Goal: Task Accomplishment & Management: Manage account settings

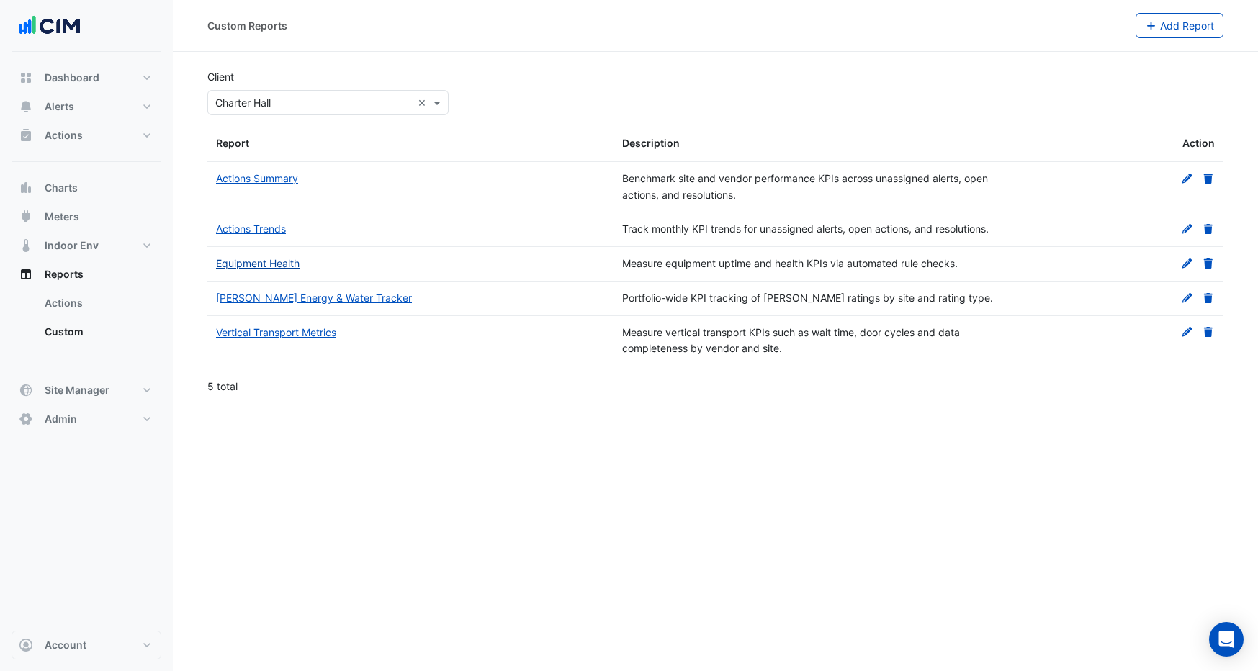
click at [268, 268] on link "Equipment Health" at bounding box center [258, 263] width 84 height 12
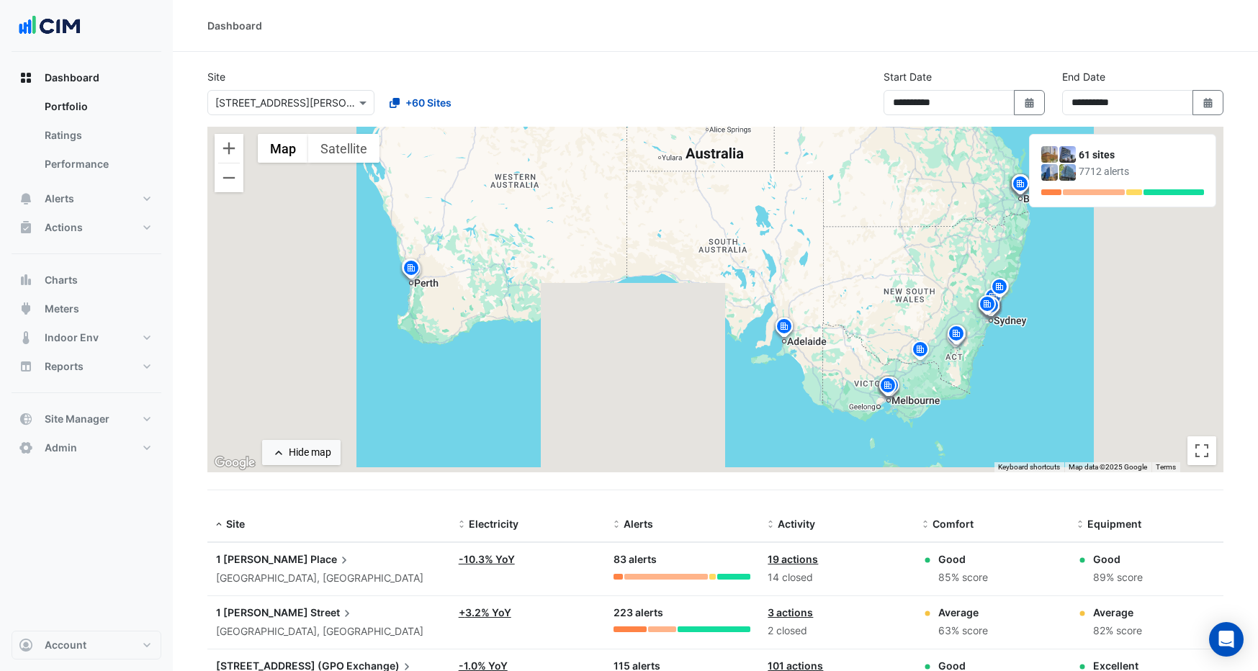
select select "***"
click at [320, 102] on input "text" at bounding box center [276, 103] width 122 height 15
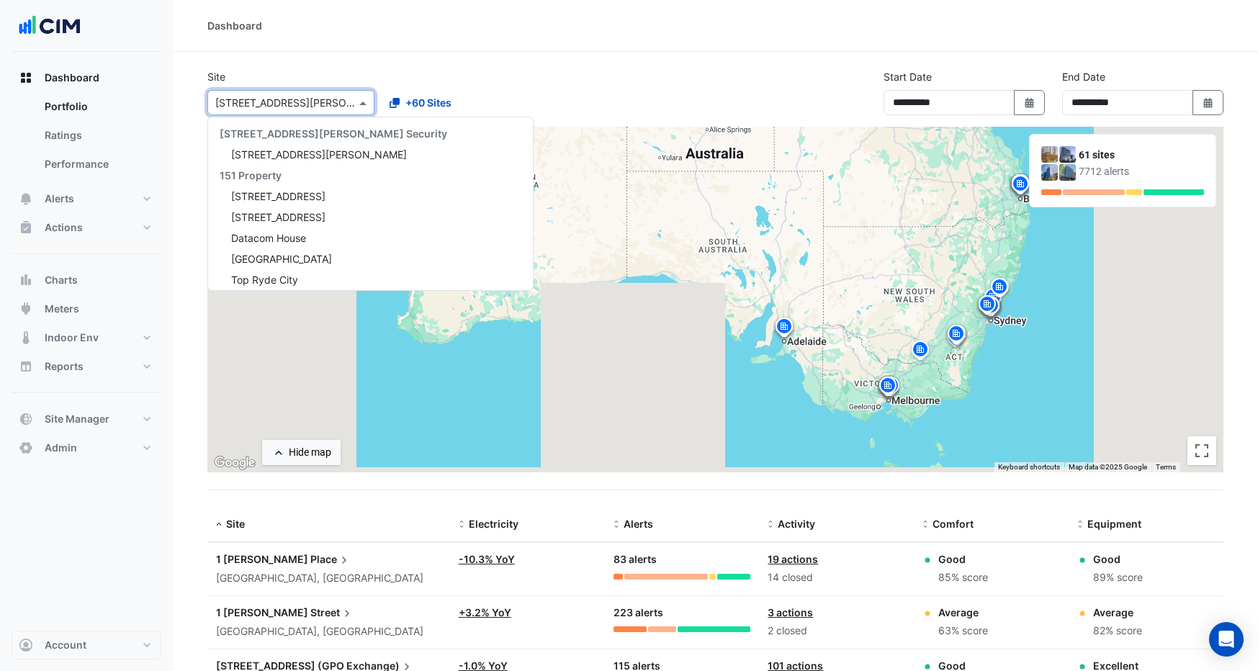
scroll to position [2846, 0]
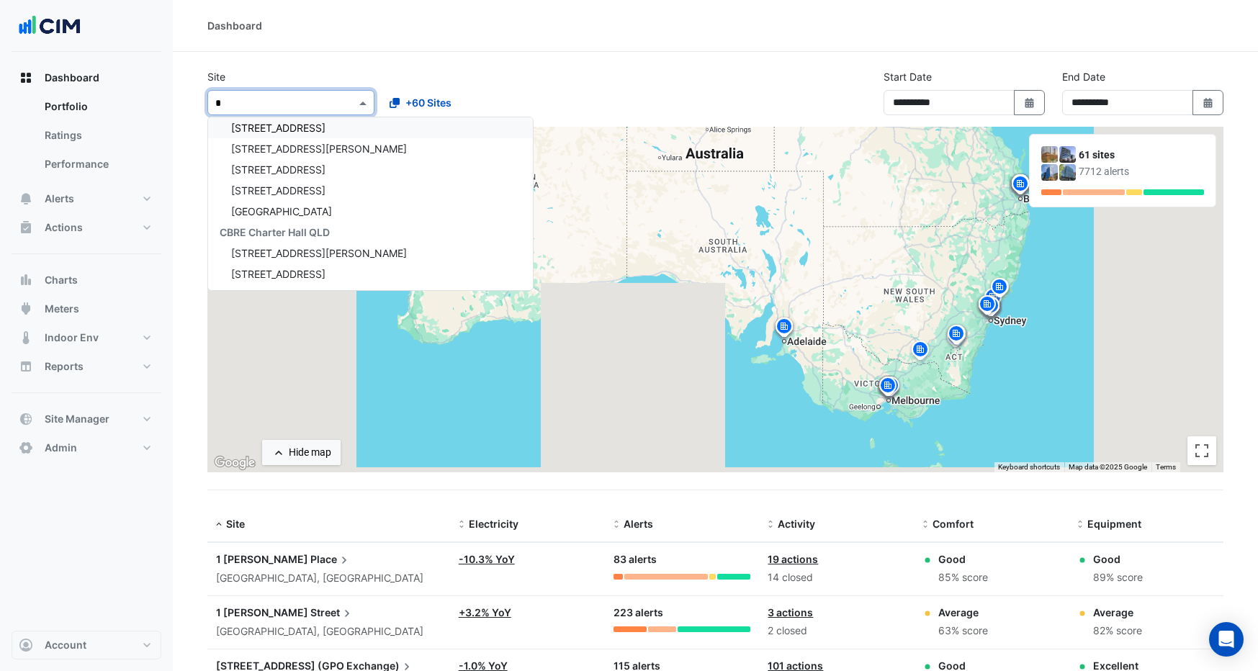
type input "**"
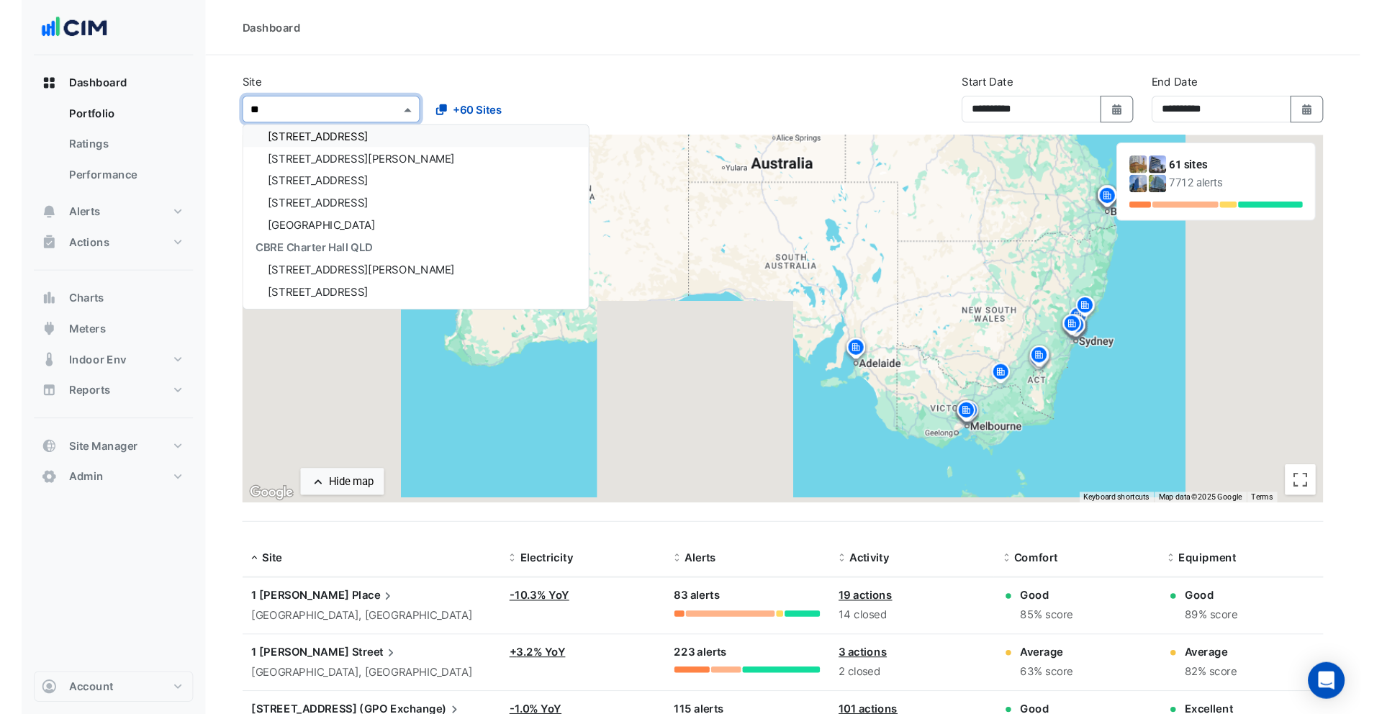
scroll to position [0, 0]
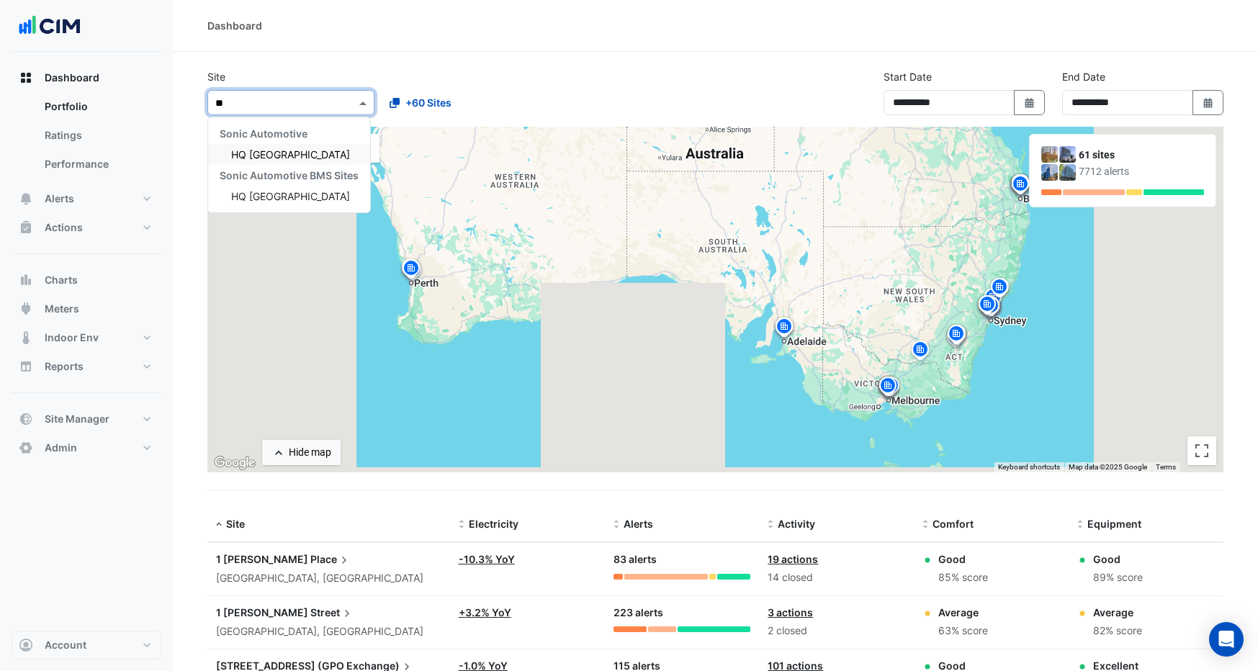
click at [289, 156] on span "HQ Charlotte" at bounding box center [290, 154] width 119 height 12
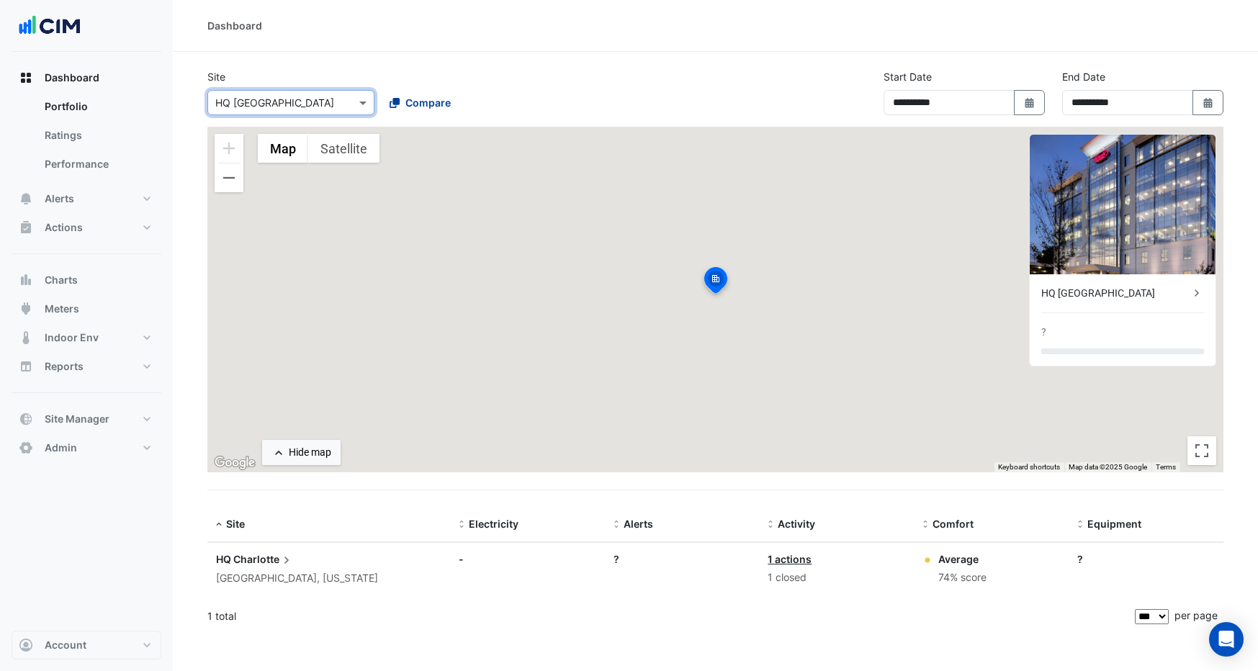
click at [435, 108] on span "Compare" at bounding box center [427, 102] width 45 height 15
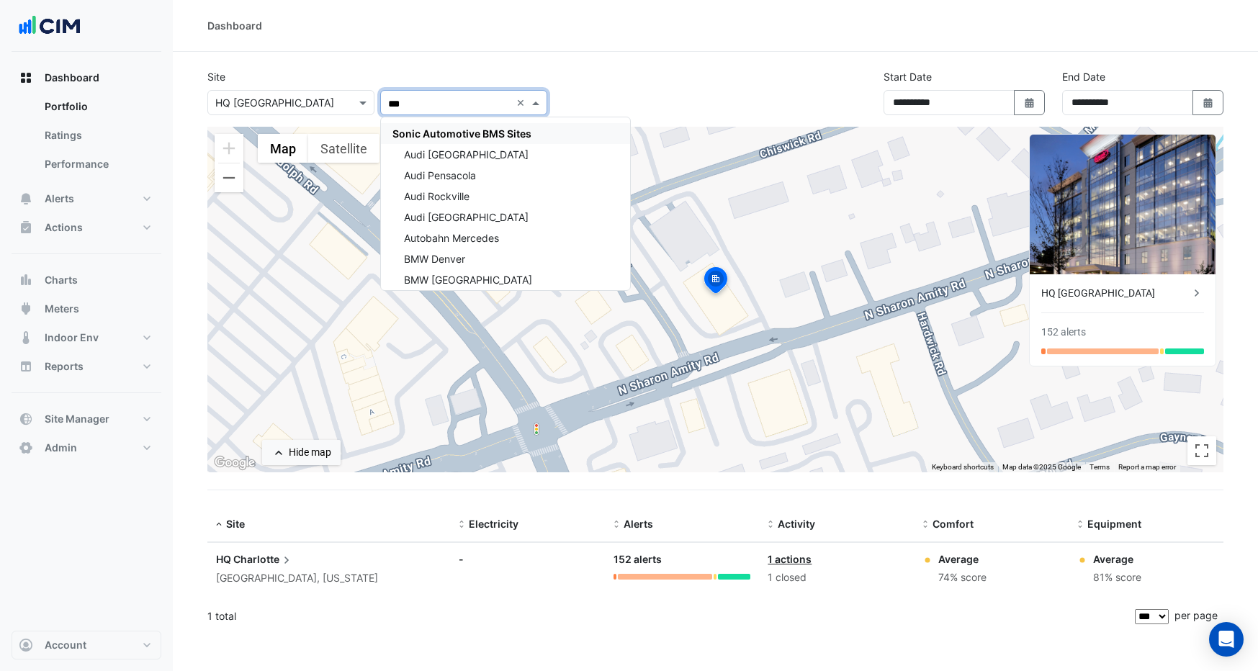
click at [436, 129] on span "Sonic Automotive BMS Sites" at bounding box center [461, 133] width 139 height 12
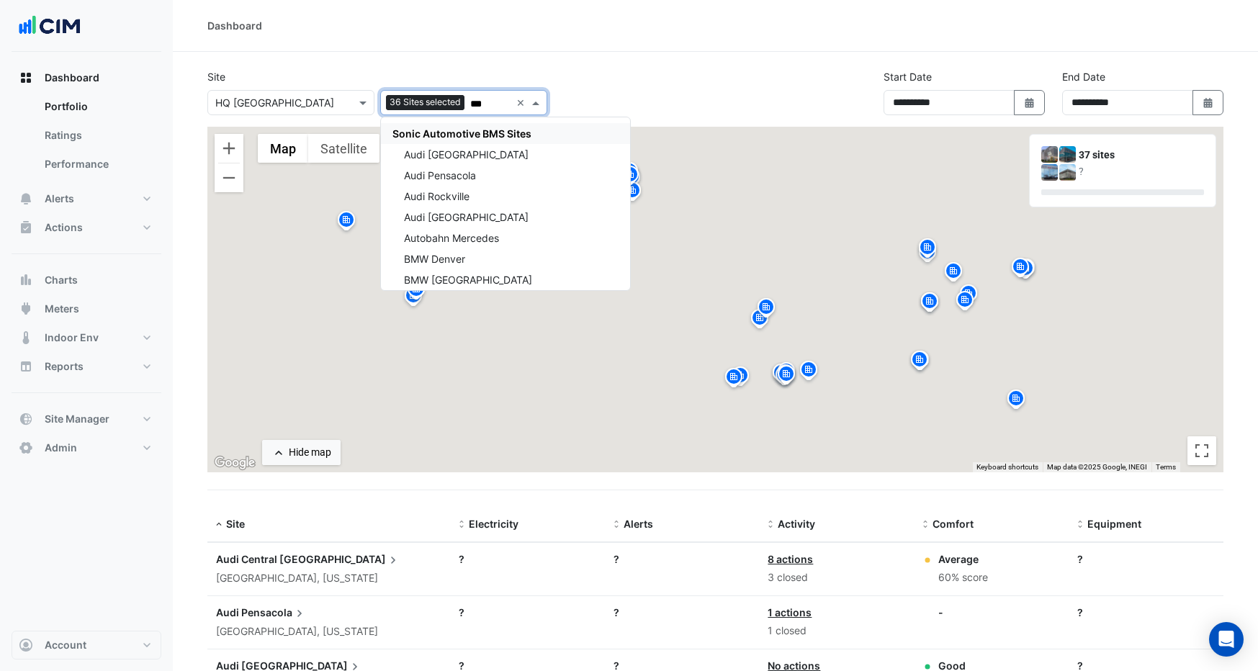
type input "***"
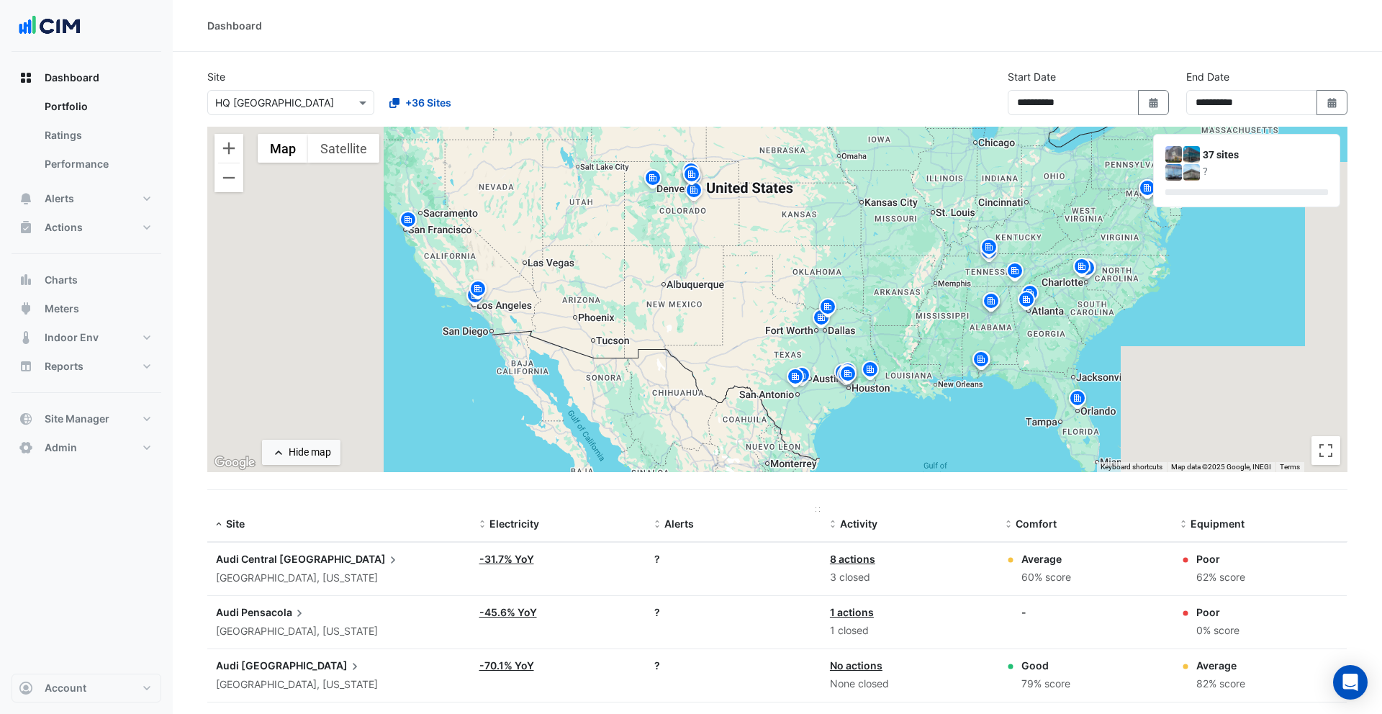
click at [679, 521] on span "Alerts" at bounding box center [680, 524] width 30 height 12
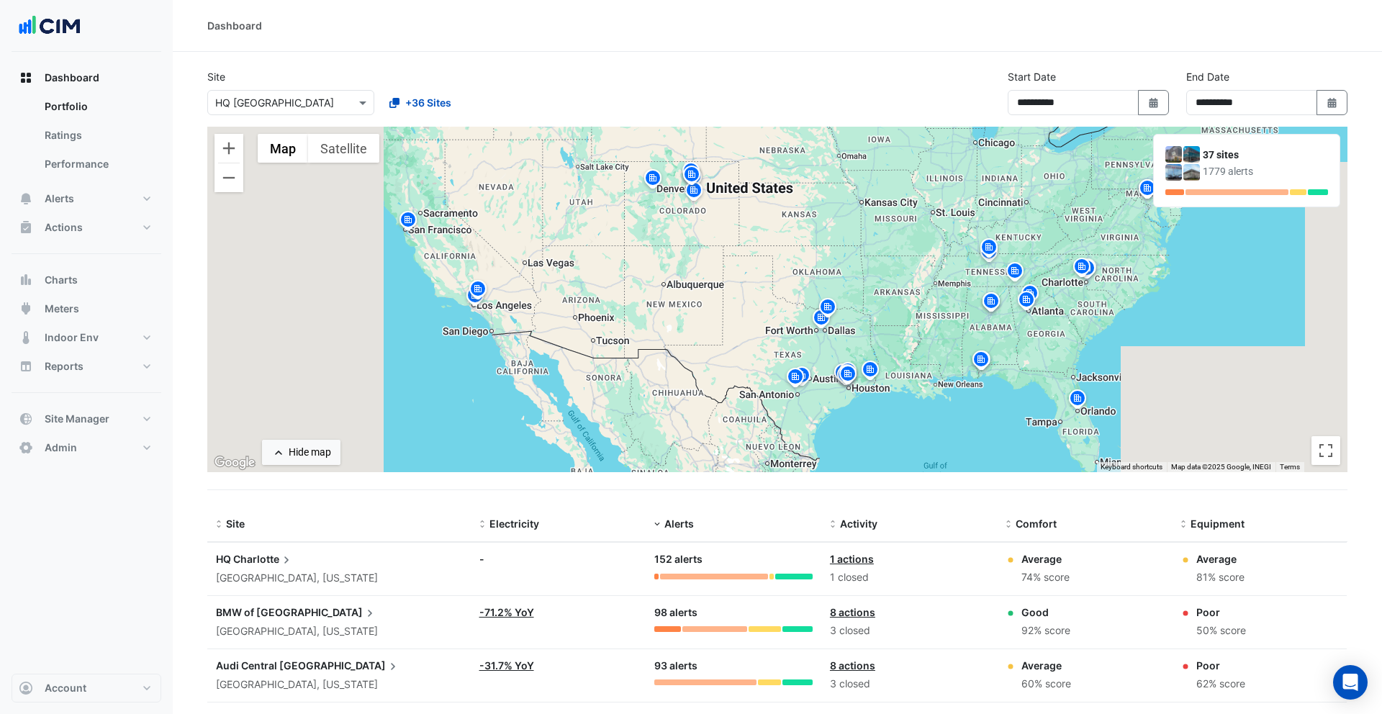
click at [265, 572] on div "Charlotte, North Carolina" at bounding box center [339, 578] width 246 height 17
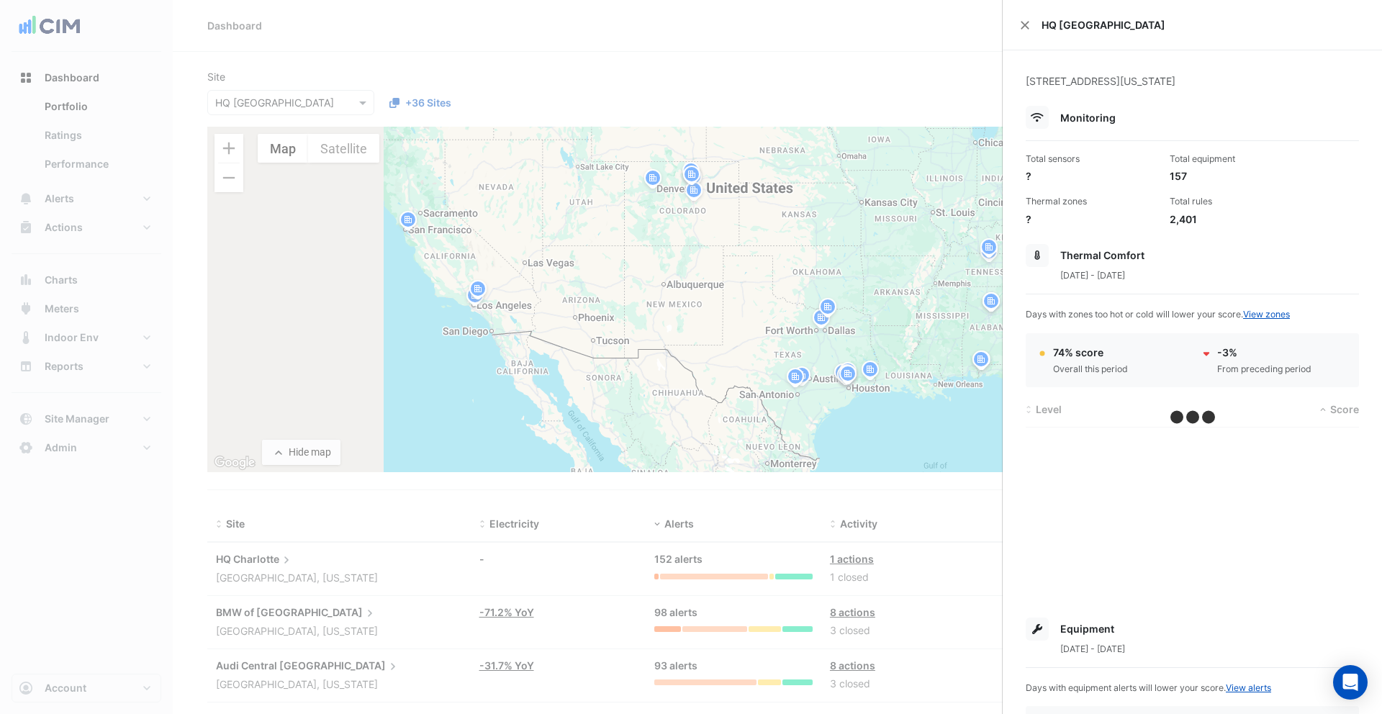
click at [265, 572] on ngb-offcanvas-backdrop at bounding box center [691, 357] width 1382 height 714
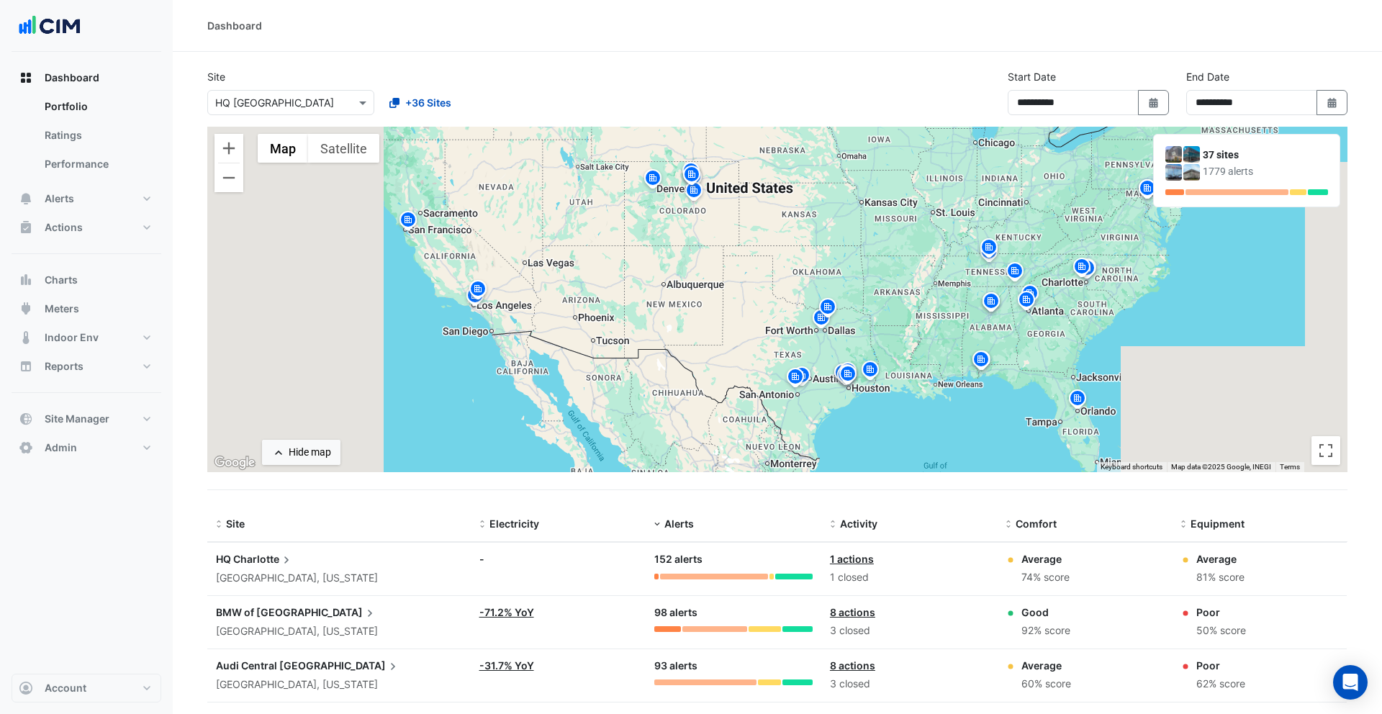
click at [244, 559] on span "Charlotte" at bounding box center [263, 560] width 60 height 16
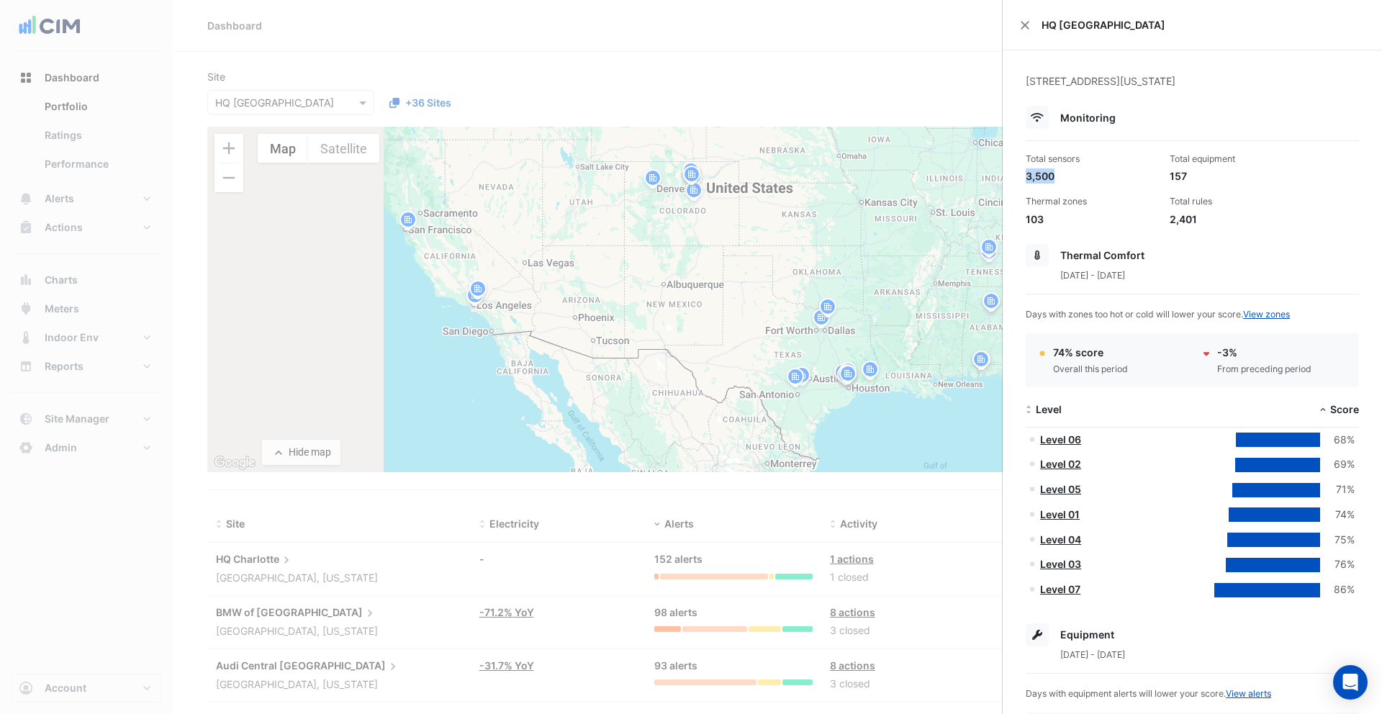
drag, startPoint x: 1023, startPoint y: 174, endPoint x: 1056, endPoint y: 178, distance: 32.7
click at [1056, 178] on div "Total sensors 3,500" at bounding box center [1092, 168] width 144 height 31
click at [1056, 178] on div "3,500" at bounding box center [1092, 175] width 132 height 15
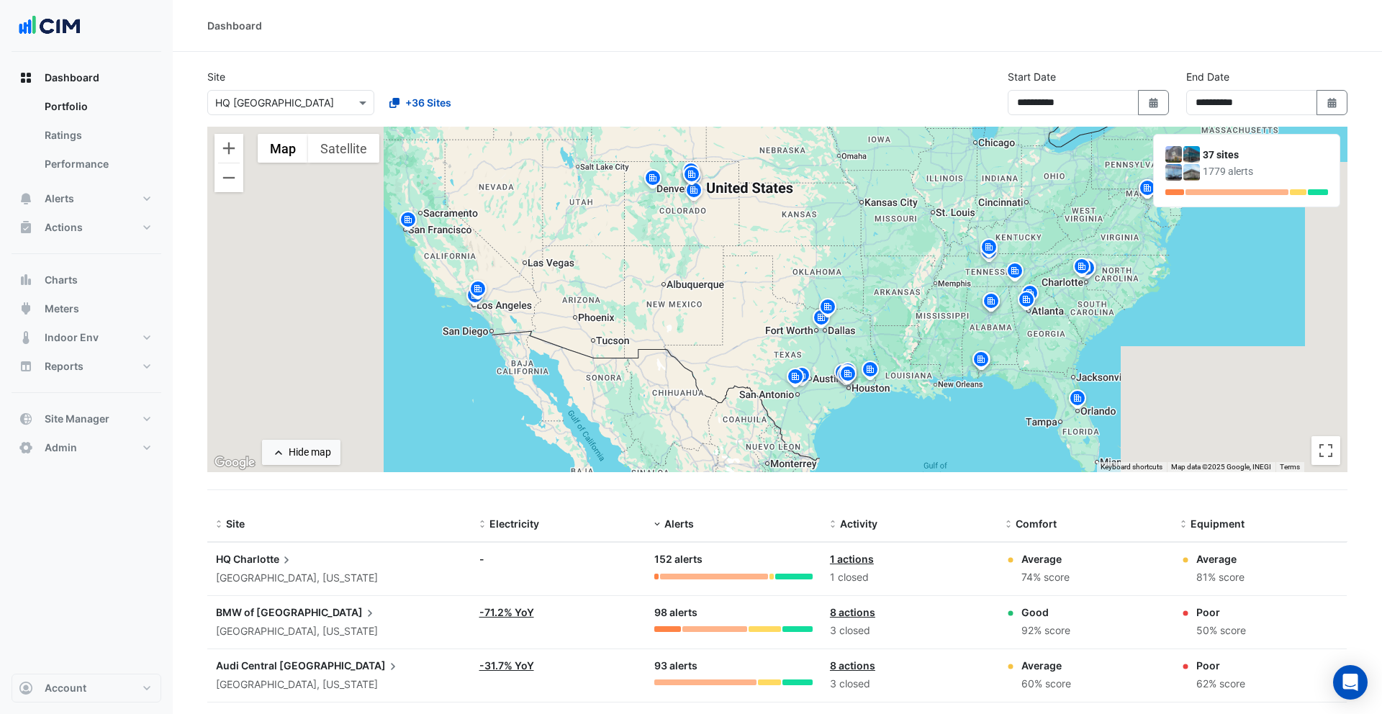
click at [813, 242] on ngb-offcanvas-backdrop at bounding box center [691, 357] width 1382 height 714
click at [93, 201] on button "Alerts" at bounding box center [87, 198] width 150 height 29
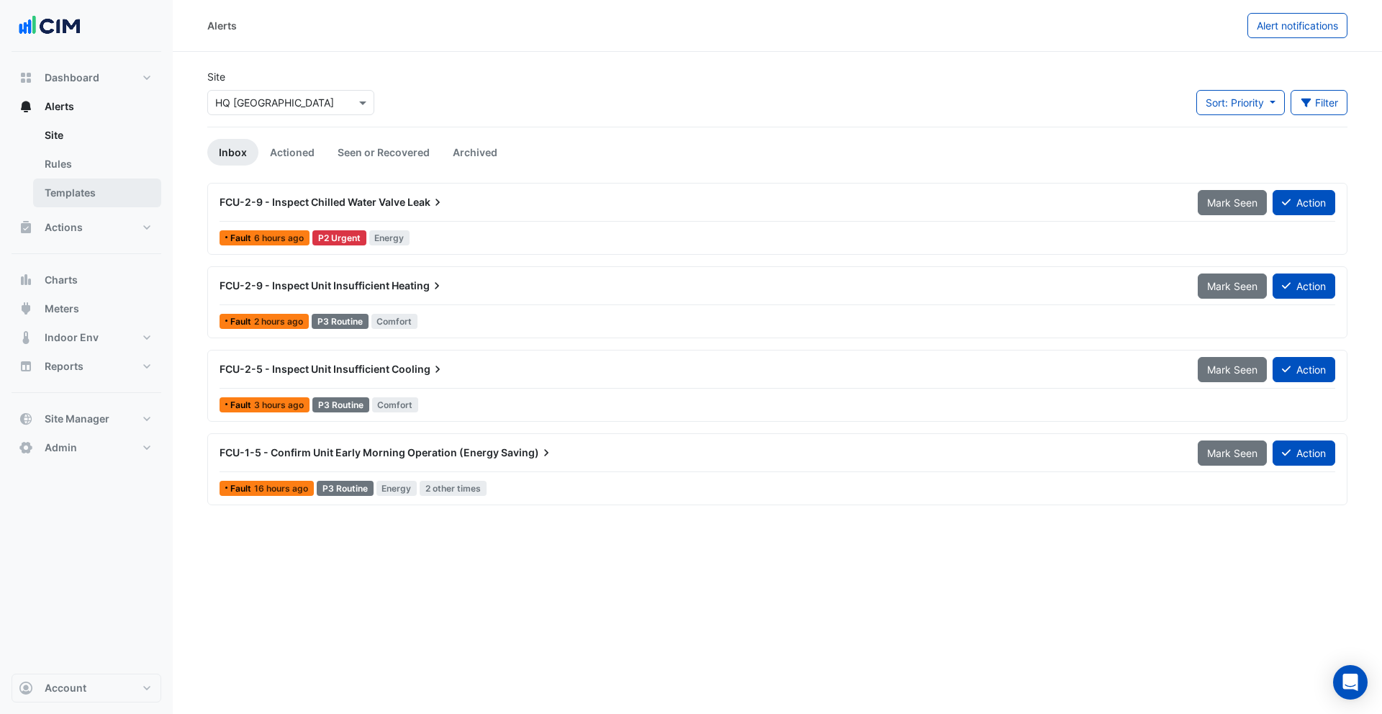
click at [107, 188] on link "Templates" at bounding box center [97, 193] width 128 height 29
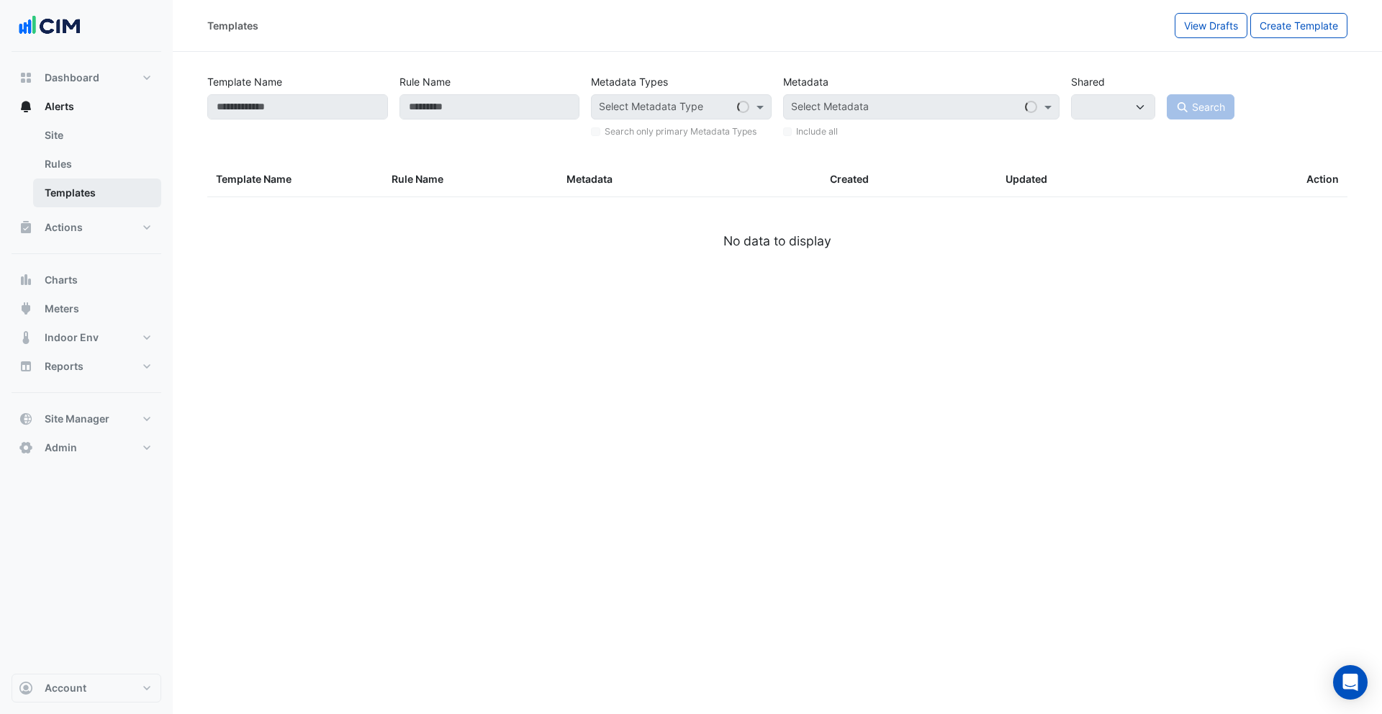
select select
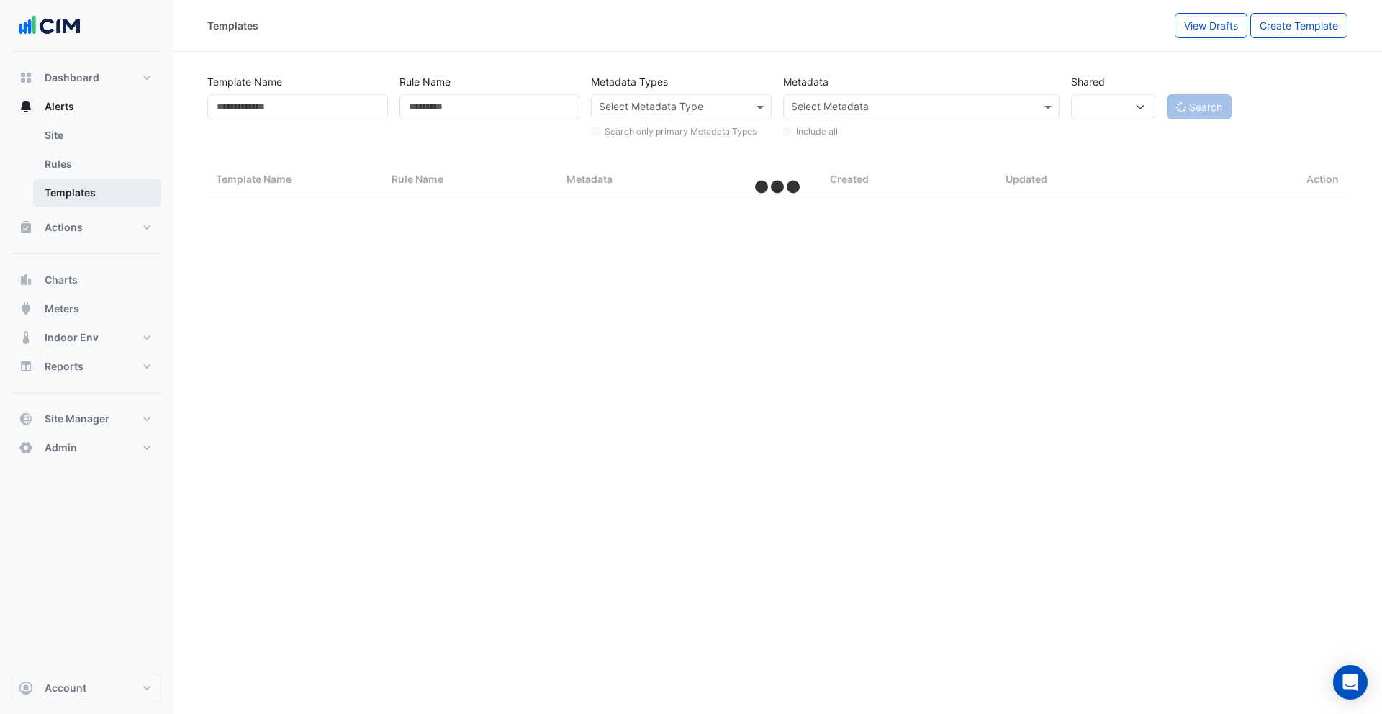
select select "***"
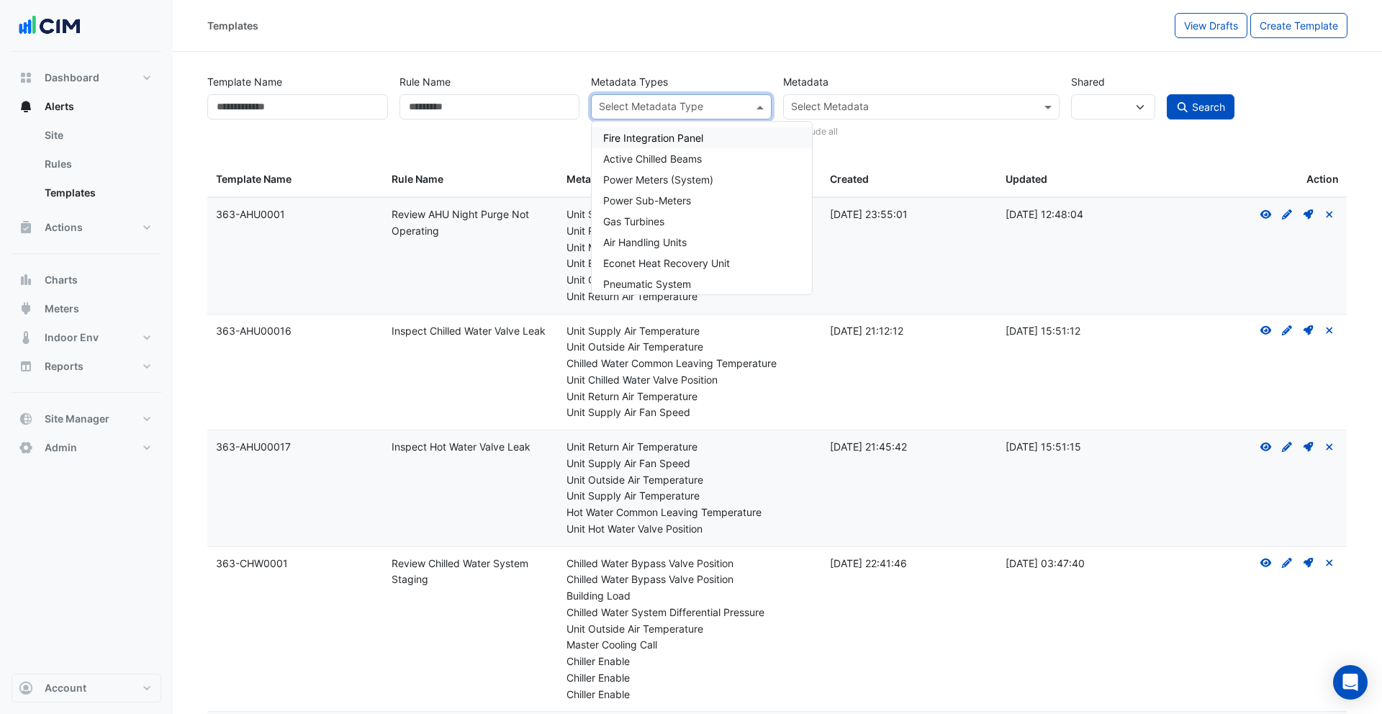
click at [716, 107] on input "text" at bounding box center [673, 108] width 148 height 15
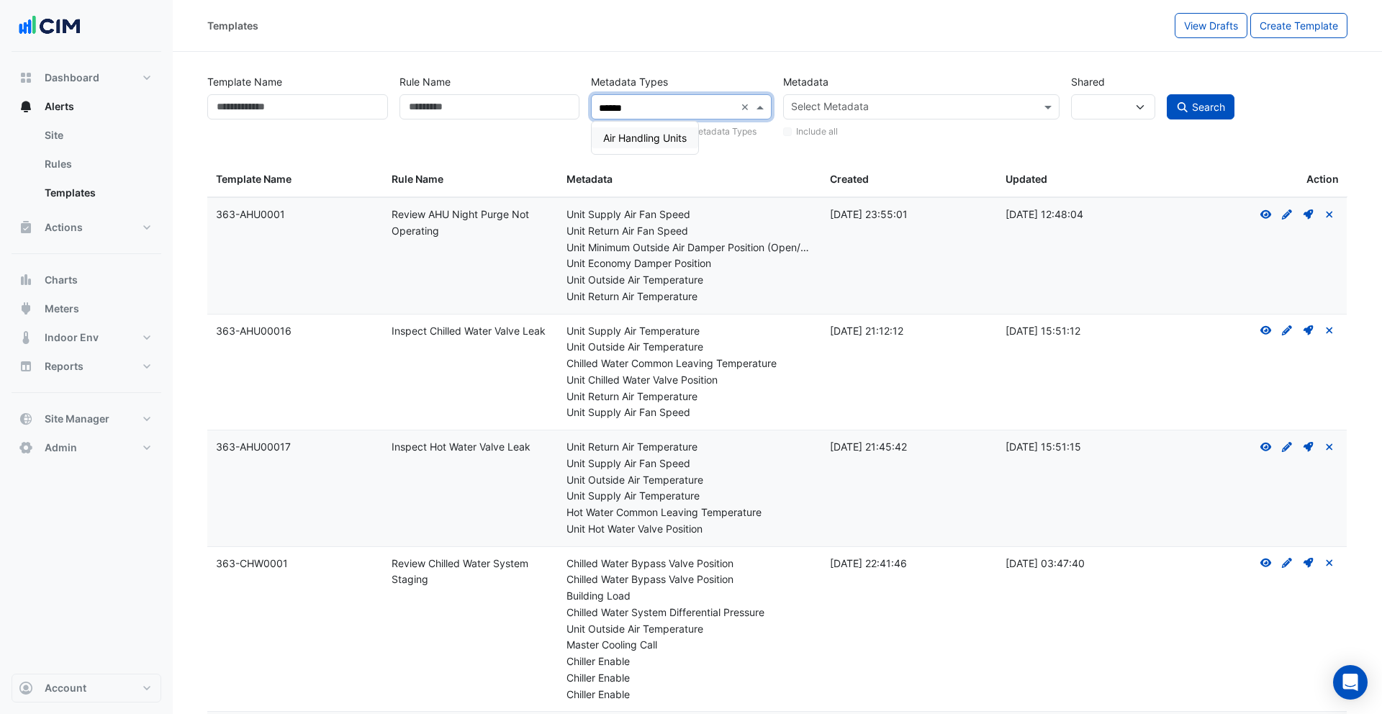
click at [685, 143] on span "Air Handling Units" at bounding box center [645, 138] width 84 height 12
type input "******"
click at [1199, 108] on span "Search" at bounding box center [1208, 107] width 33 height 12
select select
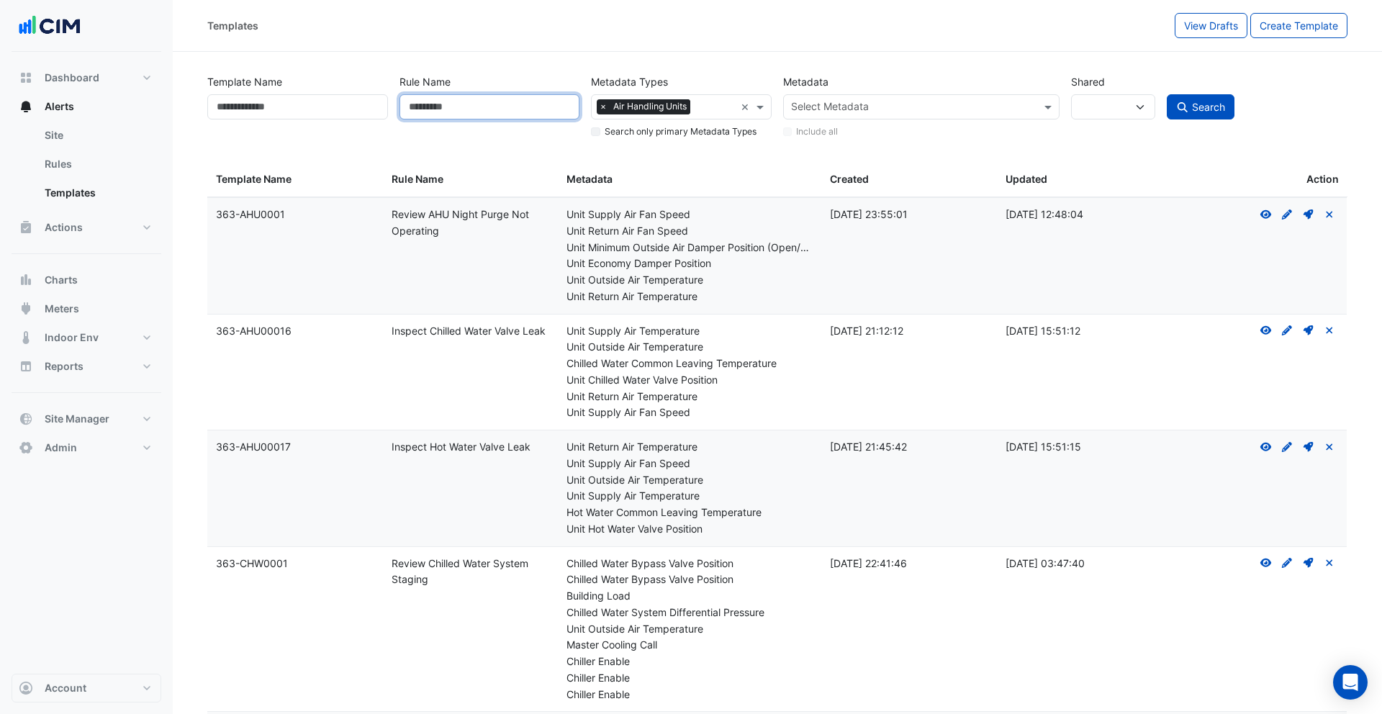
click at [456, 104] on input "Rule Name" at bounding box center [490, 106] width 181 height 25
type input "***"
click at [1167, 94] on button "Search" at bounding box center [1201, 106] width 68 height 25
select select
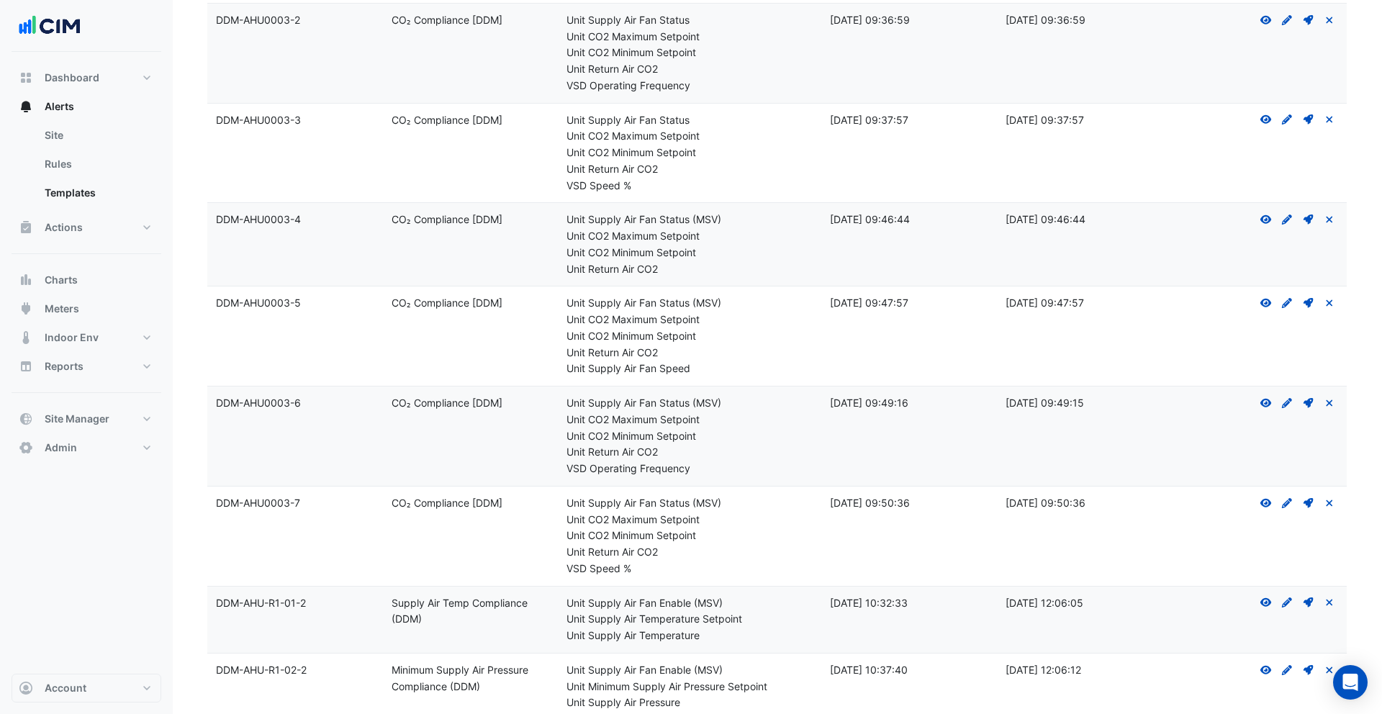
scroll to position [1812, 0]
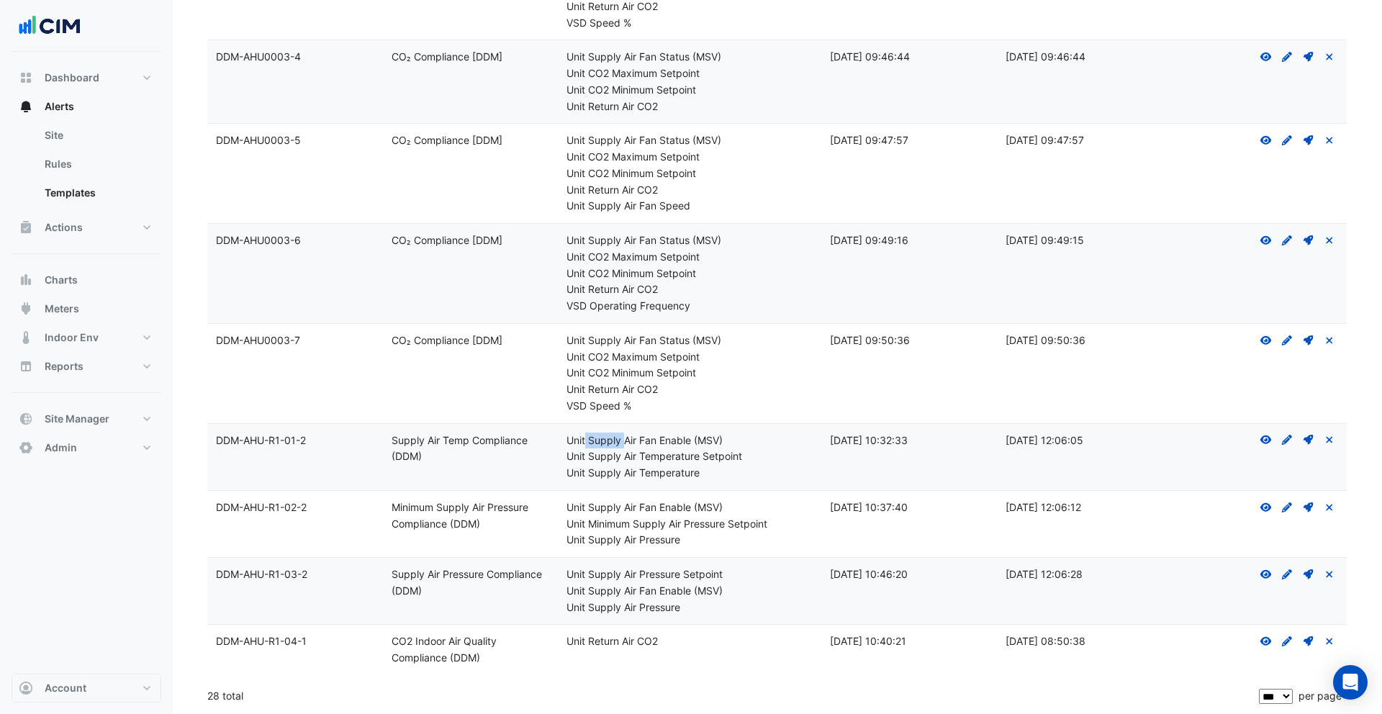
drag, startPoint x: 587, startPoint y: 441, endPoint x: 626, endPoint y: 441, distance: 38.9
click at [626, 441] on div "Unit Supply Air Fan Enable (MSV)" at bounding box center [690, 441] width 246 height 17
drag, startPoint x: 595, startPoint y: 565, endPoint x: 672, endPoint y: 594, distance: 82.2
click at [672, 594] on datatable-body-cell "Metadata: Unit Supply Air Pressure Setpoint Unit Supply Air Fan Enable (MSV) Un…" at bounding box center [690, 591] width 264 height 66
click at [1257, 573] on icon at bounding box center [1287, 575] width 10 height 10
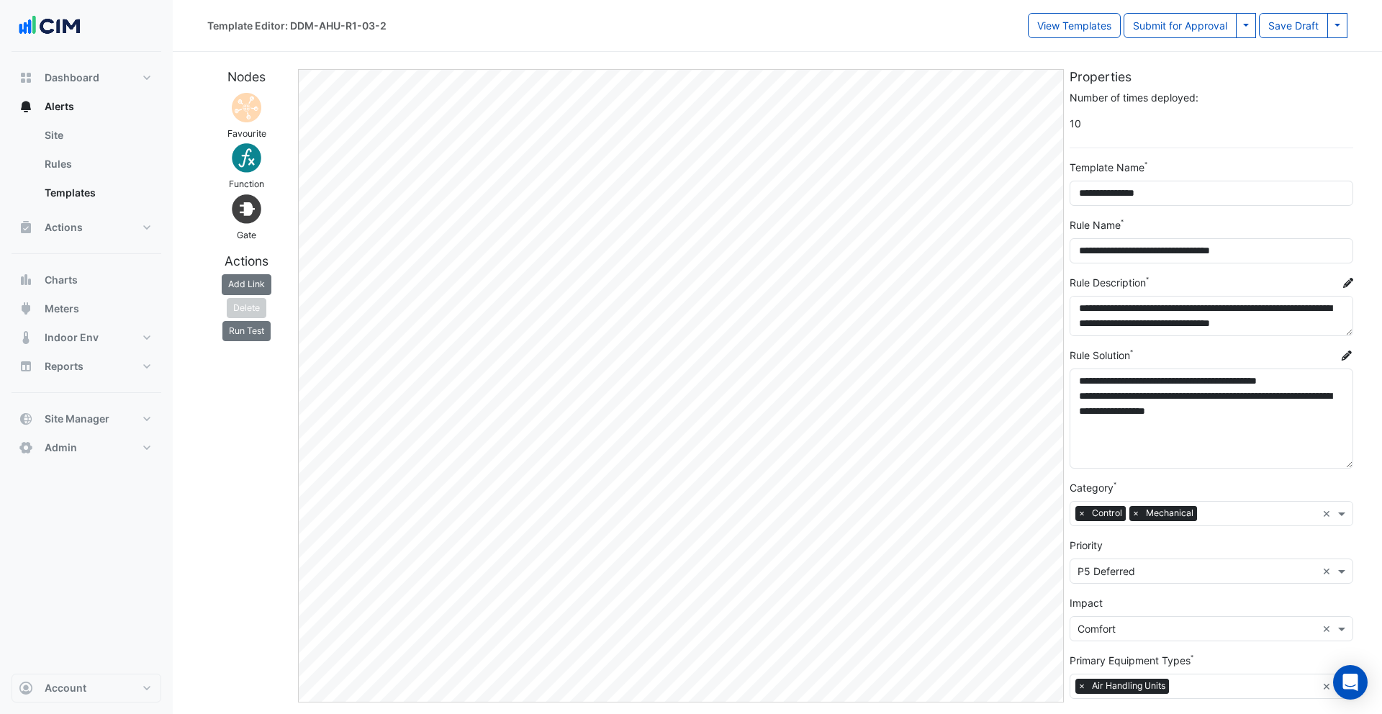
drag, startPoint x: 1347, startPoint y: 404, endPoint x: 1345, endPoint y: 464, distance: 59.8
click at [1257, 464] on textarea "**********" at bounding box center [1212, 419] width 284 height 100
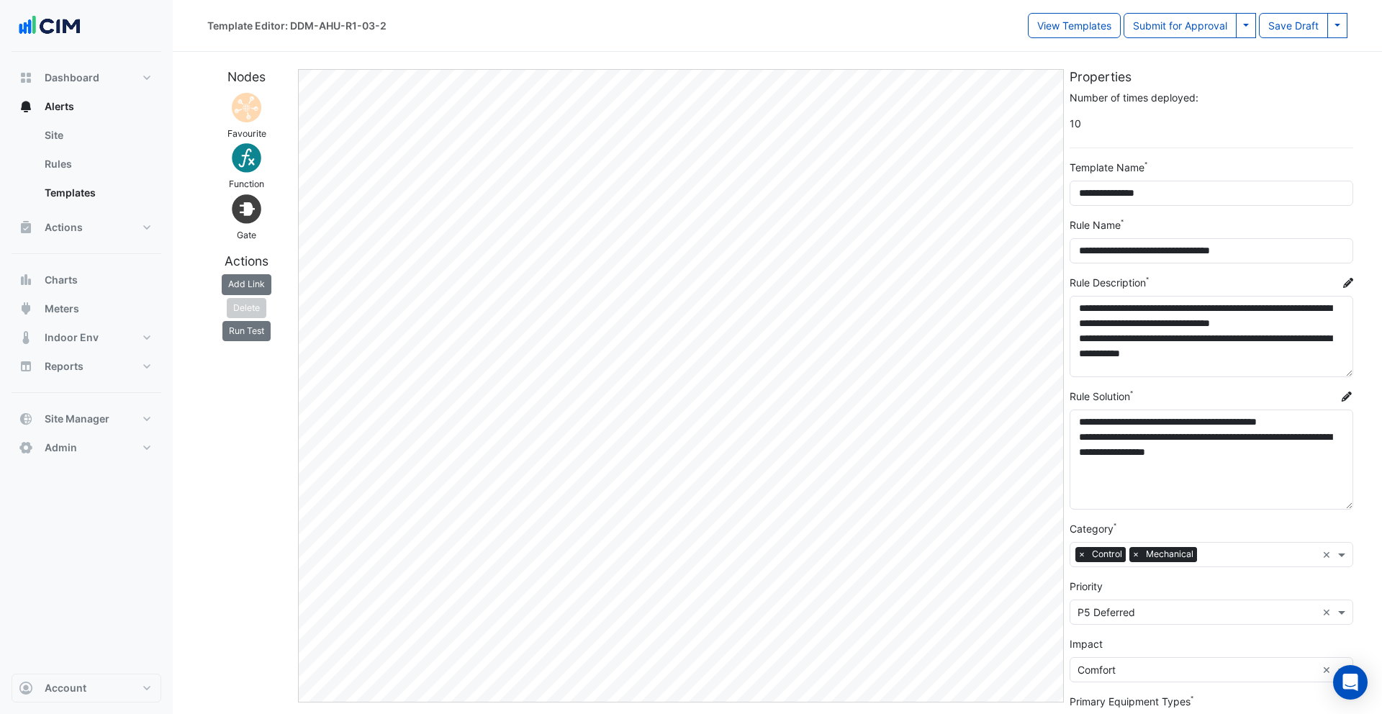
drag, startPoint x: 1347, startPoint y: 331, endPoint x: 1347, endPoint y: 372, distance: 41.0
click at [1257, 372] on textarea "**********" at bounding box center [1212, 336] width 284 height 81
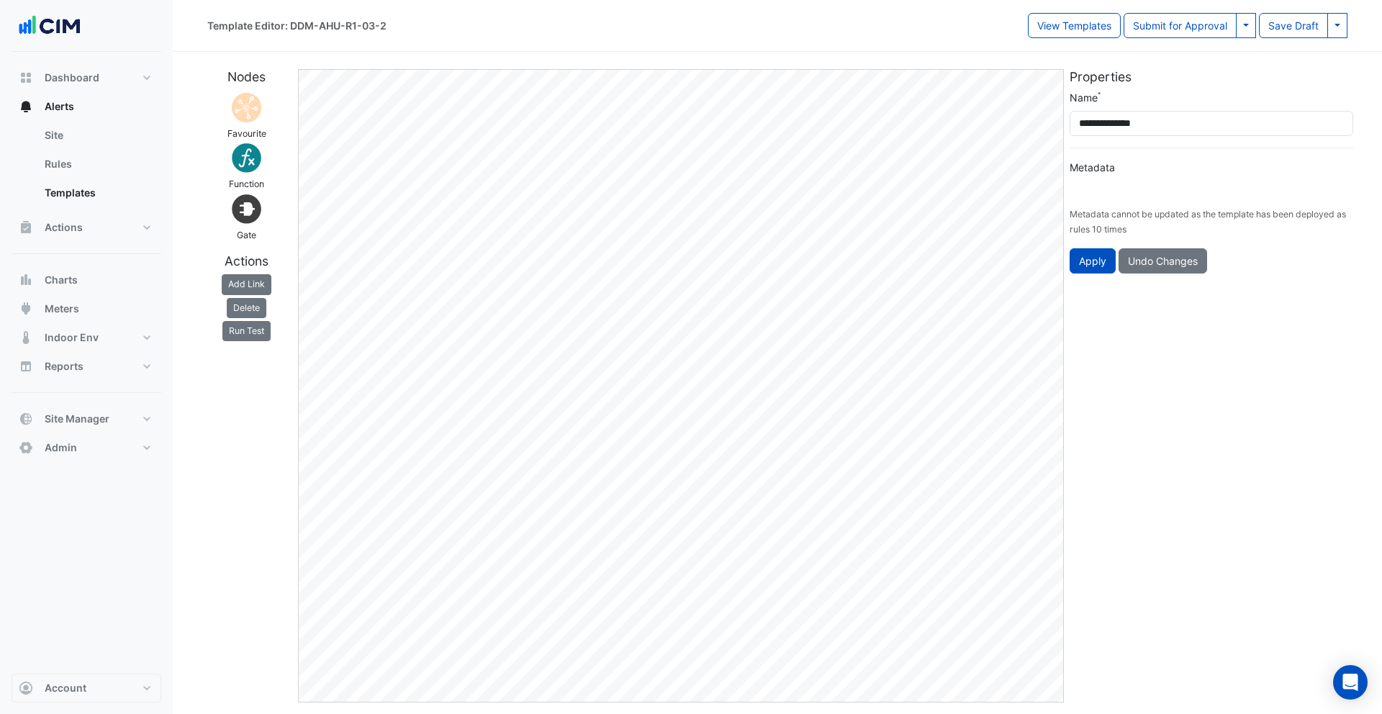
type input "**********"
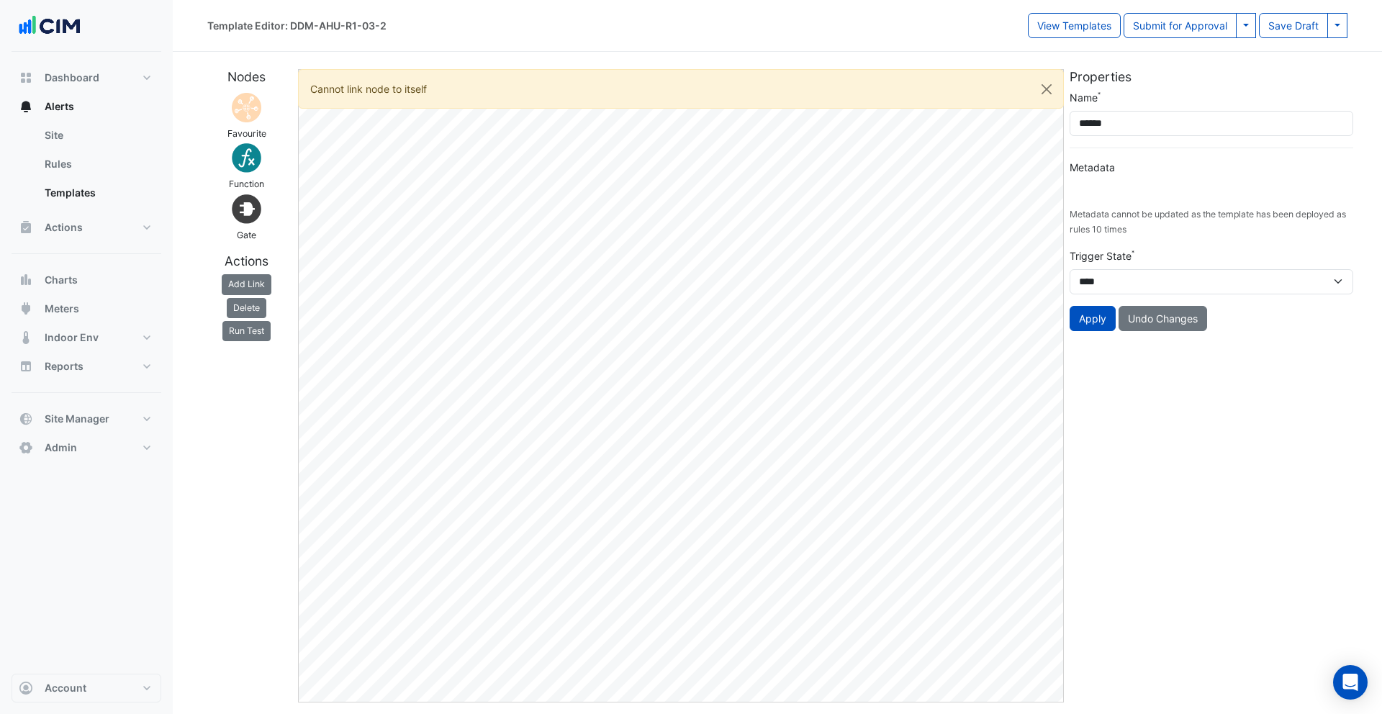
type input "**********"
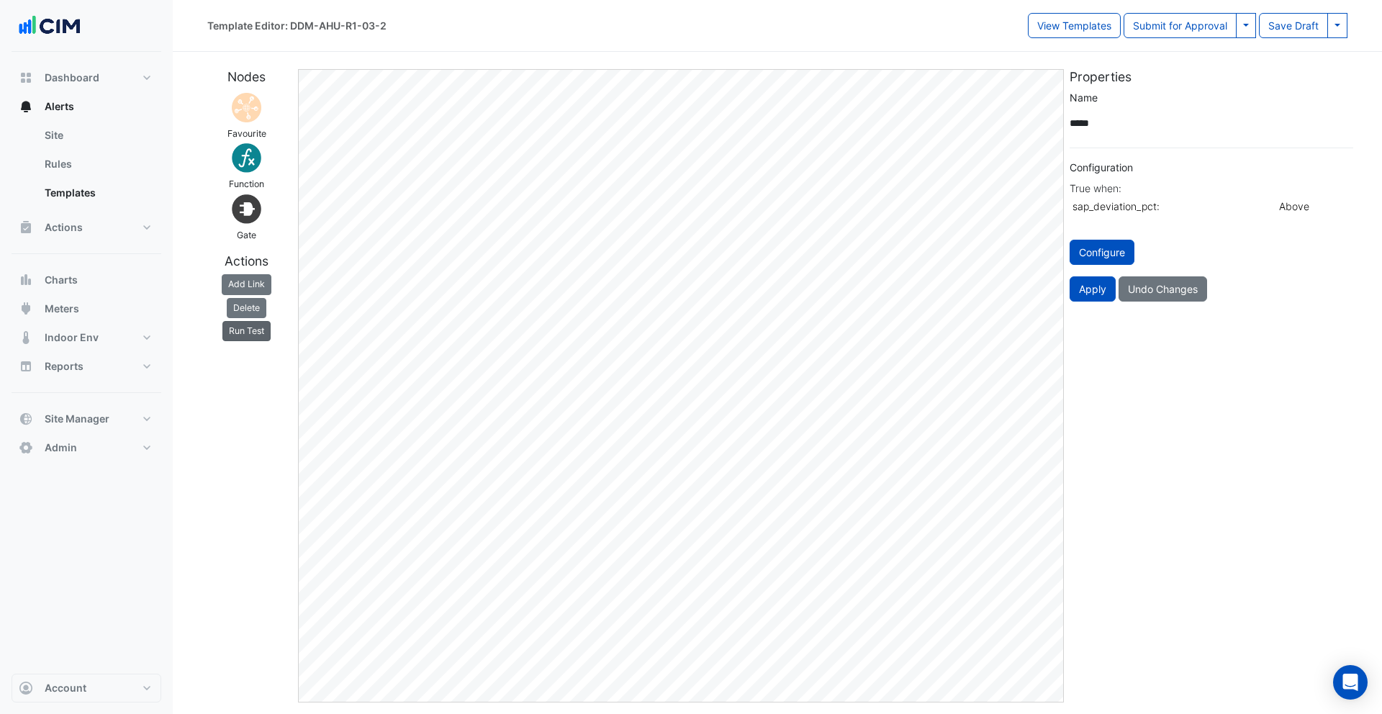
click at [256, 329] on button "Run Test" at bounding box center [246, 331] width 48 height 20
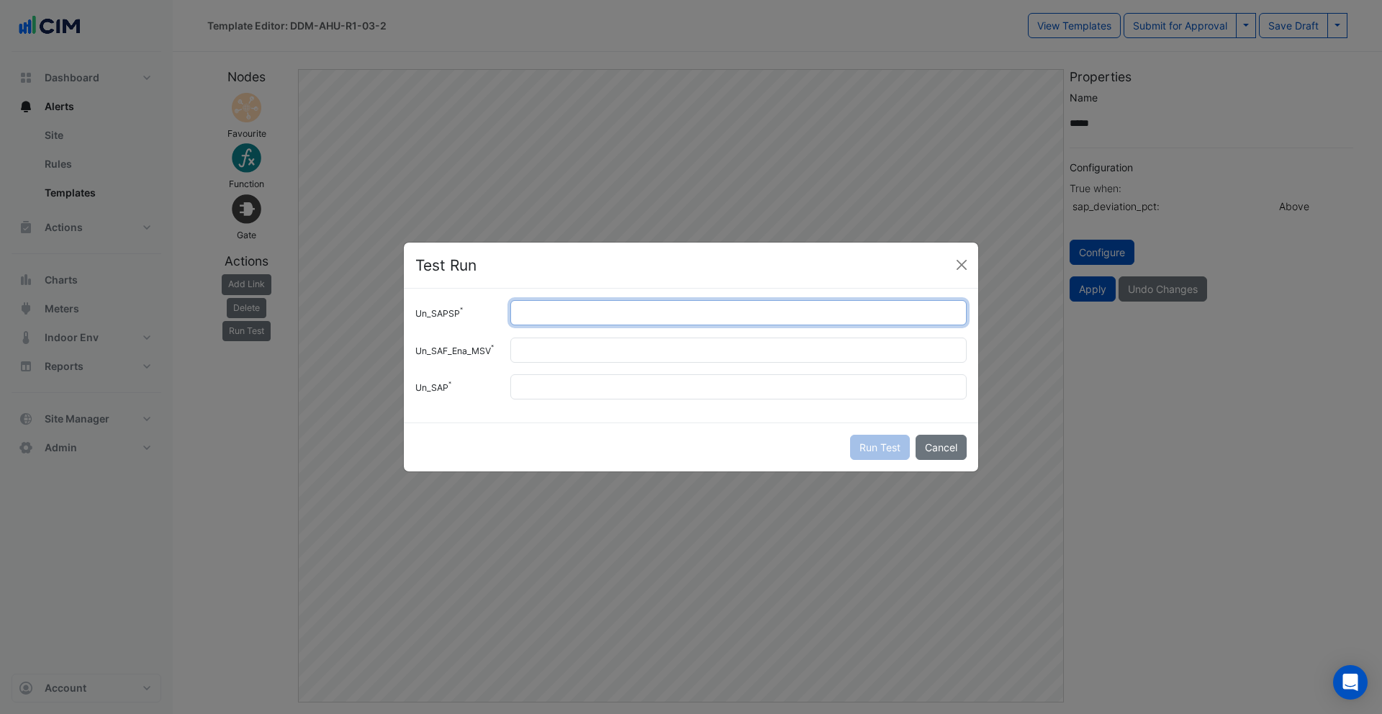
click at [603, 308] on input "Un_SAPSP" at bounding box center [738, 312] width 456 height 25
type input "***"
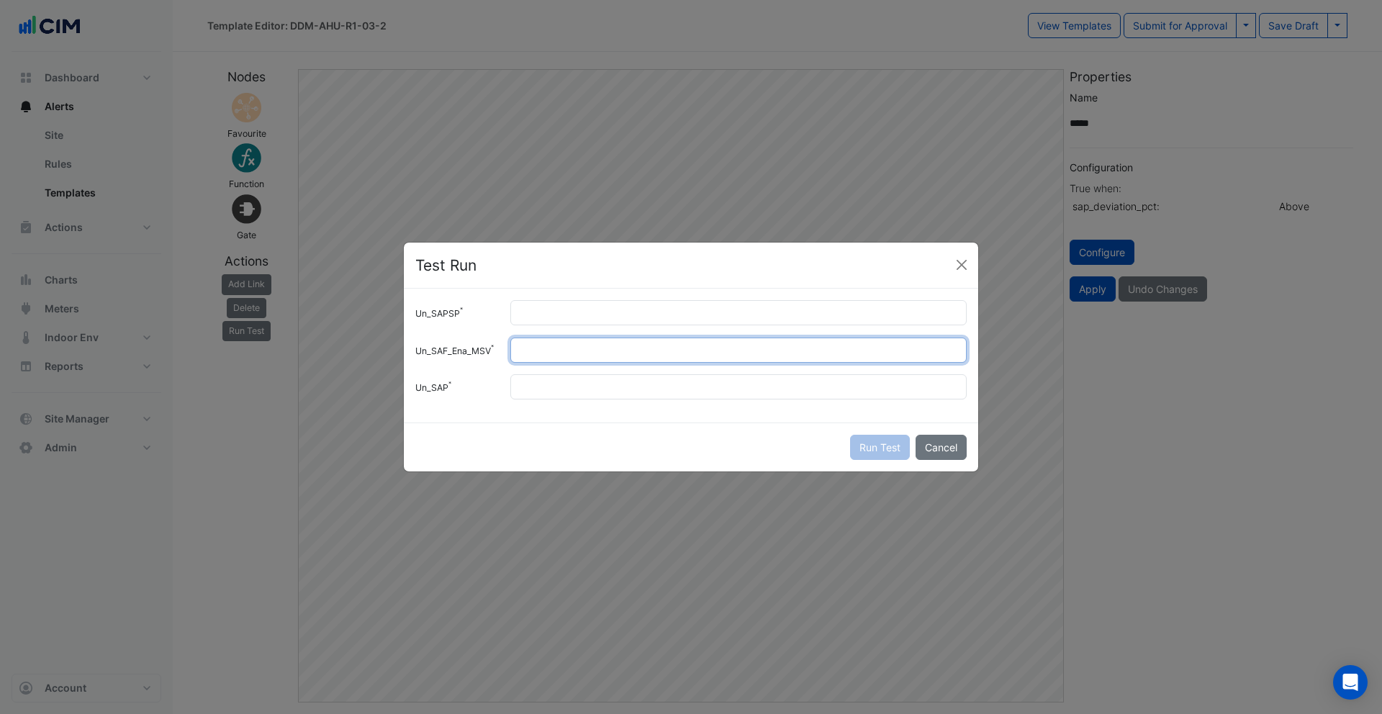
click at [598, 351] on input "Un_SAF_Ena_MSV" at bounding box center [738, 350] width 456 height 25
type input "*"
click at [580, 389] on input "Un_SAP" at bounding box center [738, 386] width 456 height 25
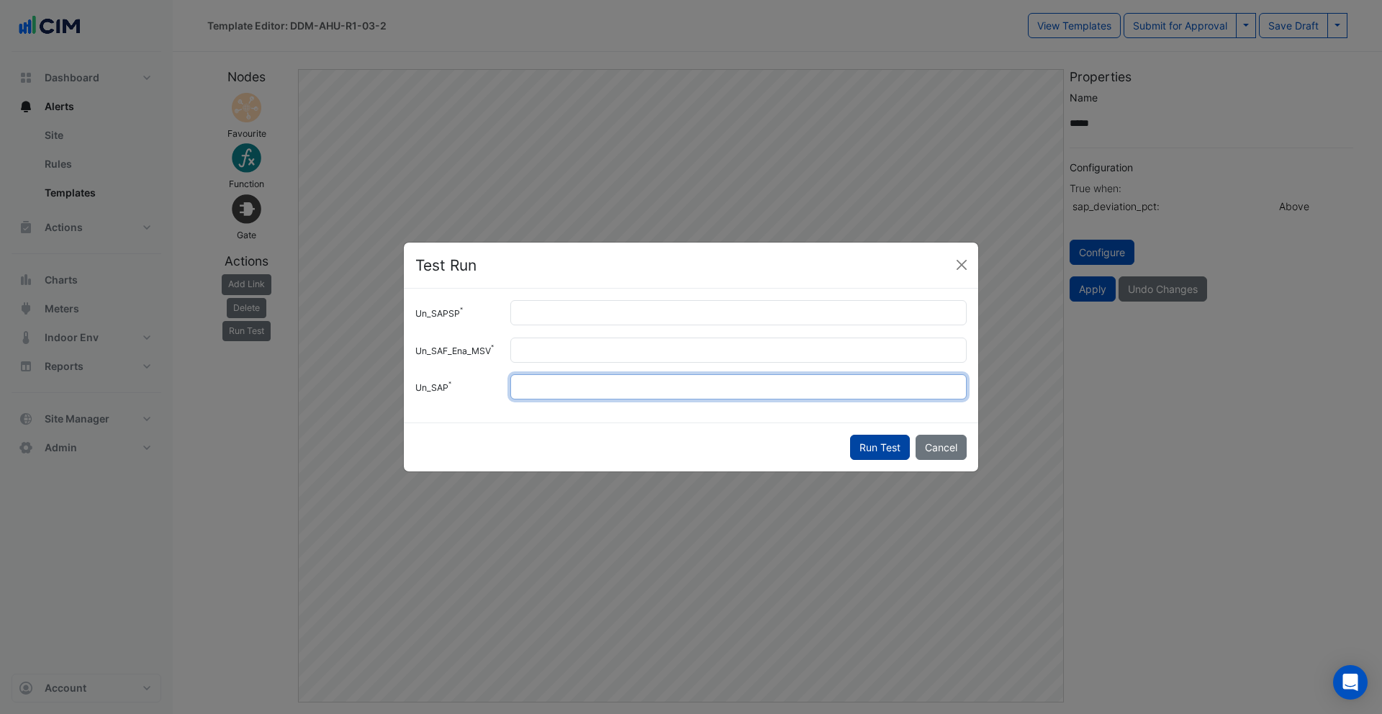
type input "***"
click at [894, 450] on button "Run Test" at bounding box center [880, 447] width 60 height 25
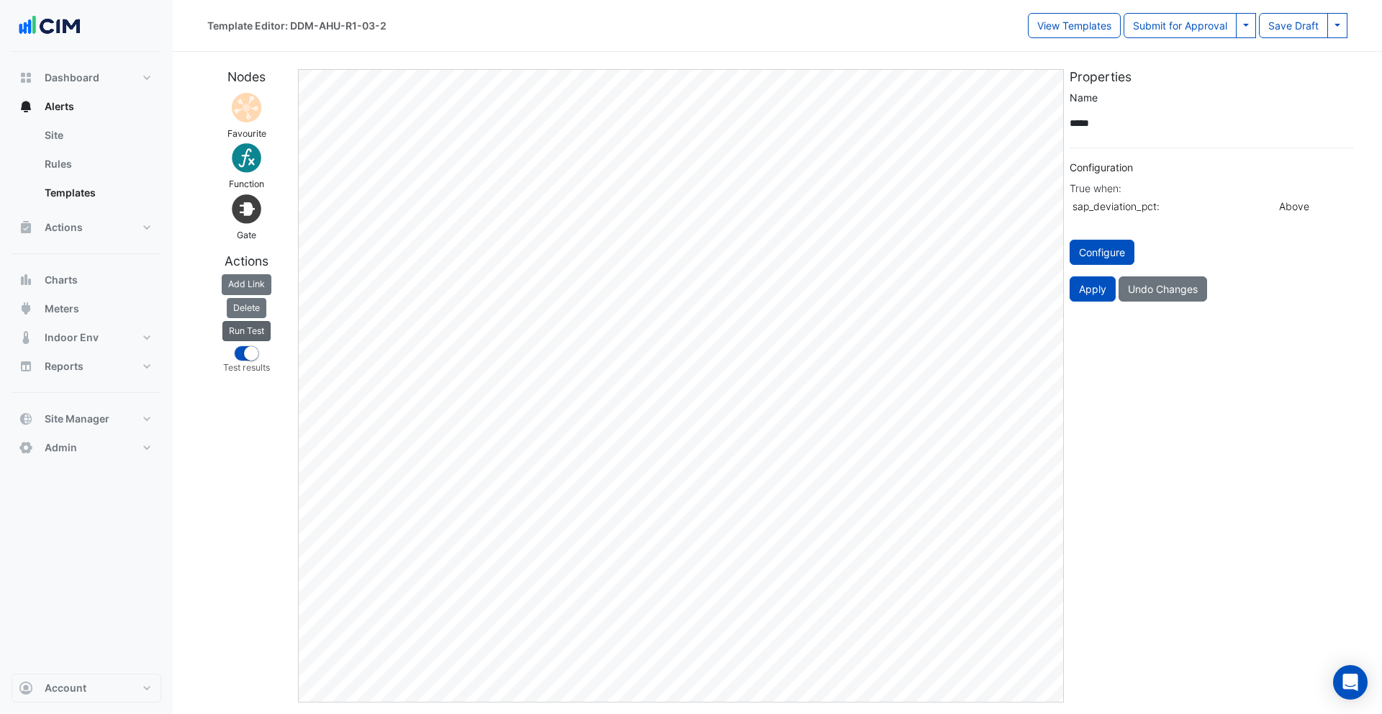
click at [240, 330] on button "Run Test" at bounding box center [246, 331] width 48 height 20
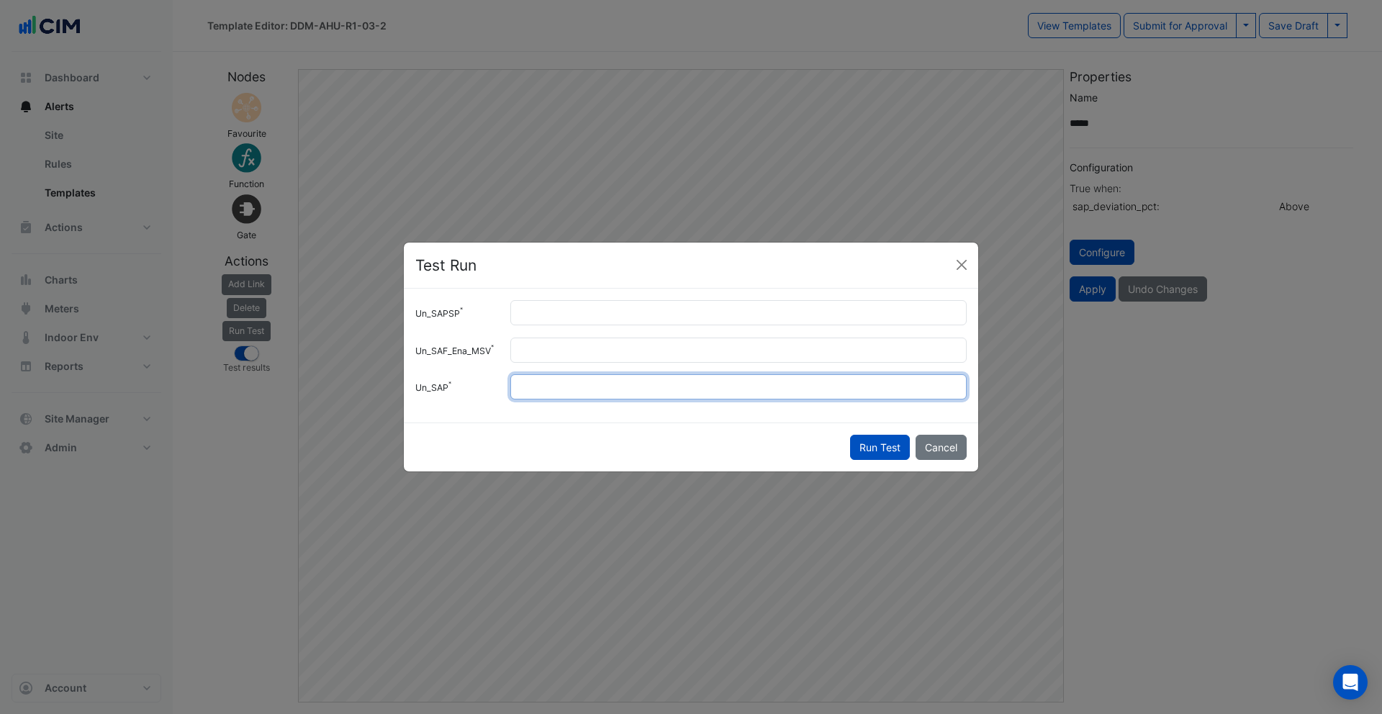
click at [559, 387] on input "***" at bounding box center [738, 386] width 456 height 25
type input "***"
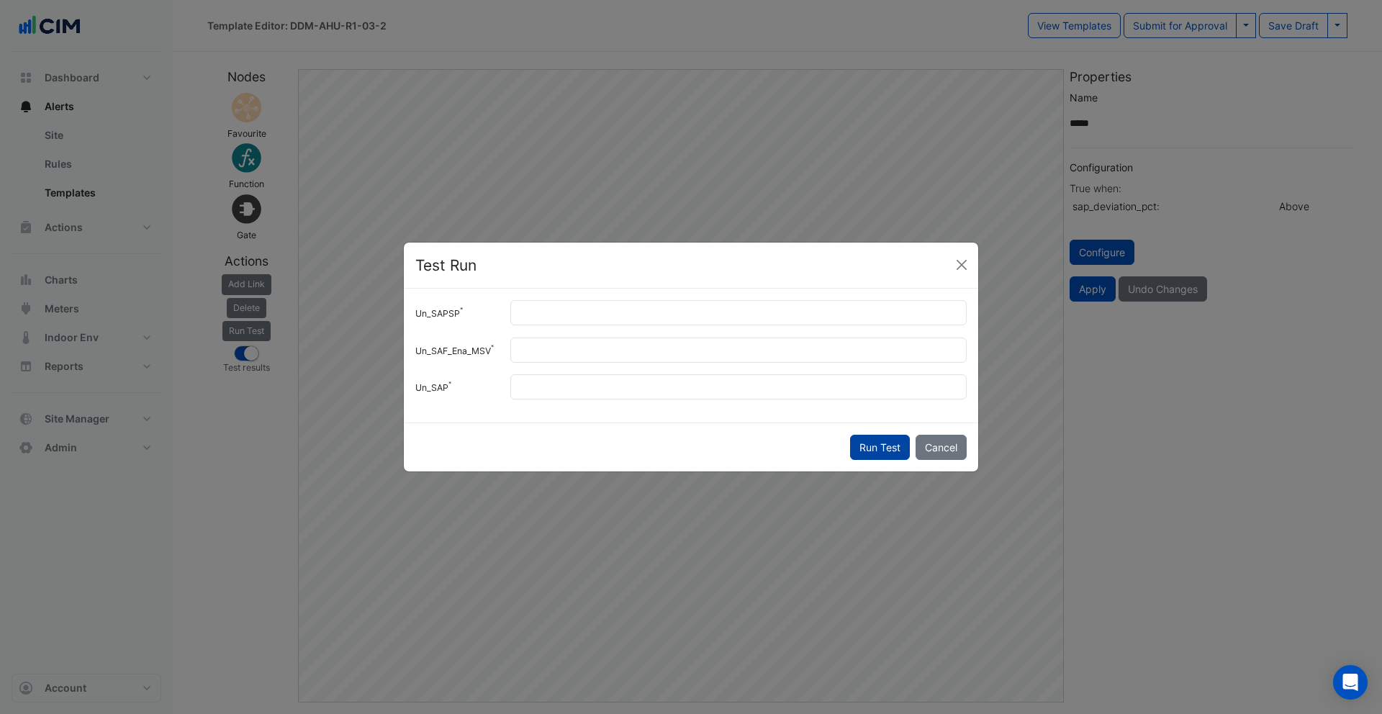
click at [876, 457] on button "Run Test" at bounding box center [880, 447] width 60 height 25
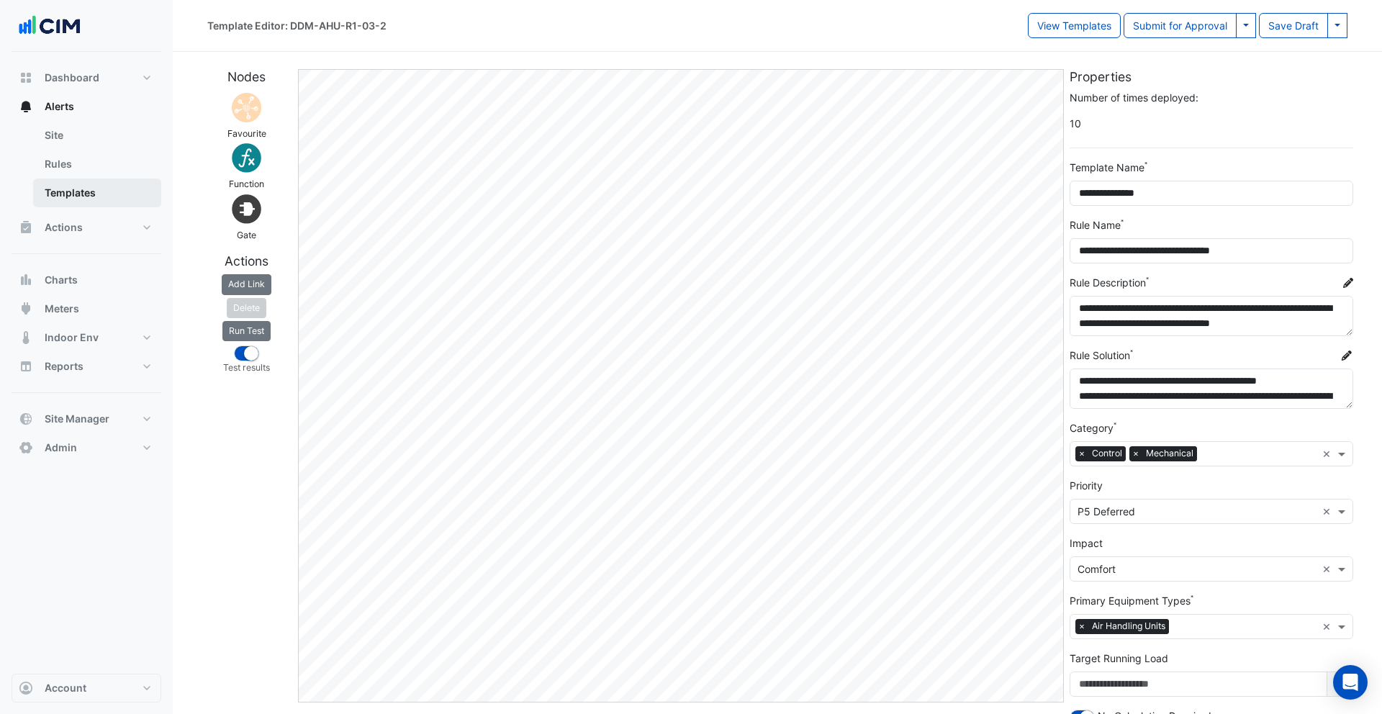
click at [55, 198] on link "Templates" at bounding box center [97, 193] width 128 height 29
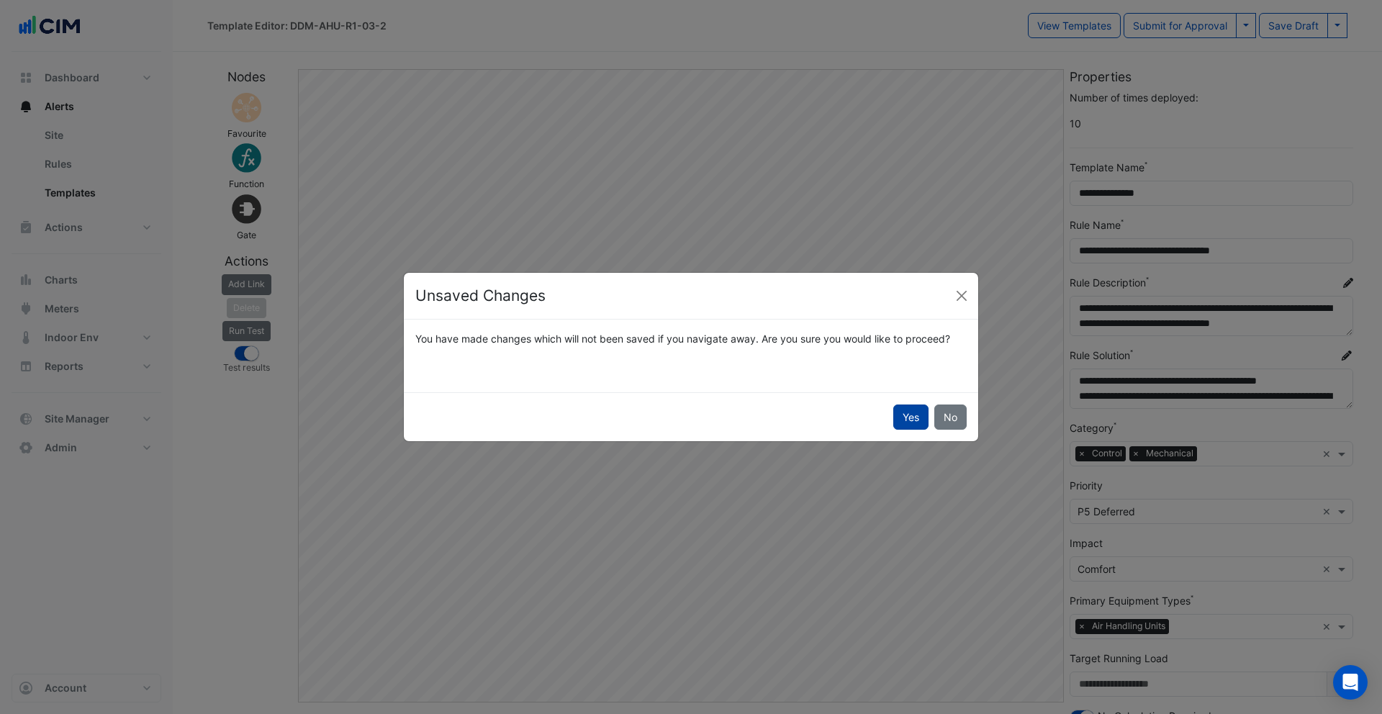
click at [917, 420] on button "Yes" at bounding box center [911, 417] width 35 height 25
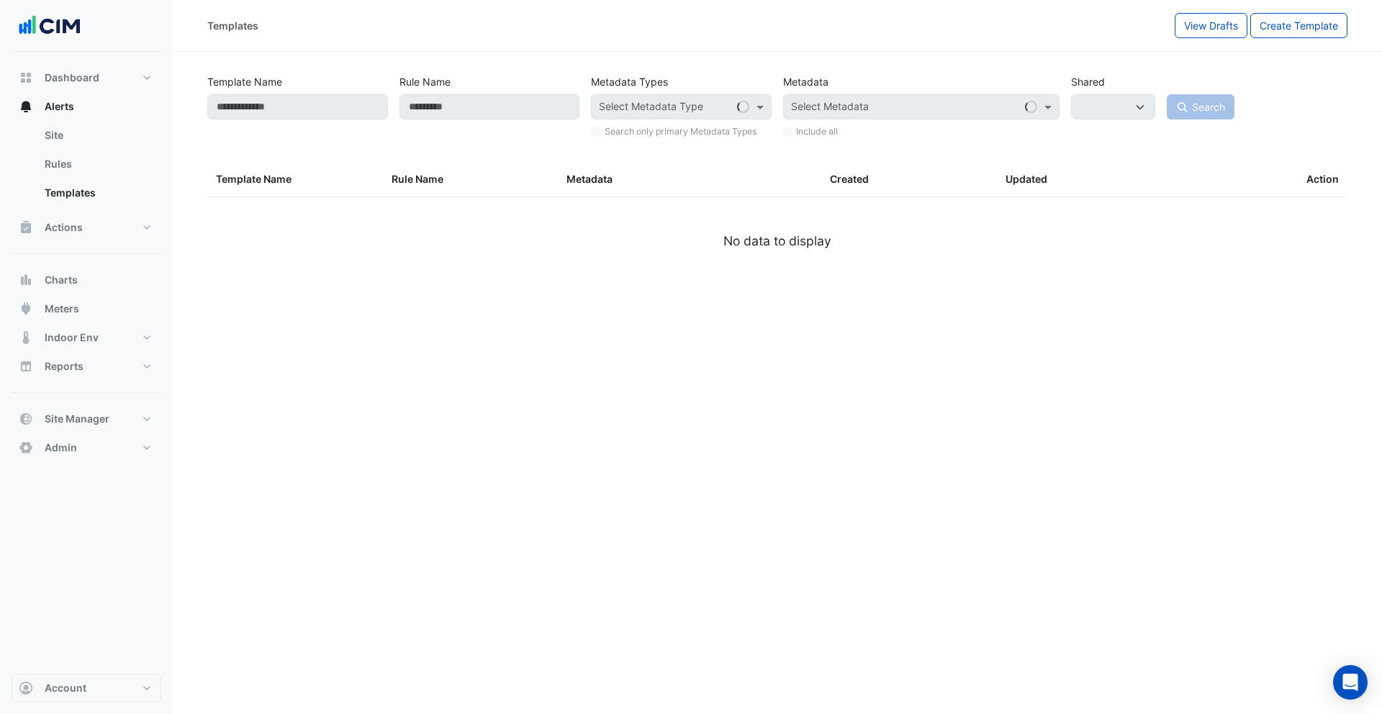
select select
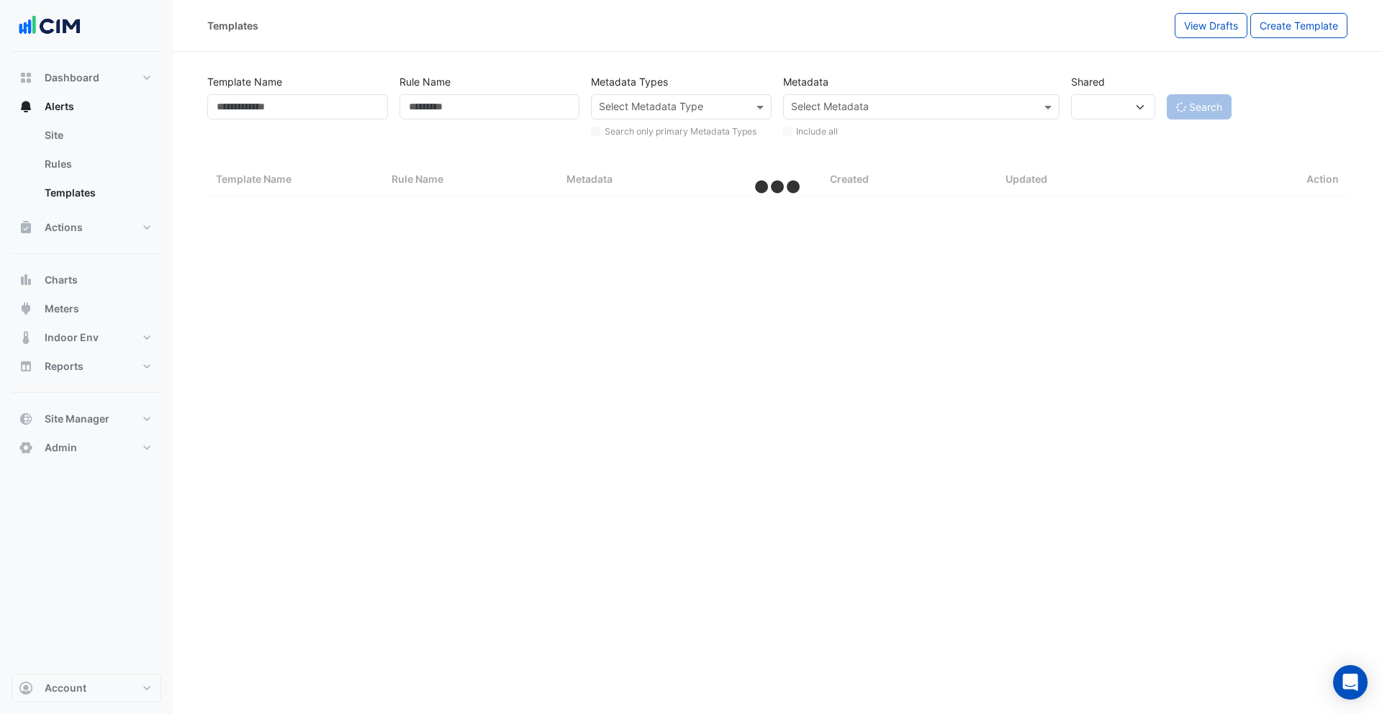
select select "***"
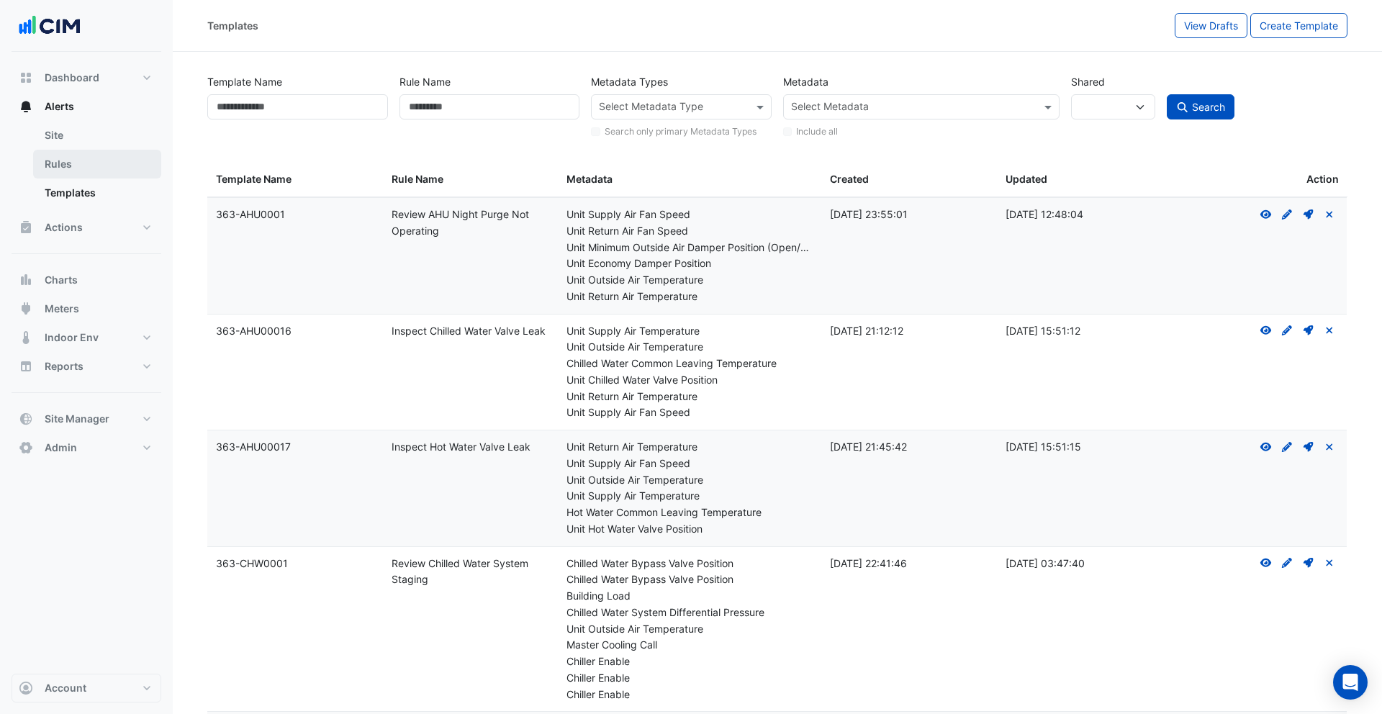
click at [78, 166] on link "Rules" at bounding box center [97, 164] width 128 height 29
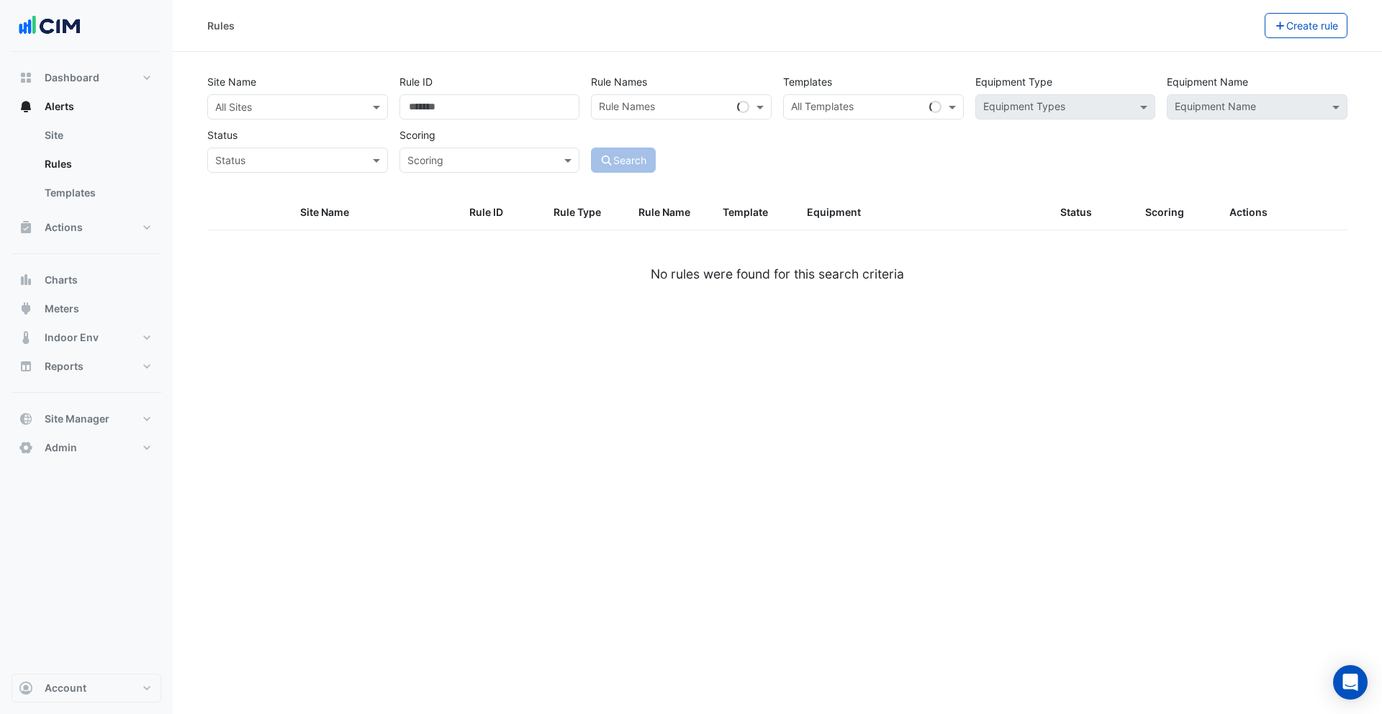
click at [258, 109] on input "text" at bounding box center [283, 107] width 136 height 15
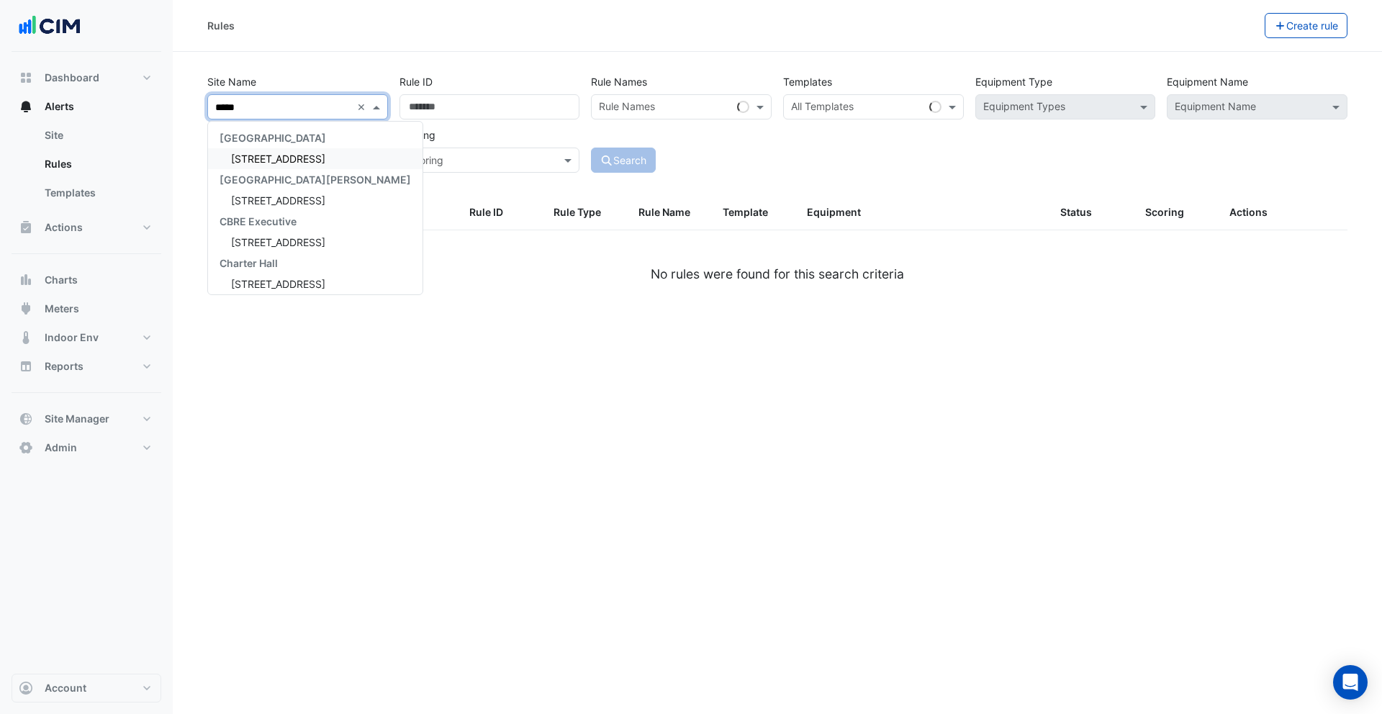
type input "******"
click at [283, 165] on div "990 La Trobe Street" at bounding box center [315, 158] width 215 height 21
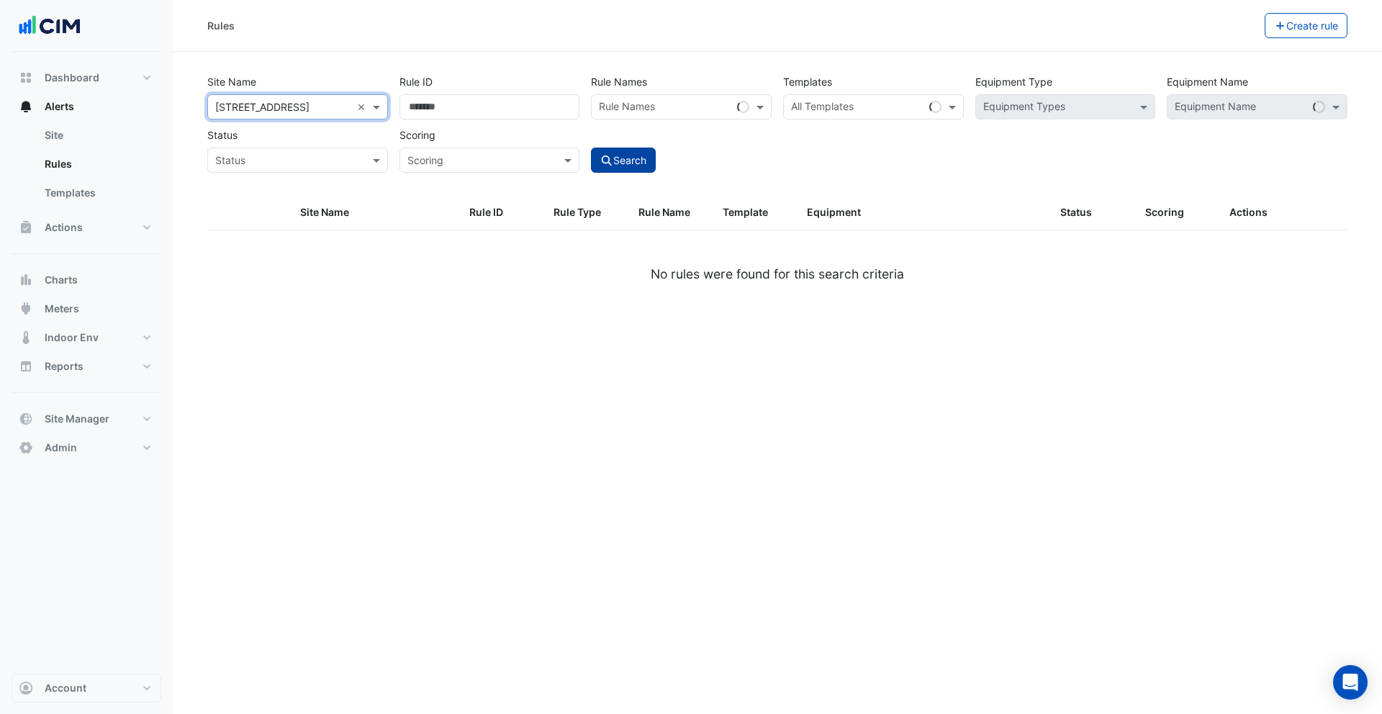
click at [630, 158] on button "Search" at bounding box center [623, 160] width 65 height 25
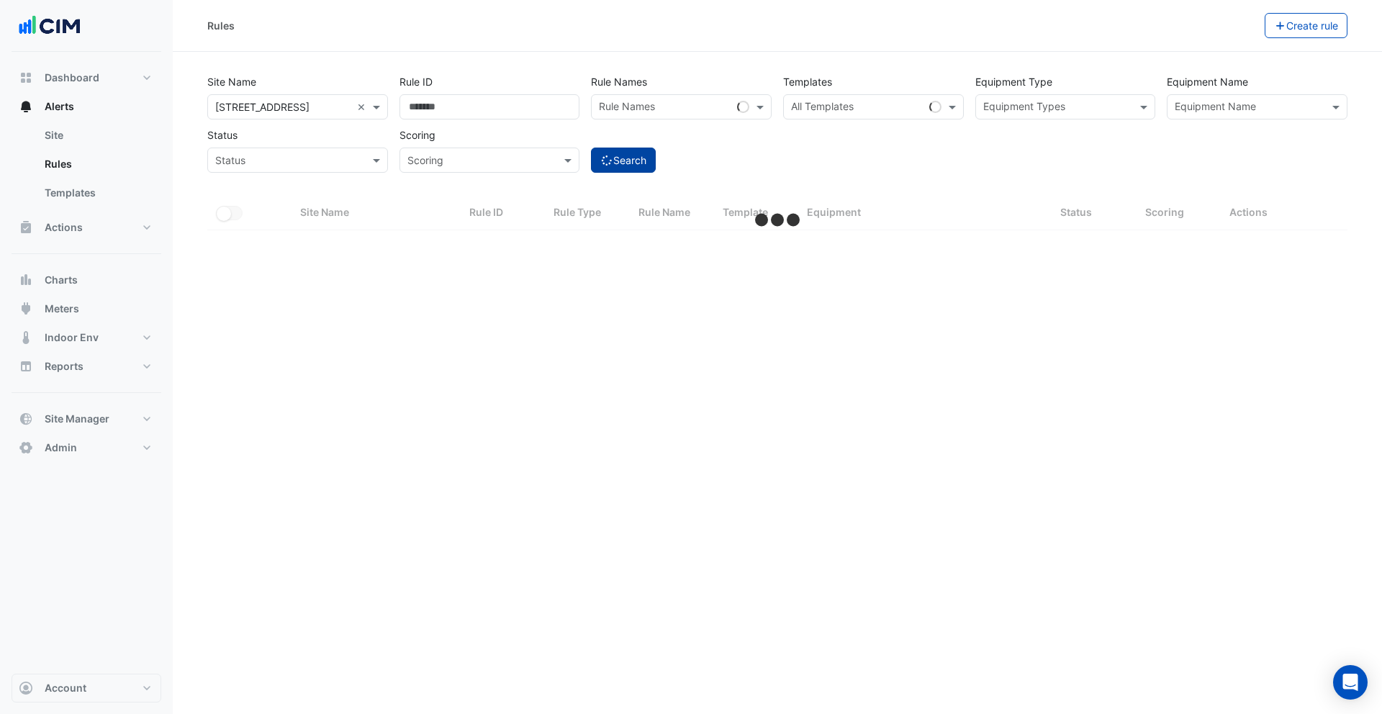
select select "***"
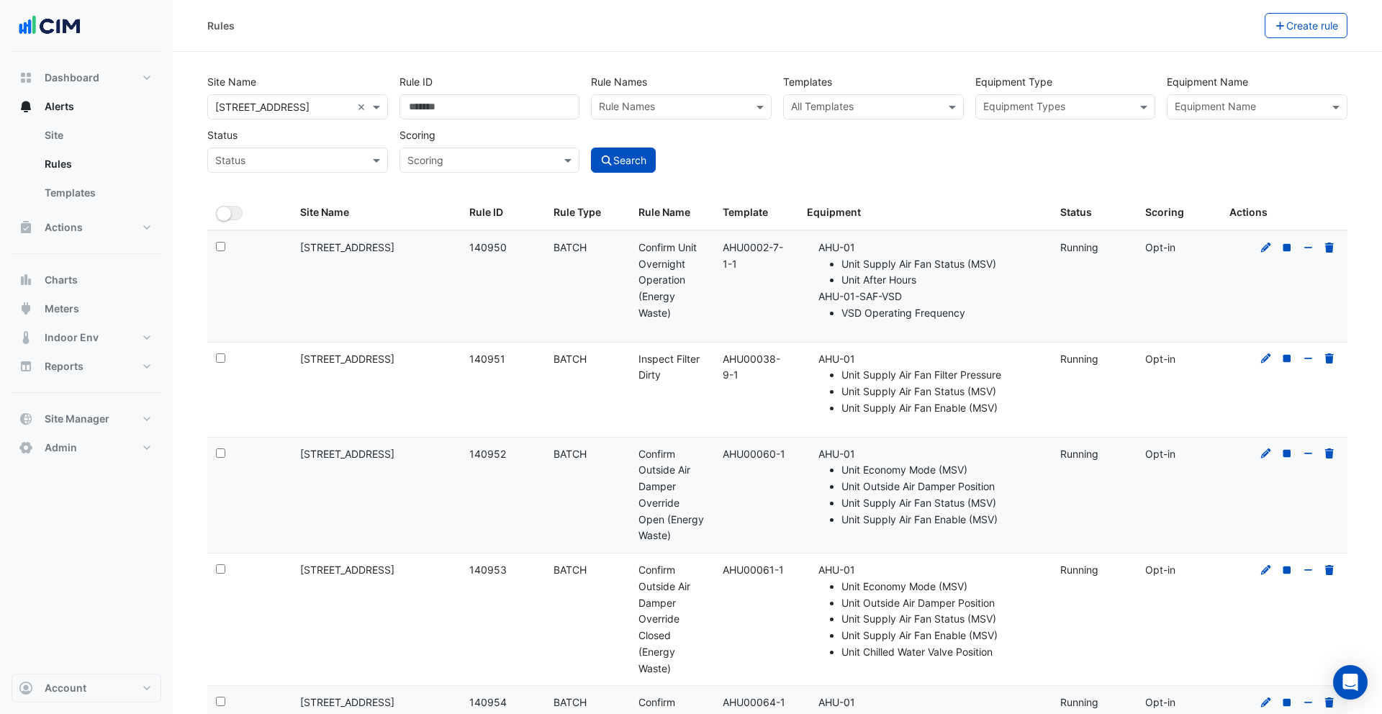
click at [917, 108] on input "text" at bounding box center [865, 108] width 148 height 15
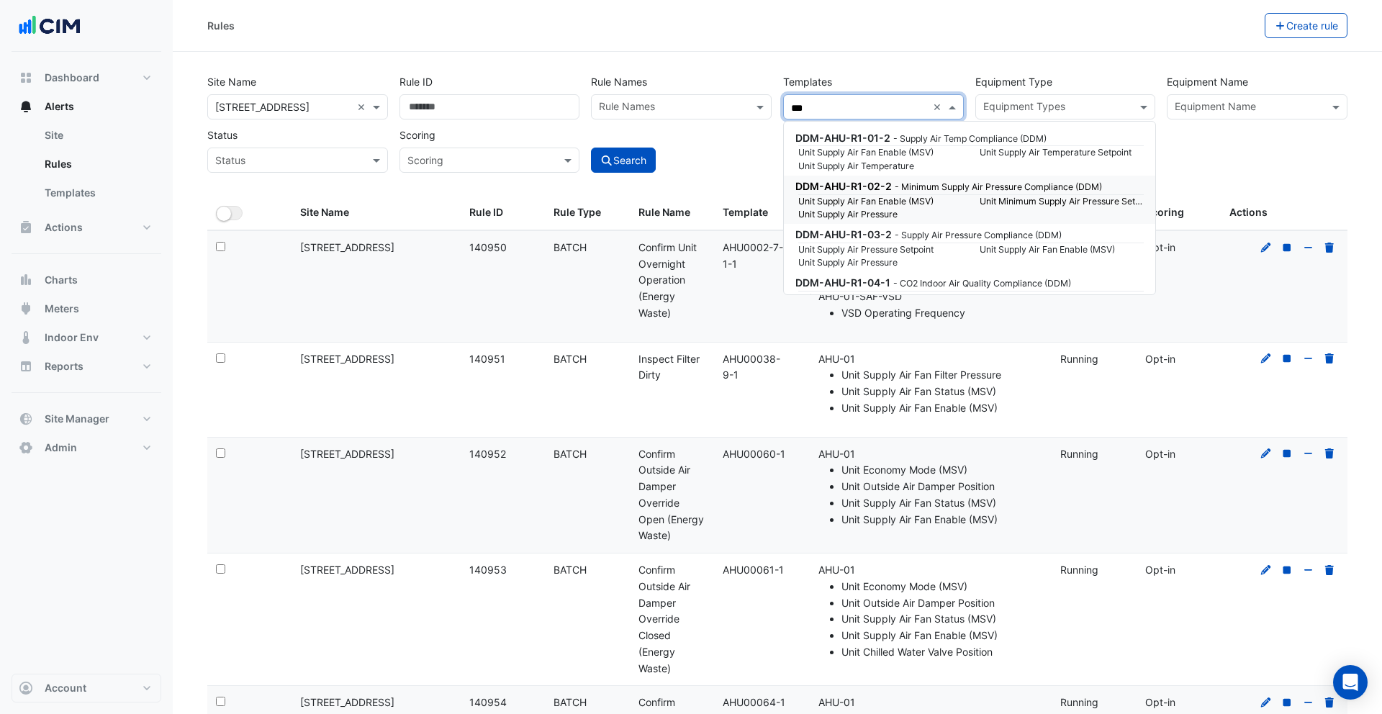
scroll to position [10, 0]
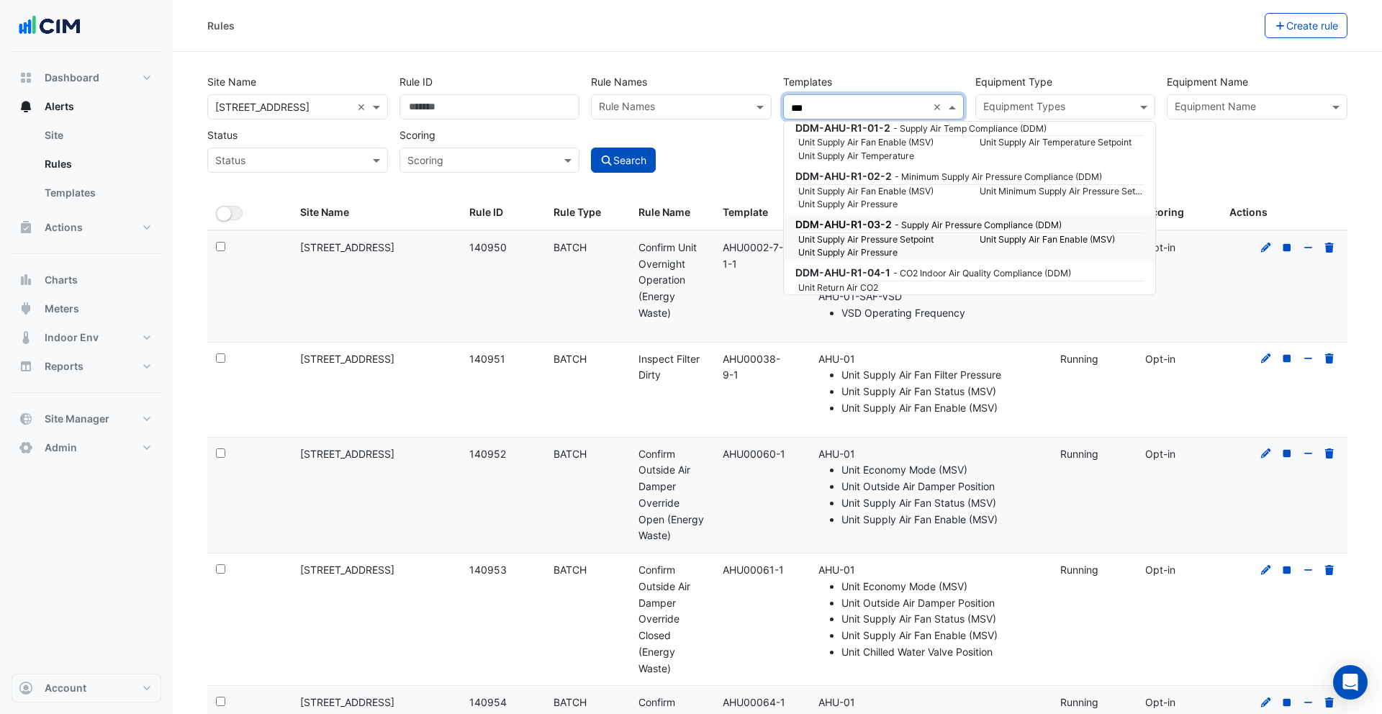
click at [883, 241] on small "Unit Supply Air Pressure Setpoint" at bounding box center [880, 239] width 181 height 13
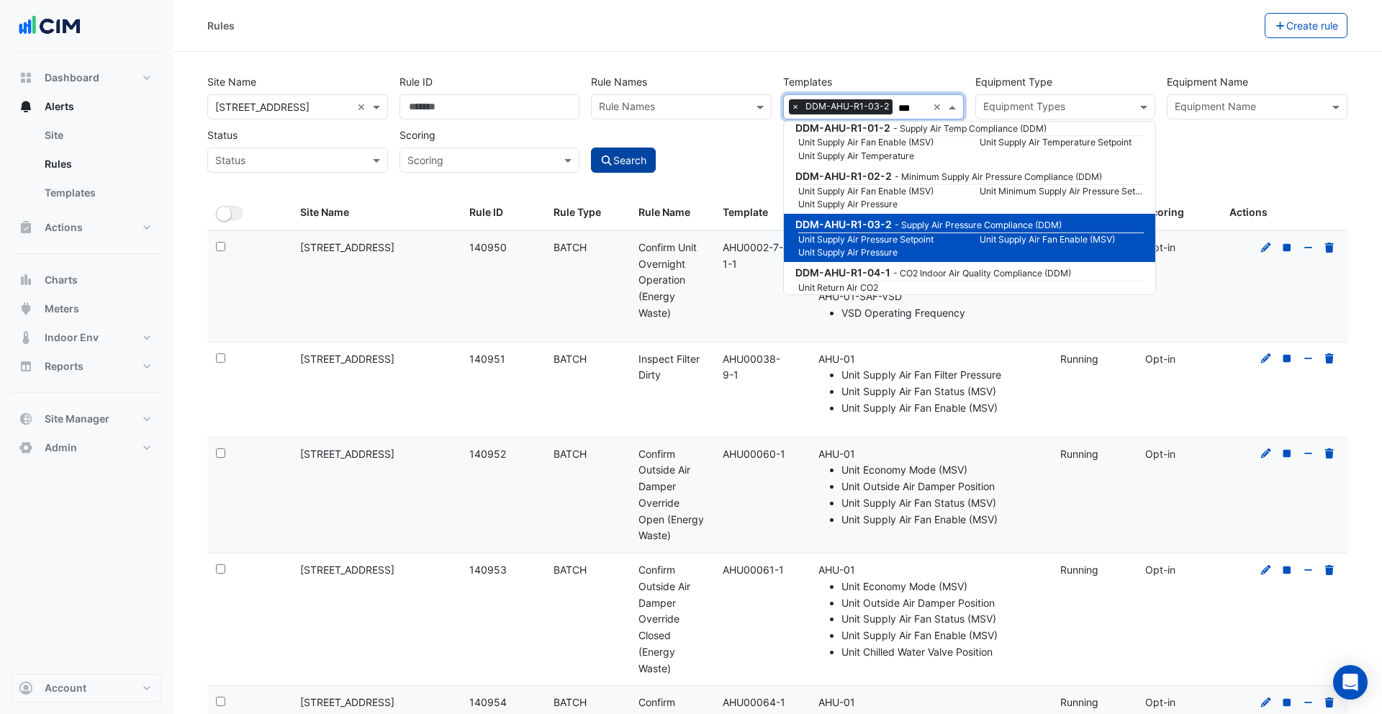
type input "***"
click at [627, 153] on button "Search" at bounding box center [623, 160] width 65 height 25
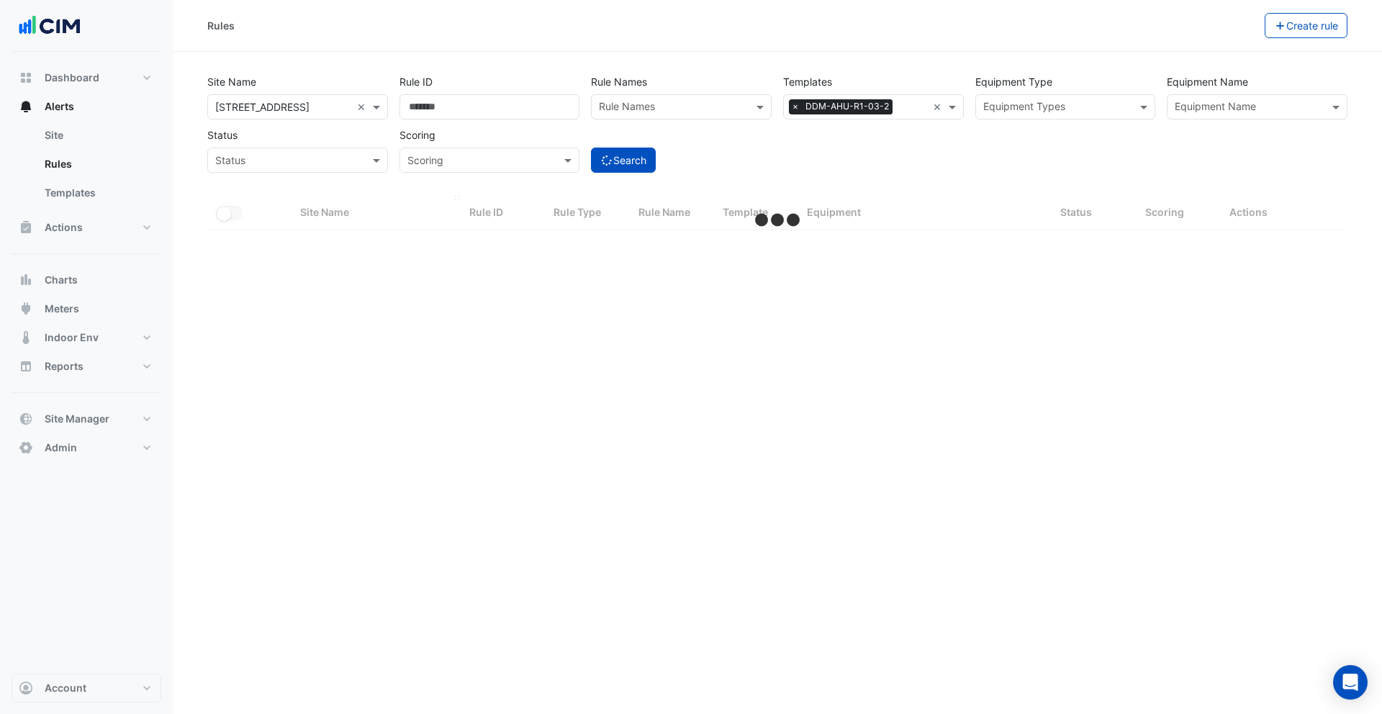
select select "***"
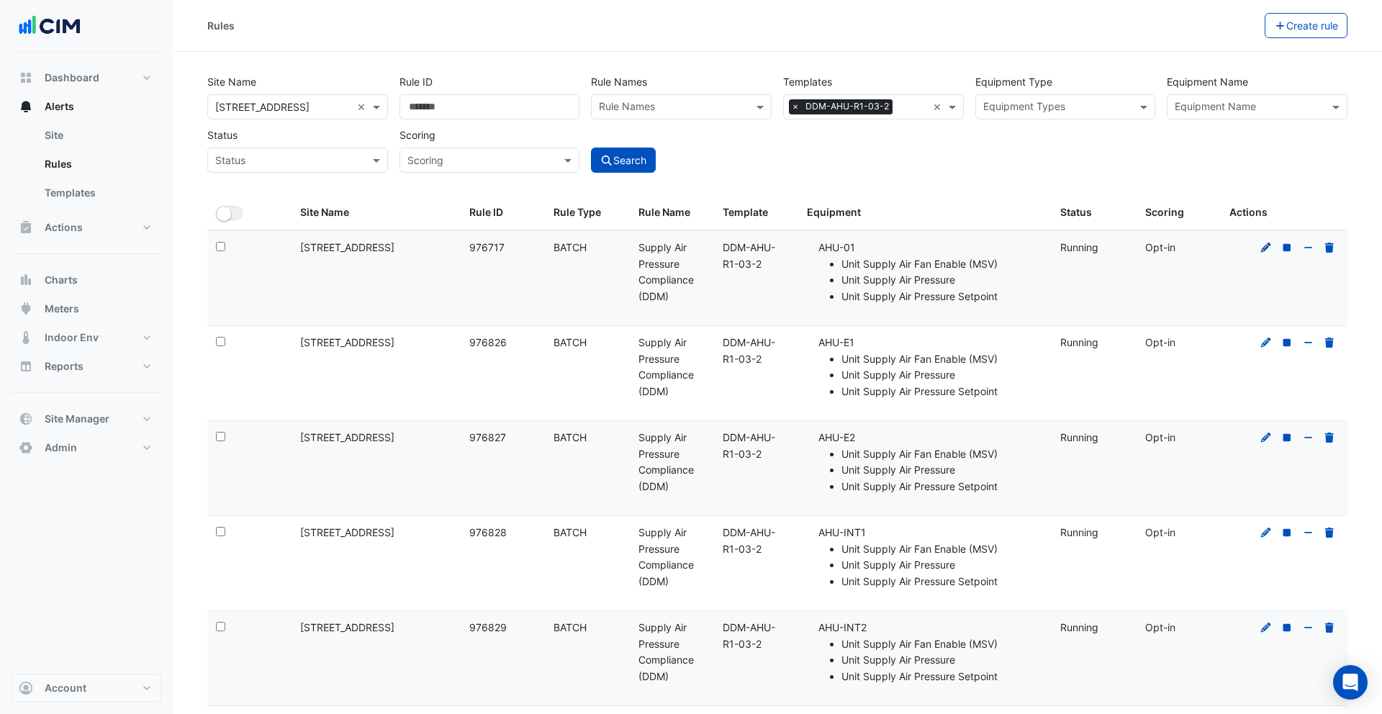
click at [1257, 246] on icon at bounding box center [1266, 248] width 13 height 10
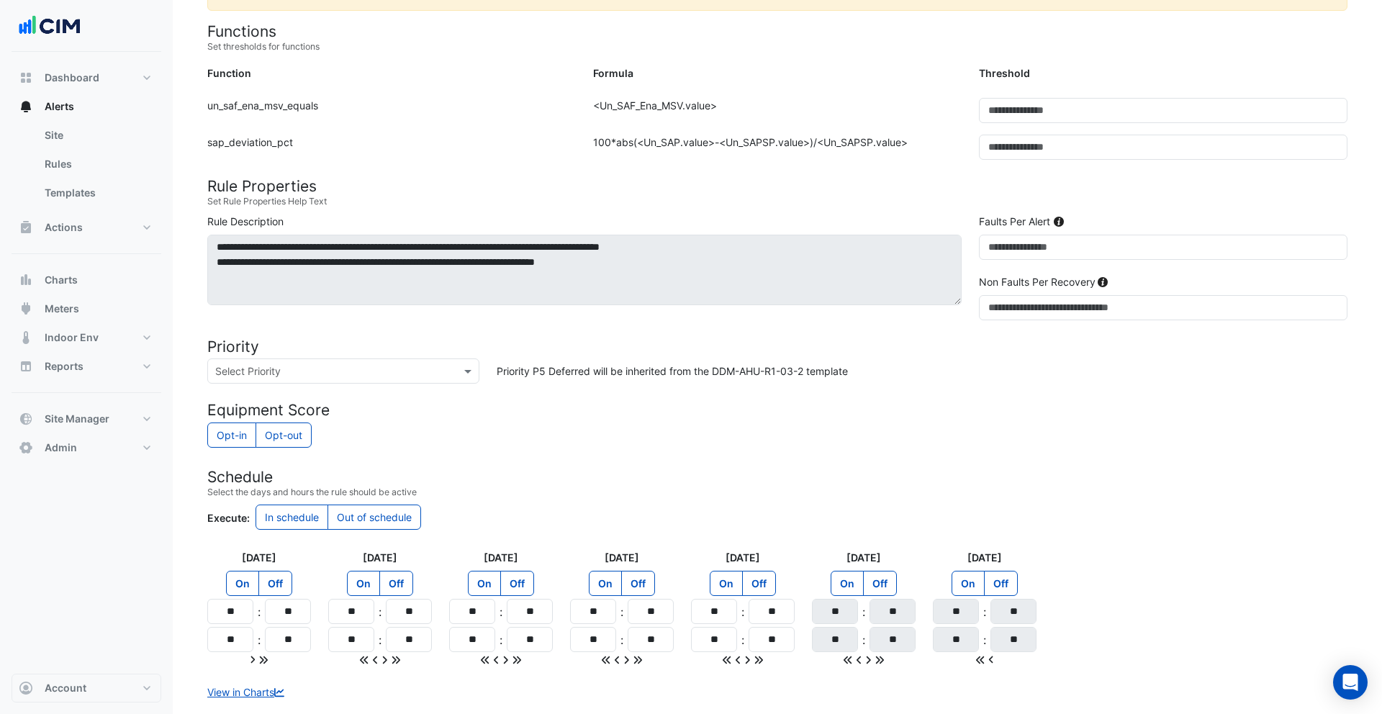
scroll to position [472, 0]
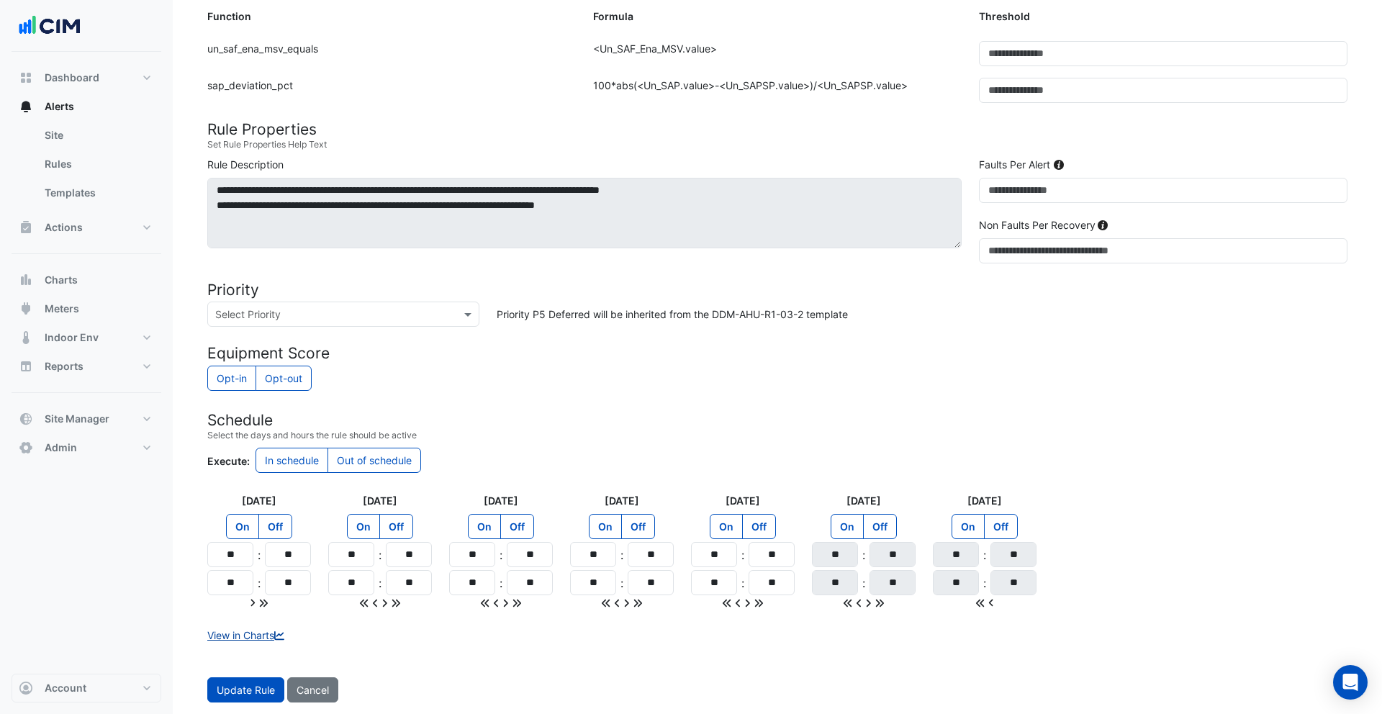
click at [255, 634] on link "View in Charts" at bounding box center [247, 635] width 80 height 12
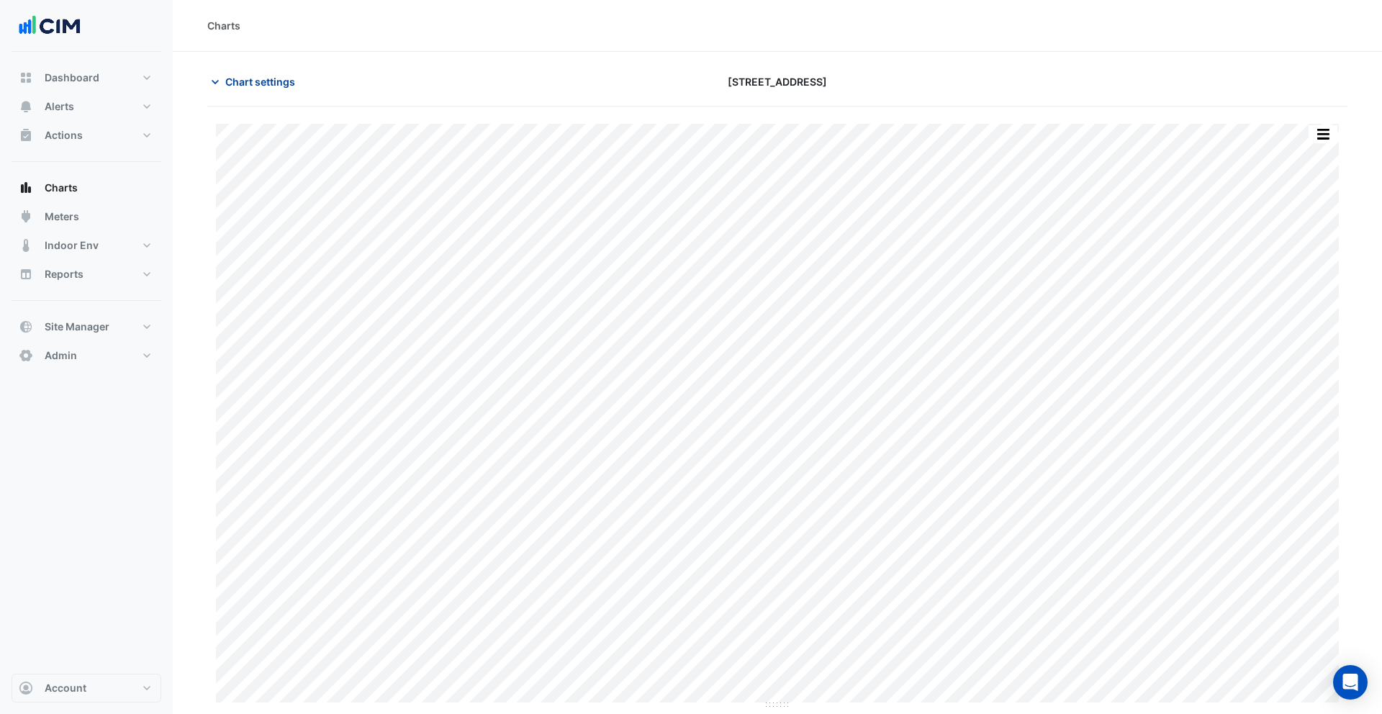
click at [243, 83] on span "Chart settings" at bounding box center [260, 81] width 70 height 15
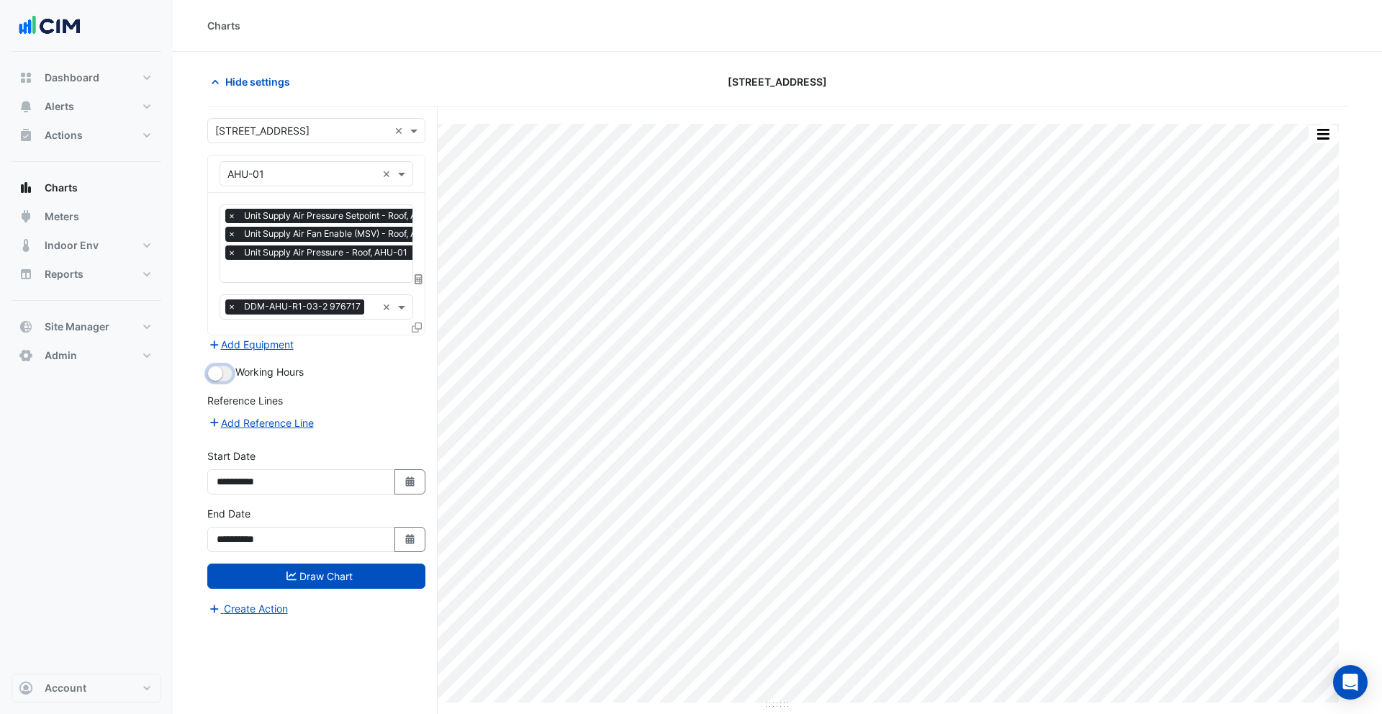
click at [224, 373] on button "button" at bounding box center [219, 374] width 25 height 16
click at [315, 569] on button "Draw Chart" at bounding box center [316, 576] width 218 height 25
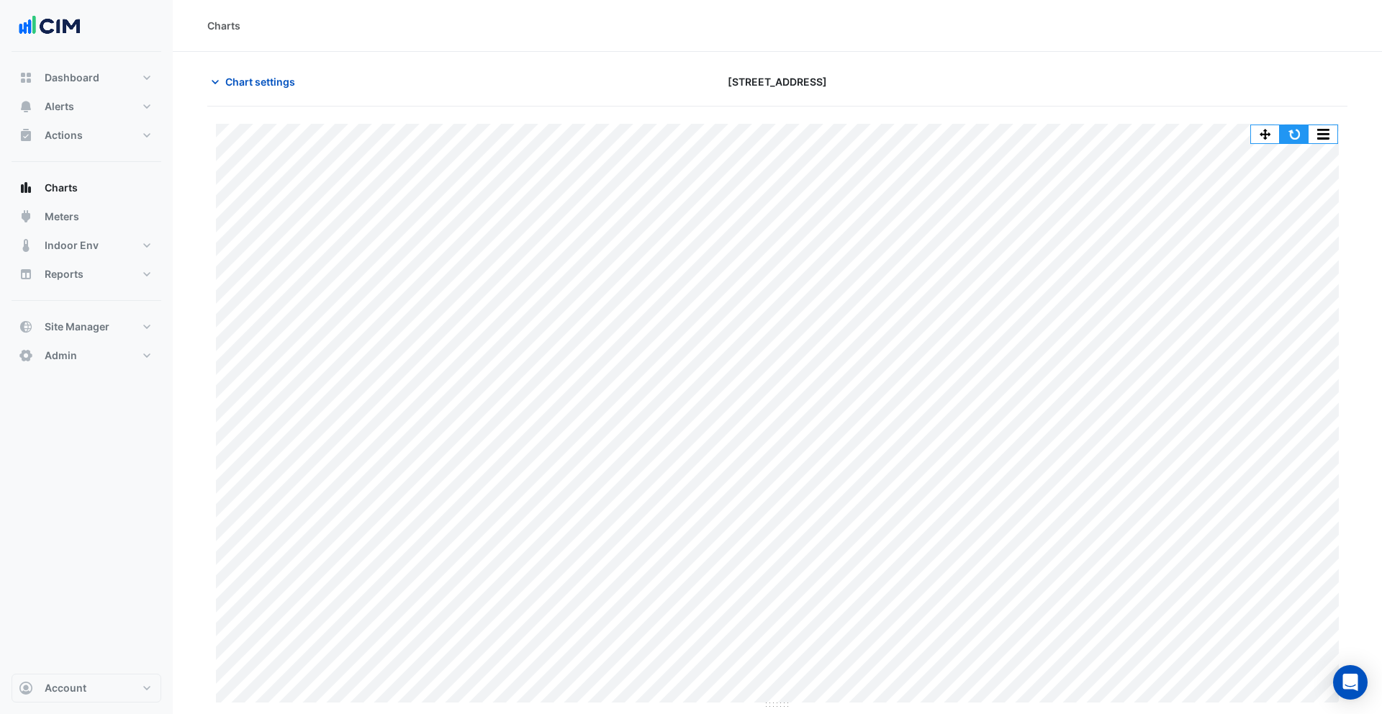
click at [1257, 135] on button "button" at bounding box center [1294, 134] width 29 height 18
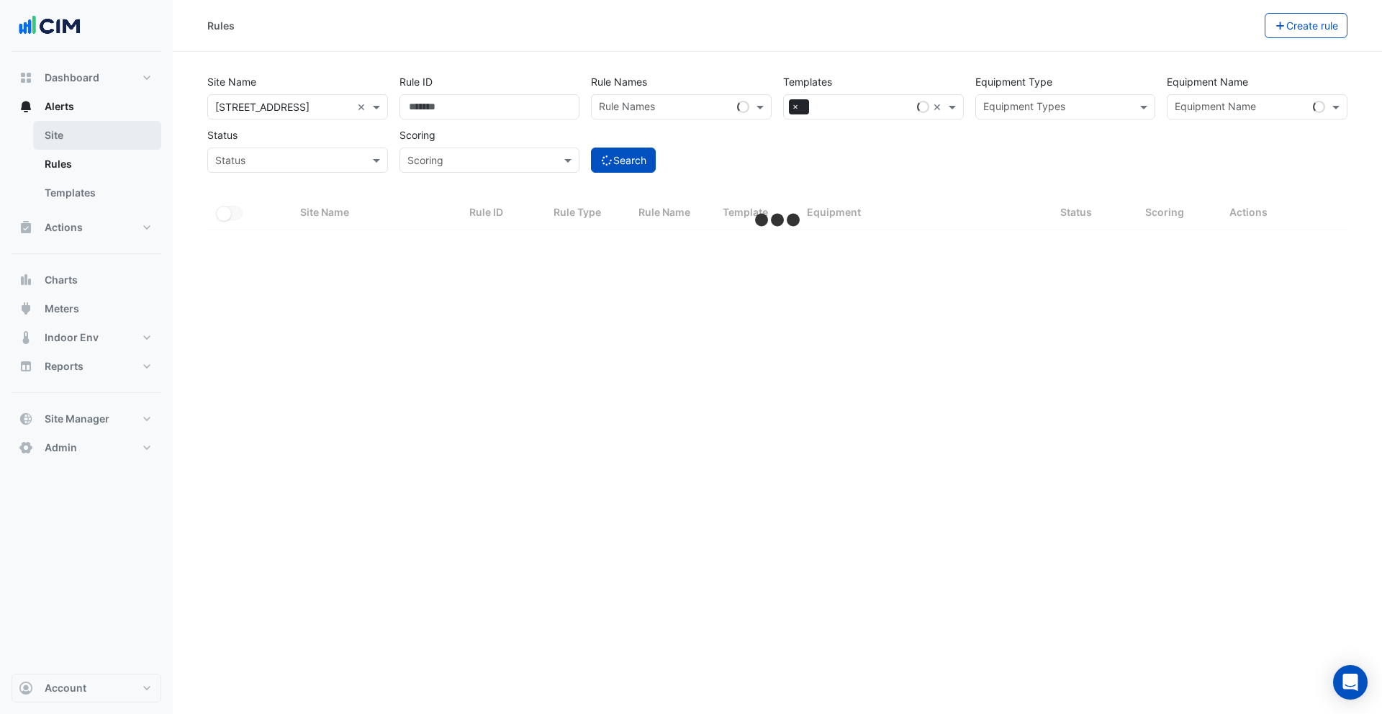
click at [61, 140] on link "Site" at bounding box center [97, 135] width 128 height 29
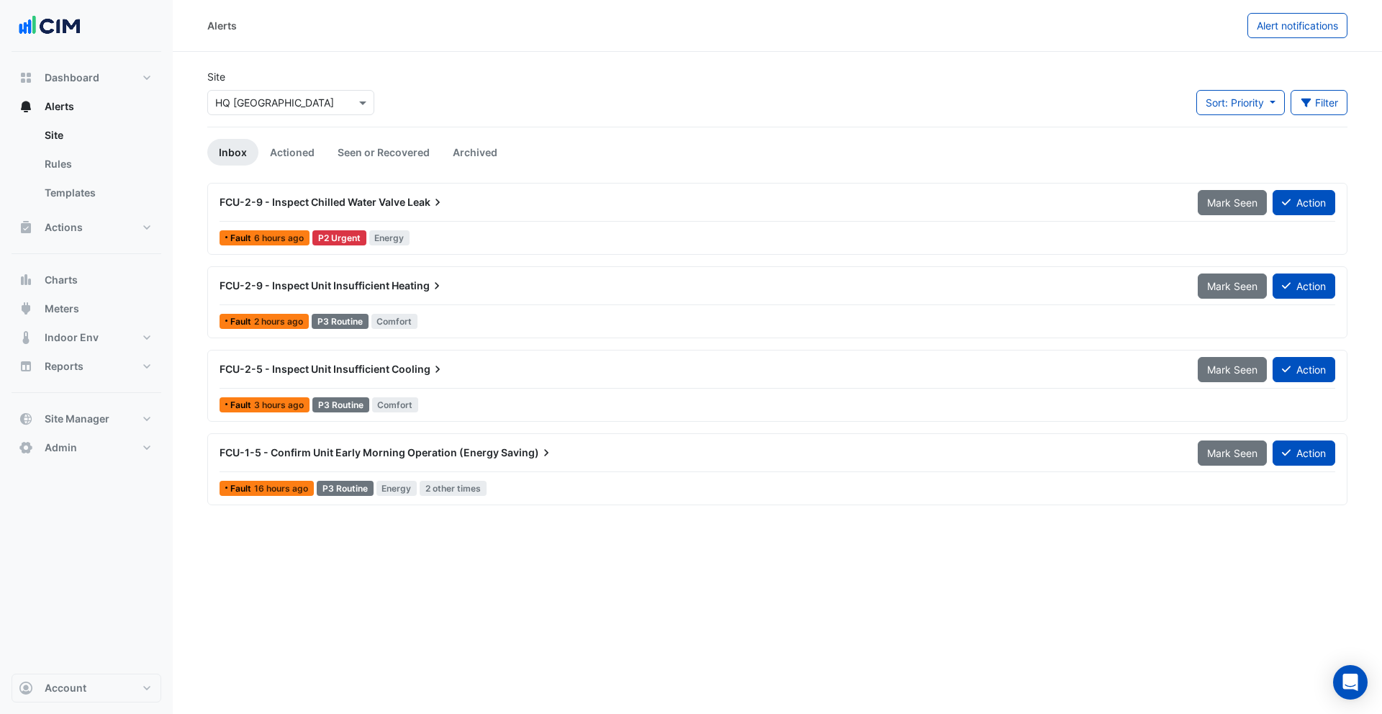
click at [422, 207] on span "Leak" at bounding box center [426, 202] width 37 height 14
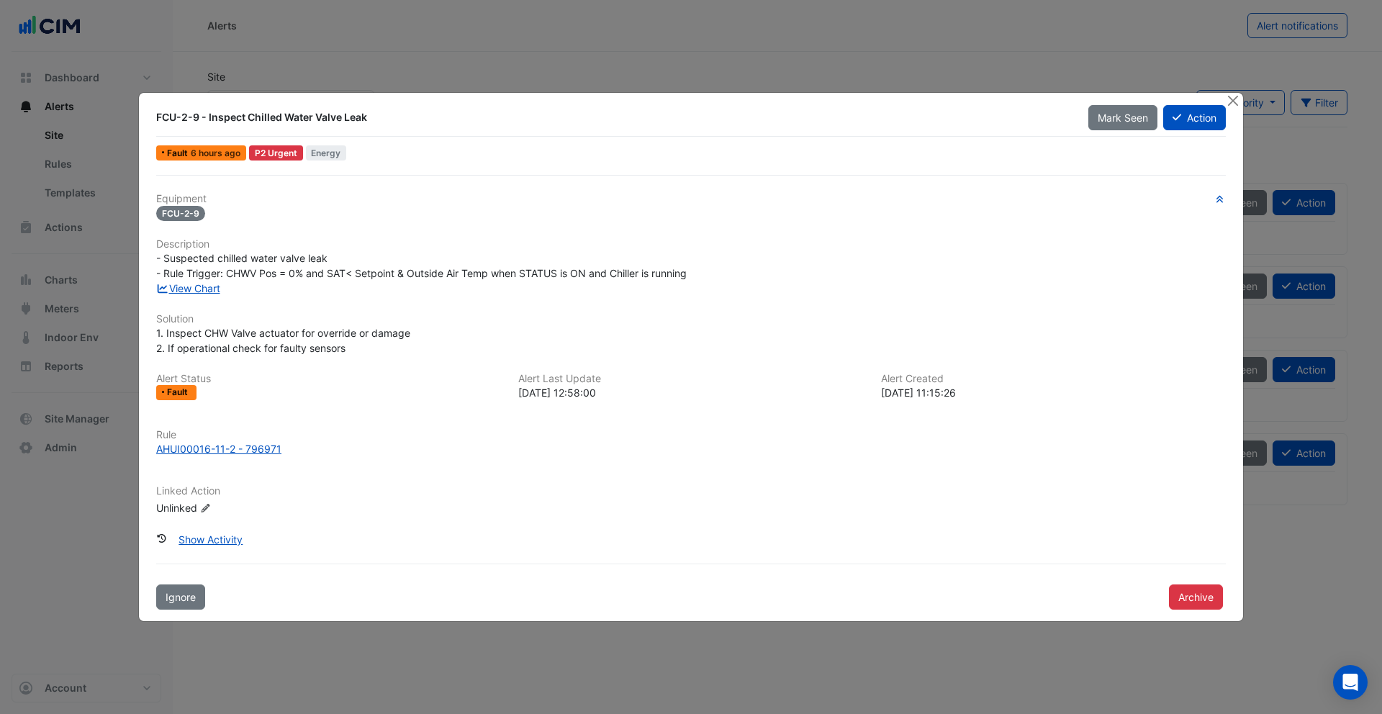
drag, startPoint x: 163, startPoint y: 117, endPoint x: 315, endPoint y: 121, distance: 151.2
click at [315, 121] on div "FCU-2-9 - Inspect Chilled Water Valve Leak" at bounding box center [613, 117] width 915 height 14
click at [320, 121] on div "FCU-2-9 - Inspect Chilled Water Valve Leak" at bounding box center [613, 117] width 915 height 14
click at [195, 290] on link "View Chart" at bounding box center [188, 288] width 64 height 12
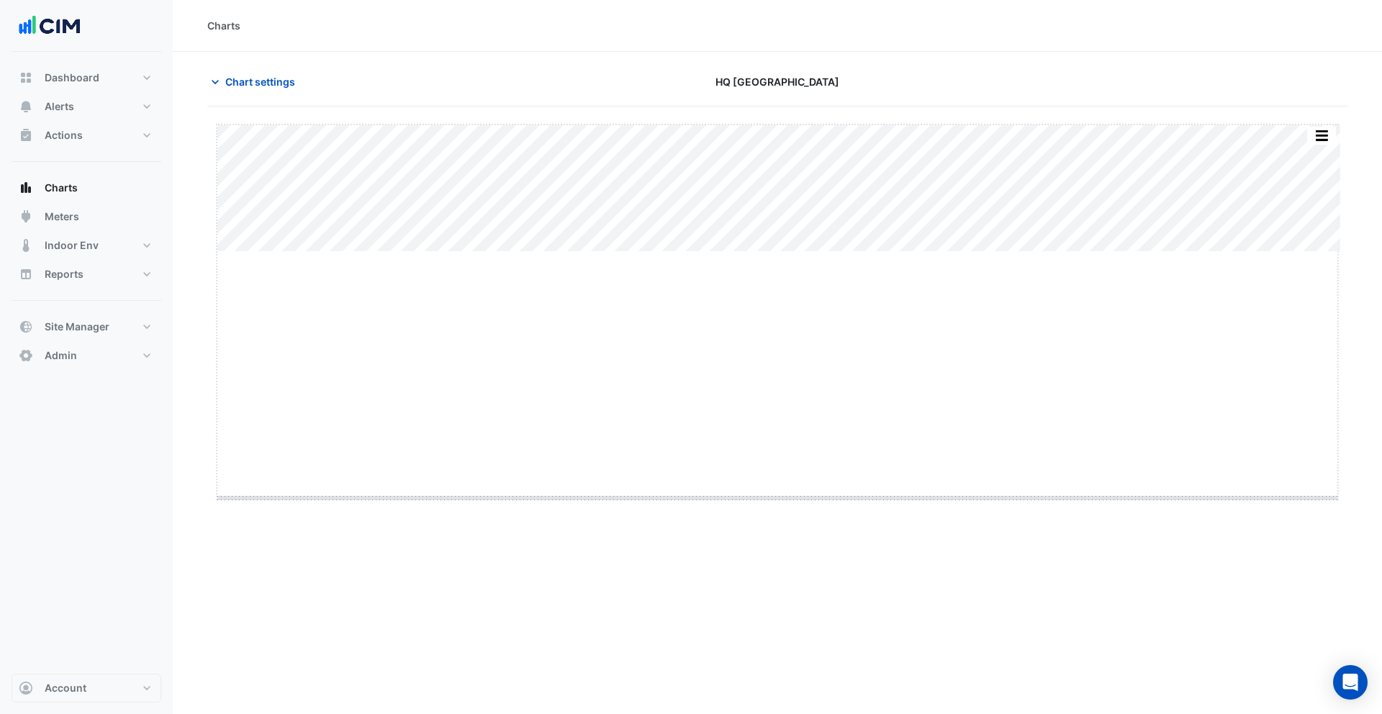
drag, startPoint x: 778, startPoint y: 251, endPoint x: 795, endPoint y: 508, distance: 257.6
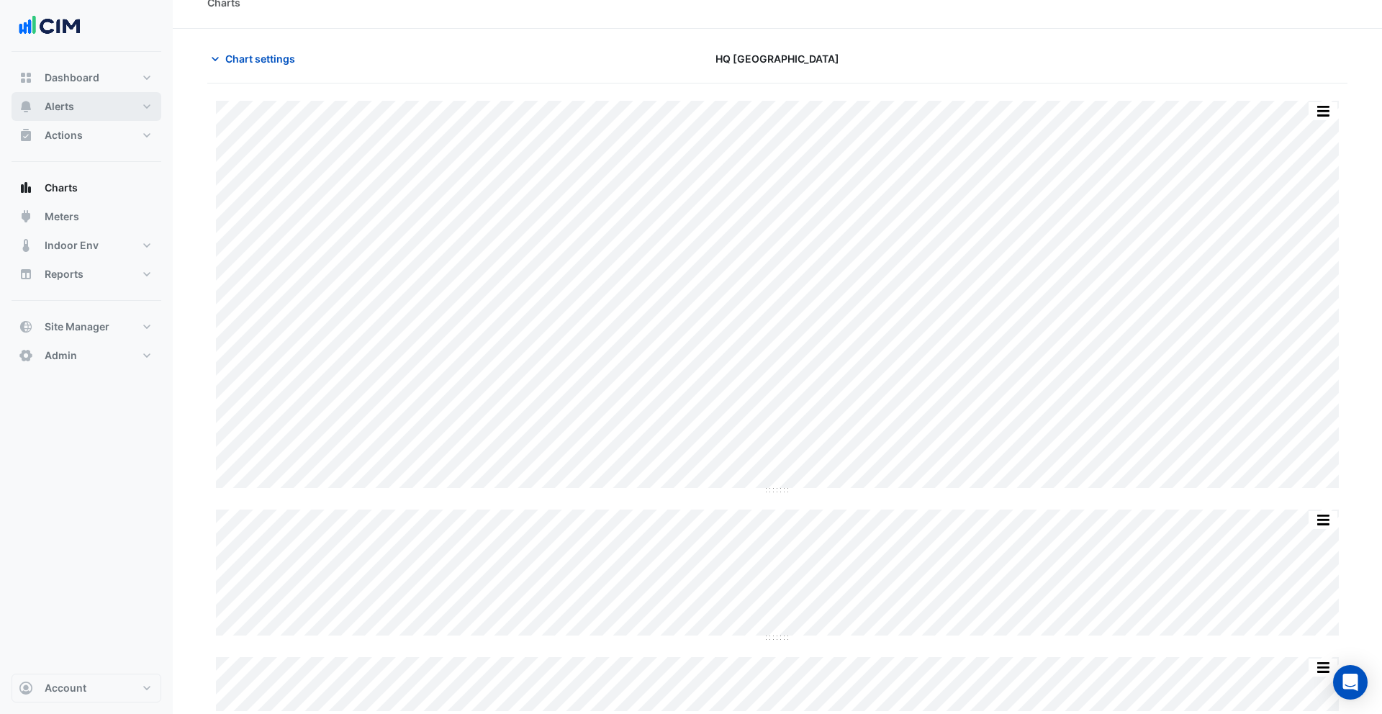
click at [48, 112] on span "Alerts" at bounding box center [60, 106] width 30 height 14
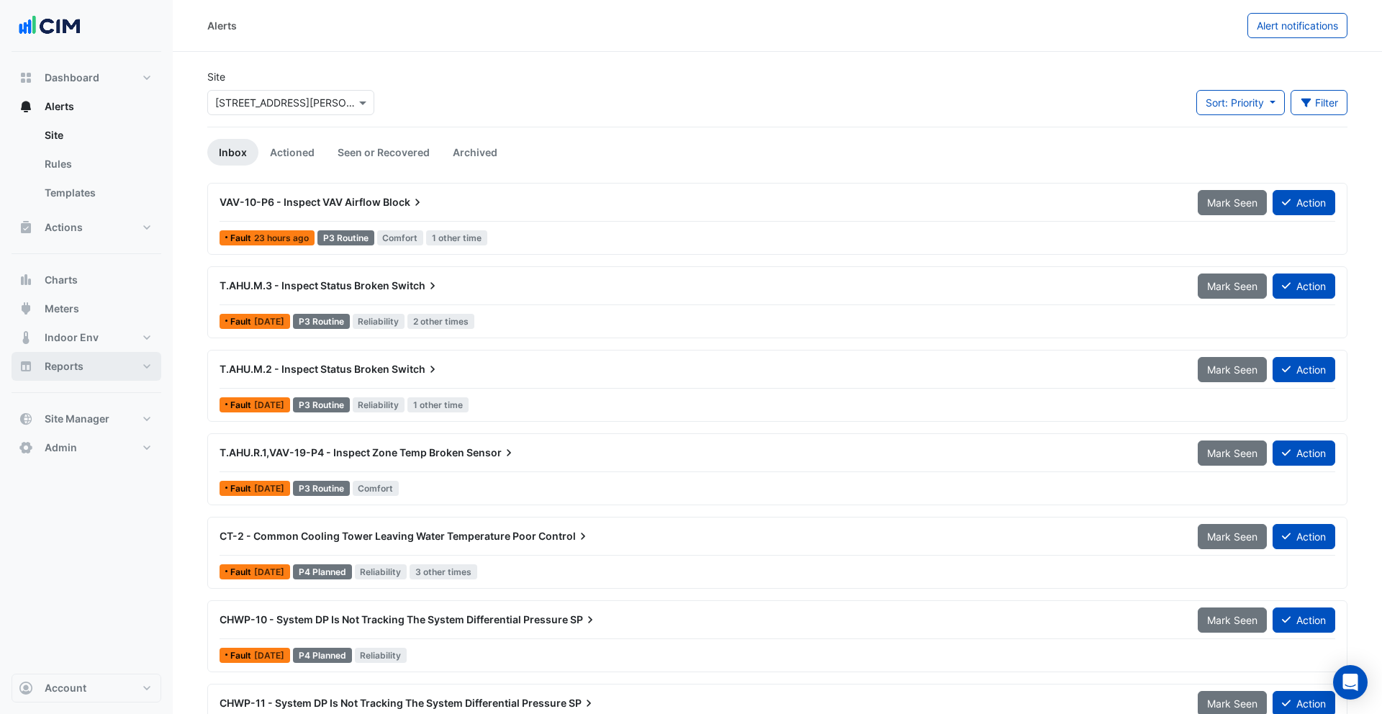
click at [83, 361] on span "Reports" at bounding box center [64, 366] width 39 height 14
select select "***"
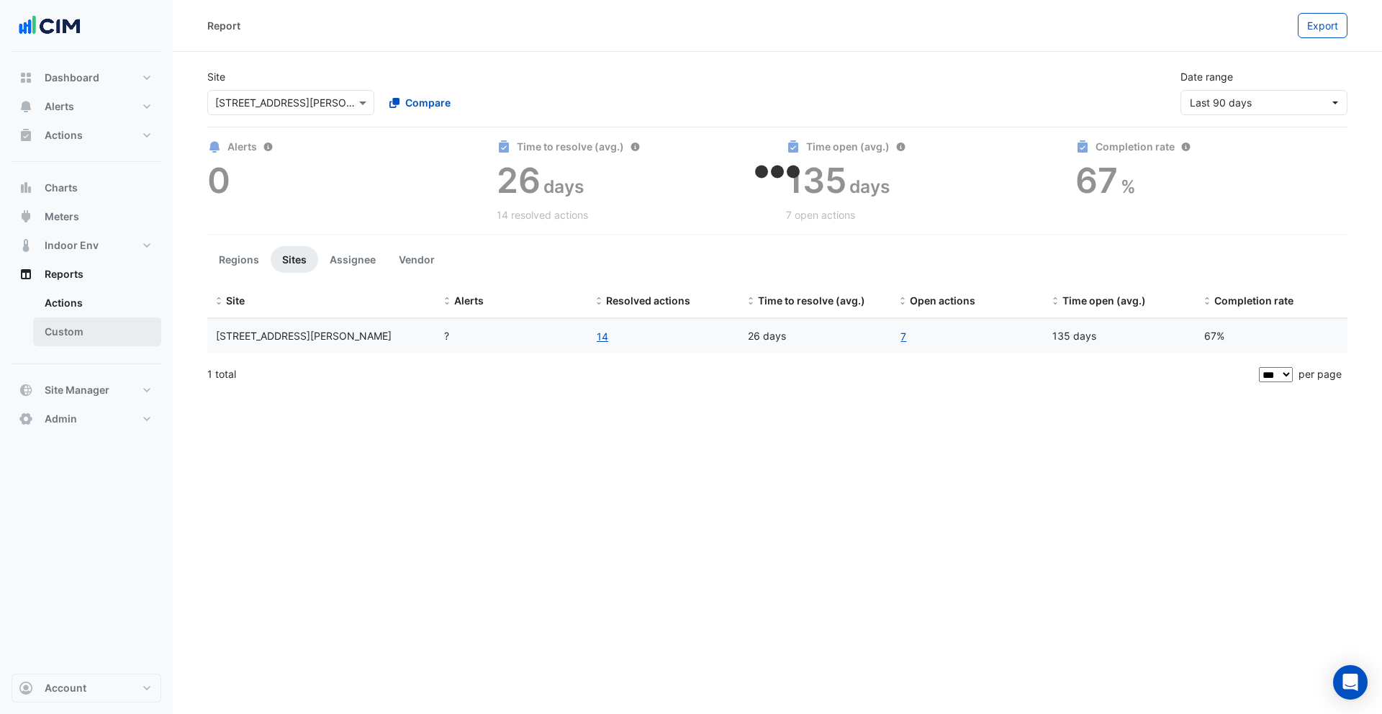
click at [79, 328] on link "Custom" at bounding box center [97, 332] width 128 height 29
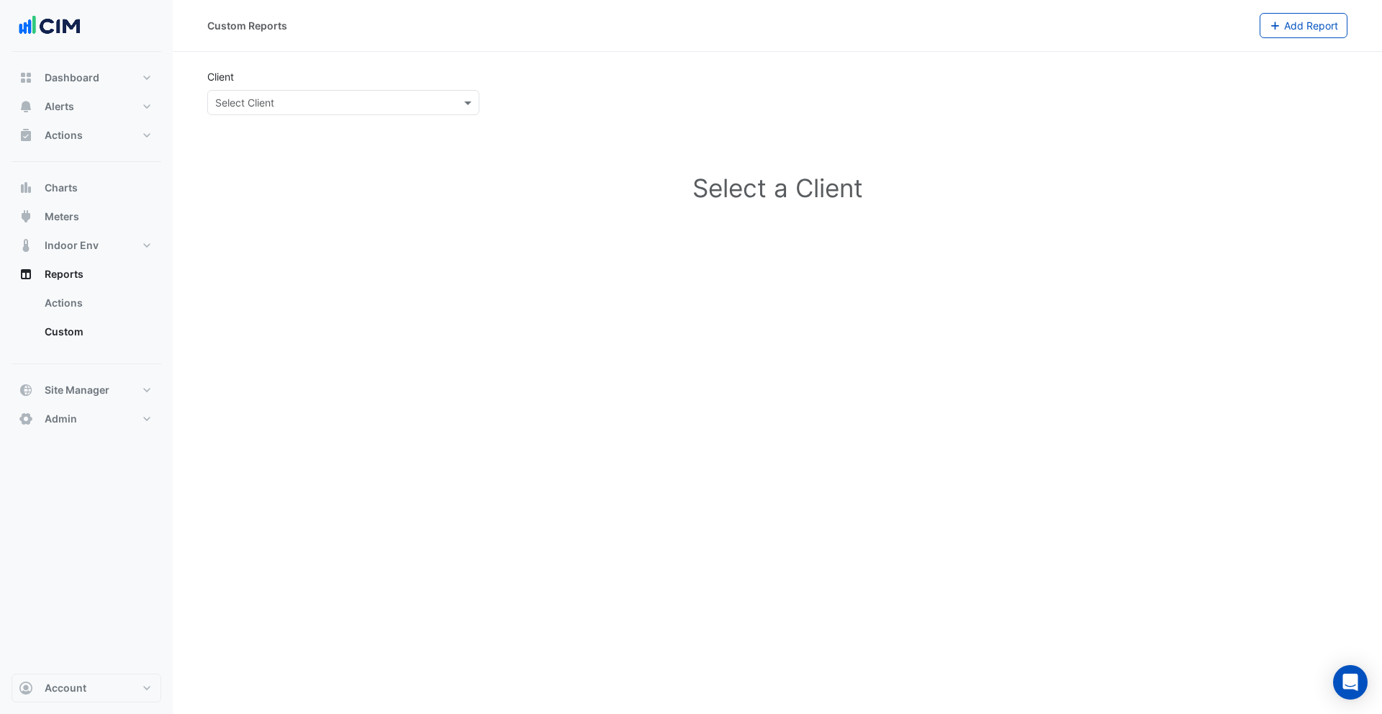
click at [372, 99] on input "text" at bounding box center [329, 103] width 228 height 15
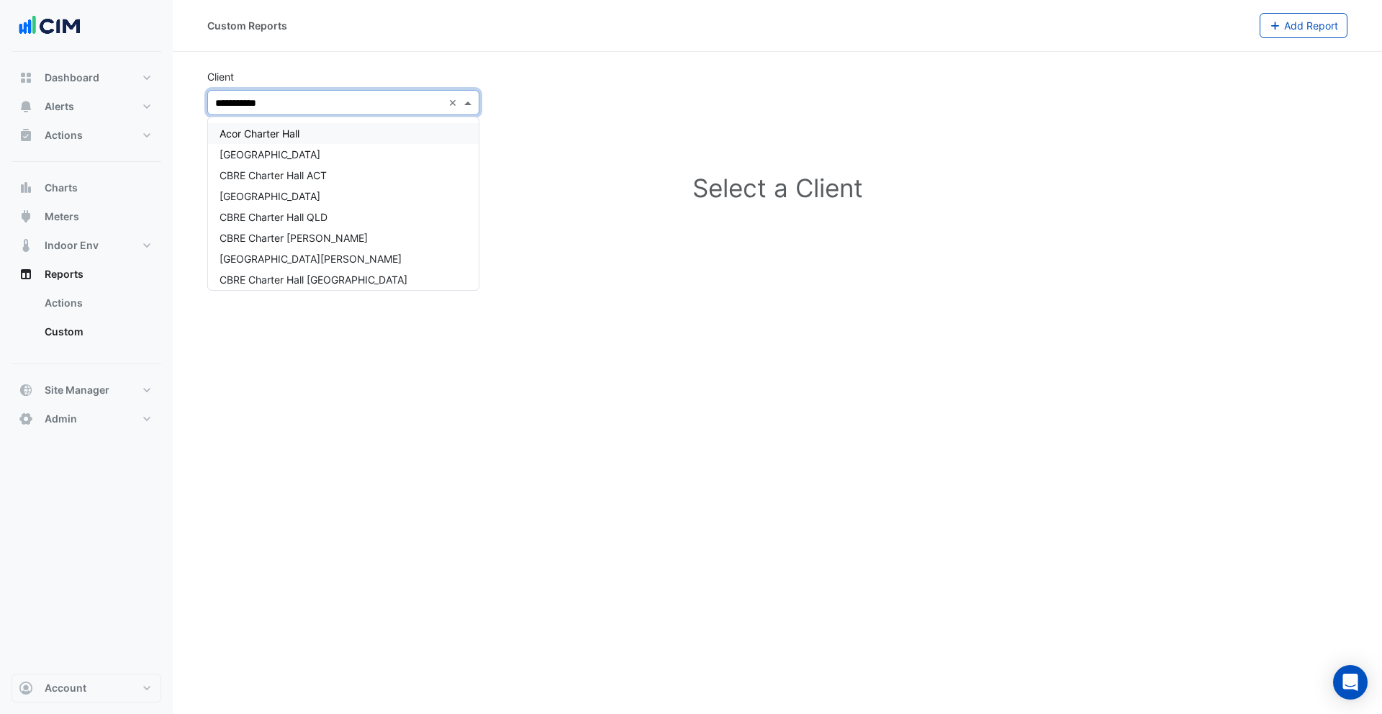
type input "**********"
click at [274, 171] on span "Charter Hall" at bounding box center [247, 169] width 55 height 12
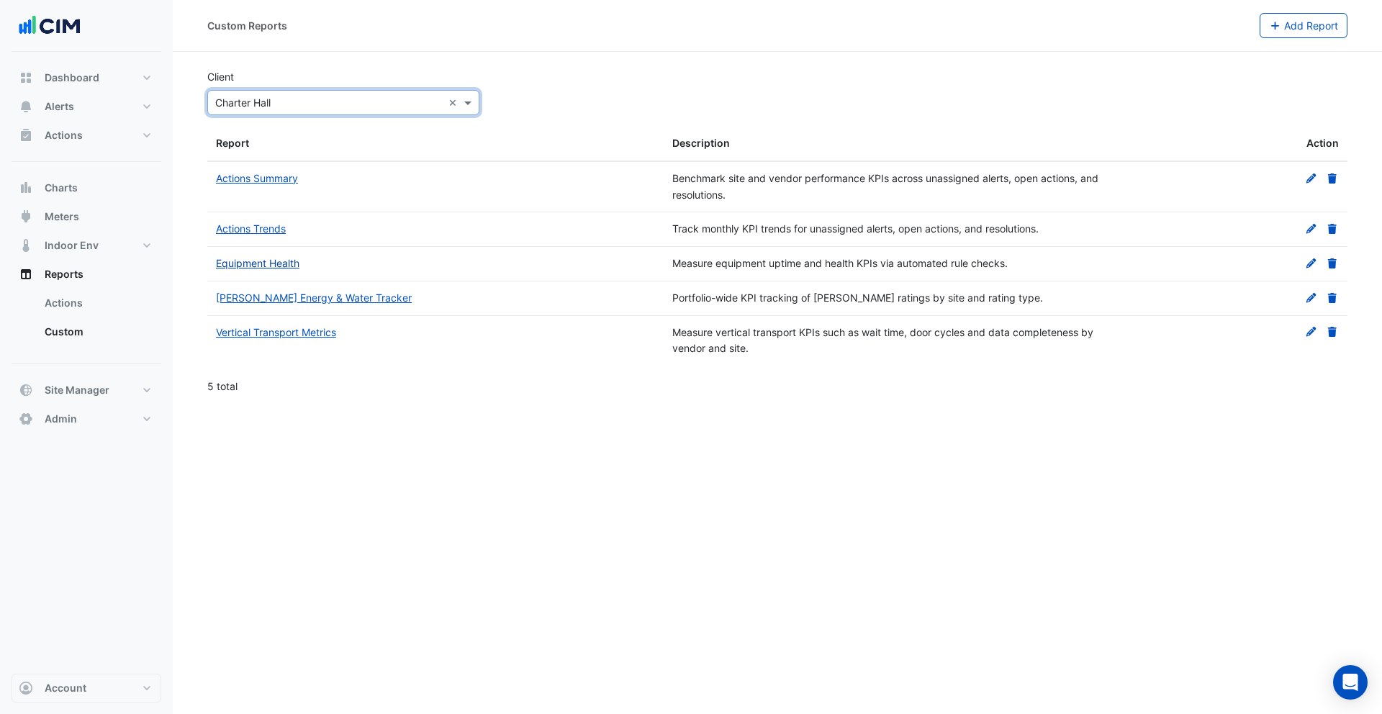
click at [248, 263] on link "Equipment Health" at bounding box center [258, 263] width 84 height 12
click at [65, 100] on span "Alerts" at bounding box center [60, 106] width 30 height 14
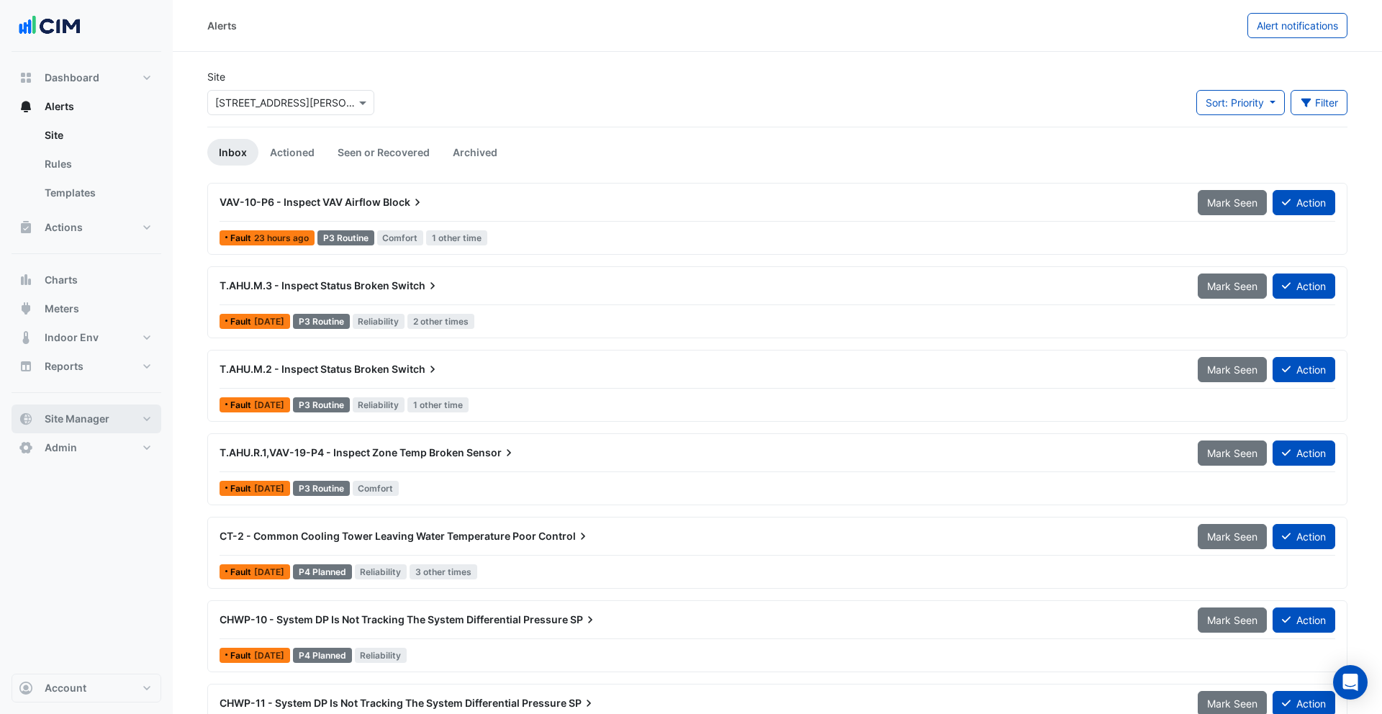
click at [83, 418] on span "Site Manager" at bounding box center [77, 419] width 65 height 14
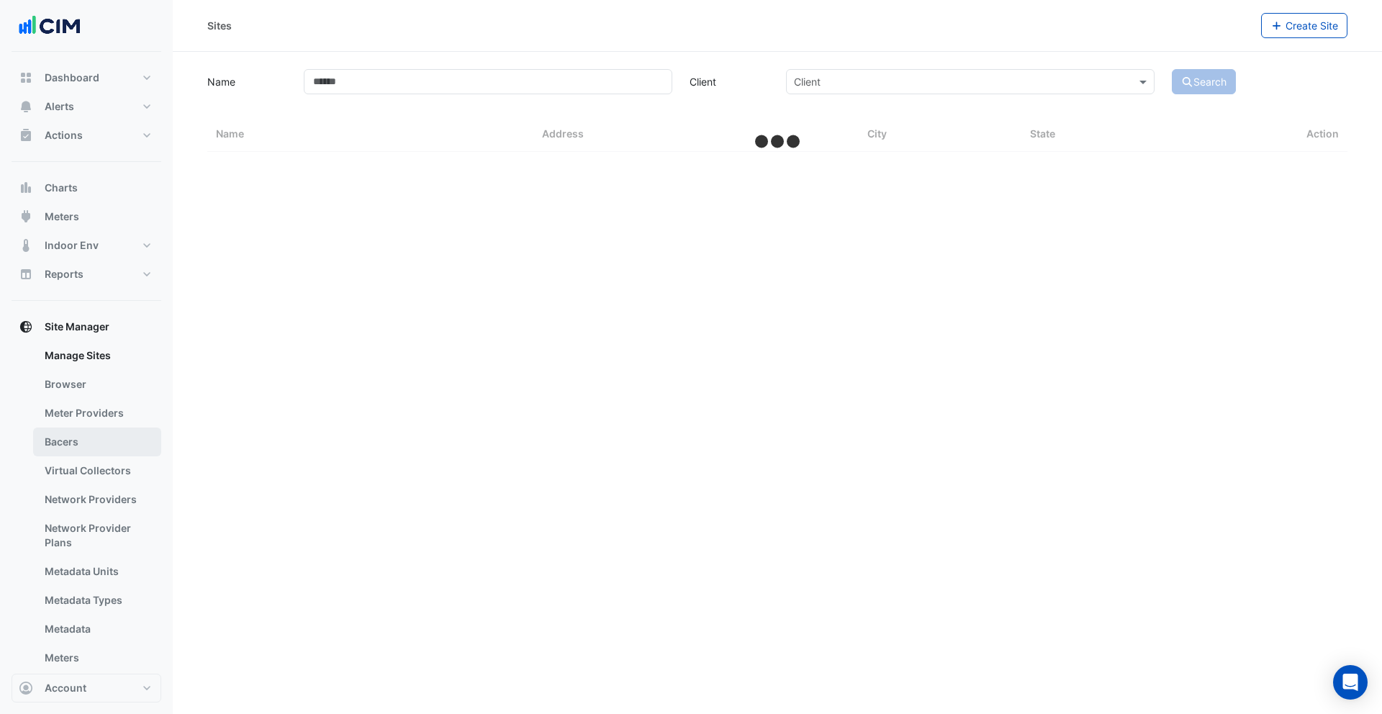
click at [81, 435] on link "Bacers" at bounding box center [97, 442] width 128 height 29
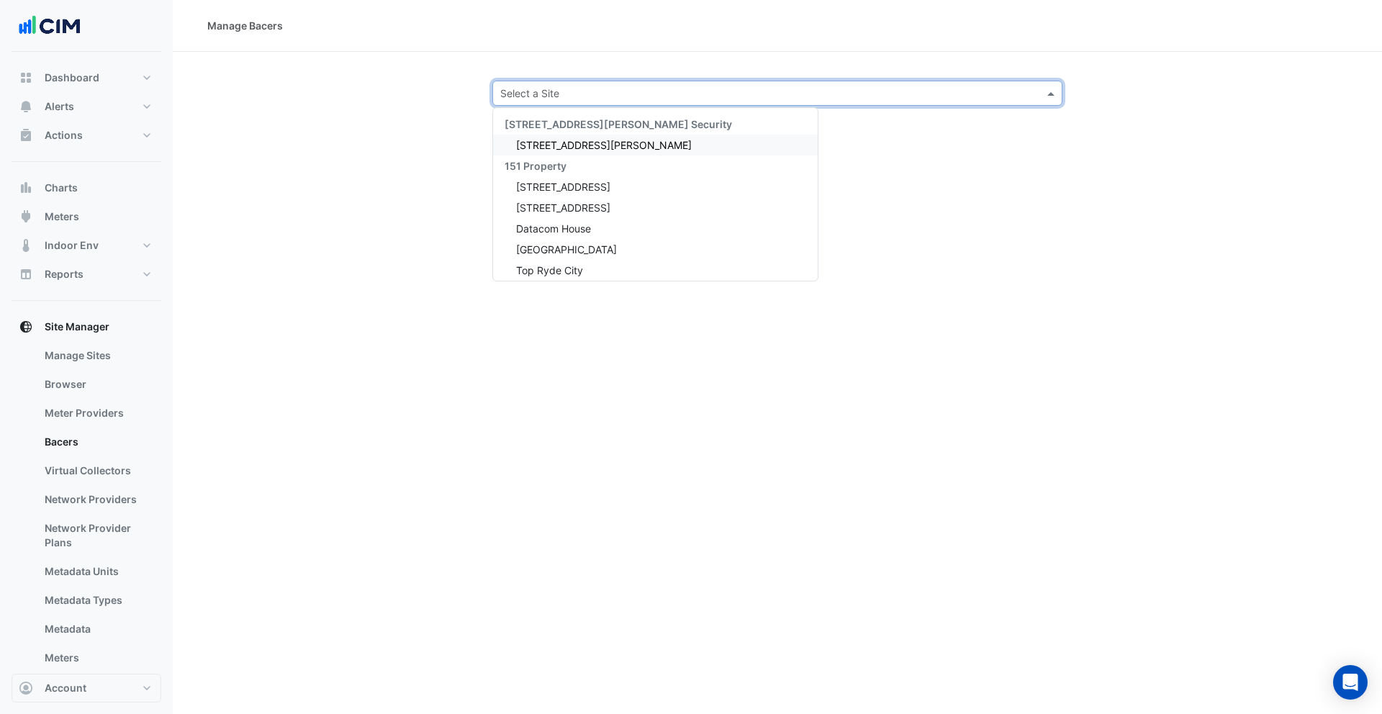
click at [598, 99] on input "text" at bounding box center [763, 93] width 526 height 15
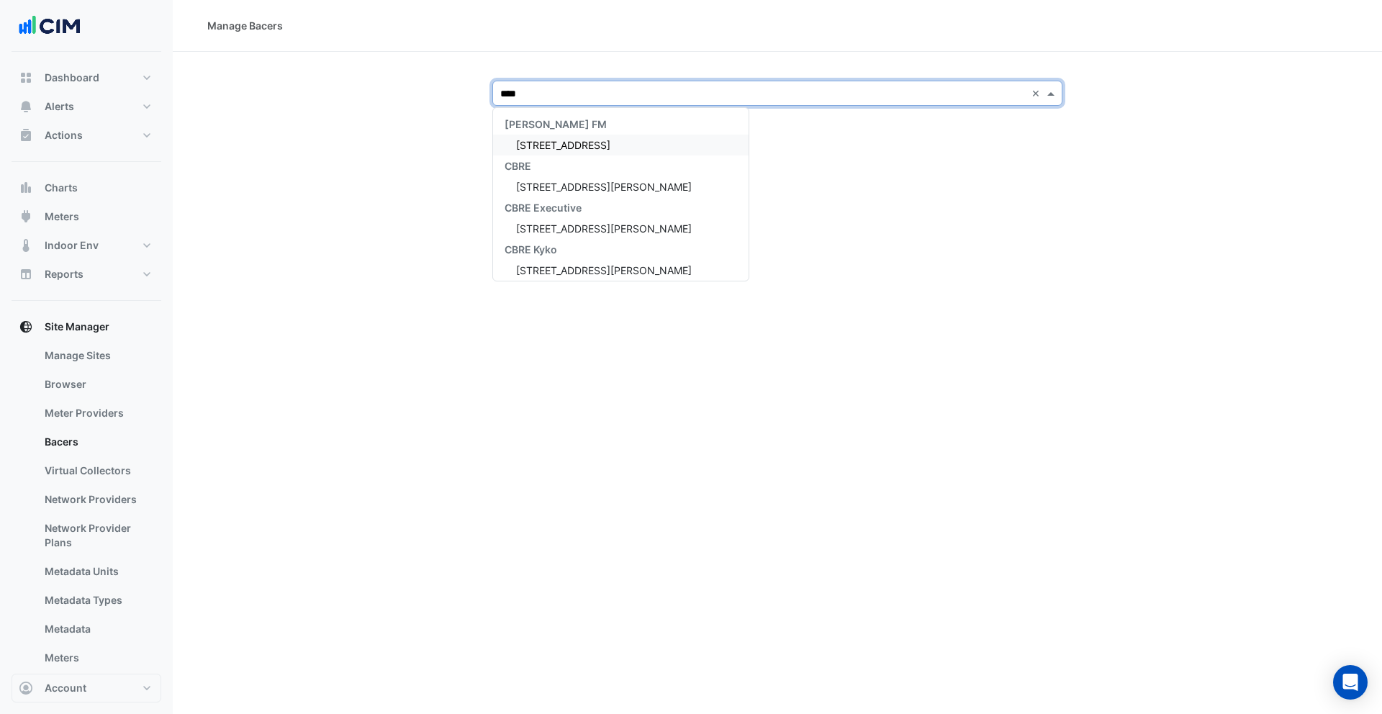
type input "*****"
click at [556, 146] on span "99 Elizabeth St" at bounding box center [604, 145] width 176 height 12
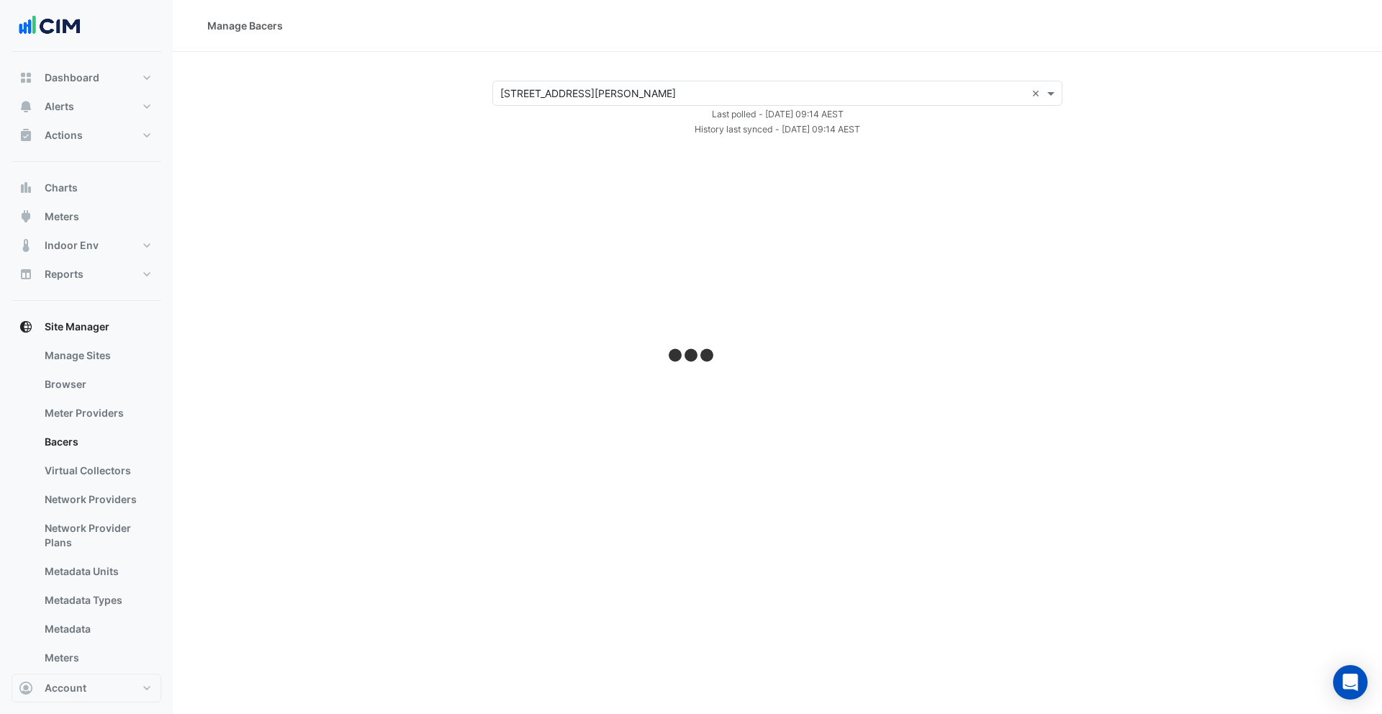
select select "***"
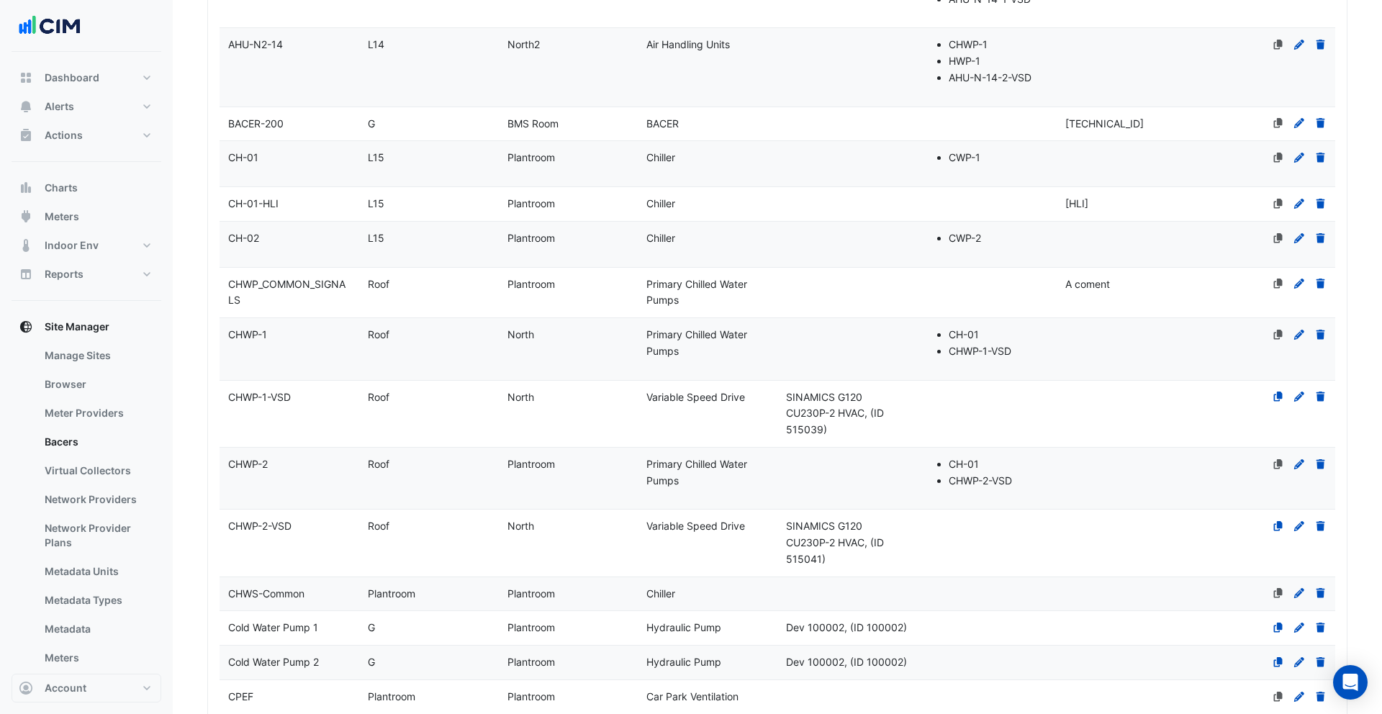
scroll to position [6870, 0]
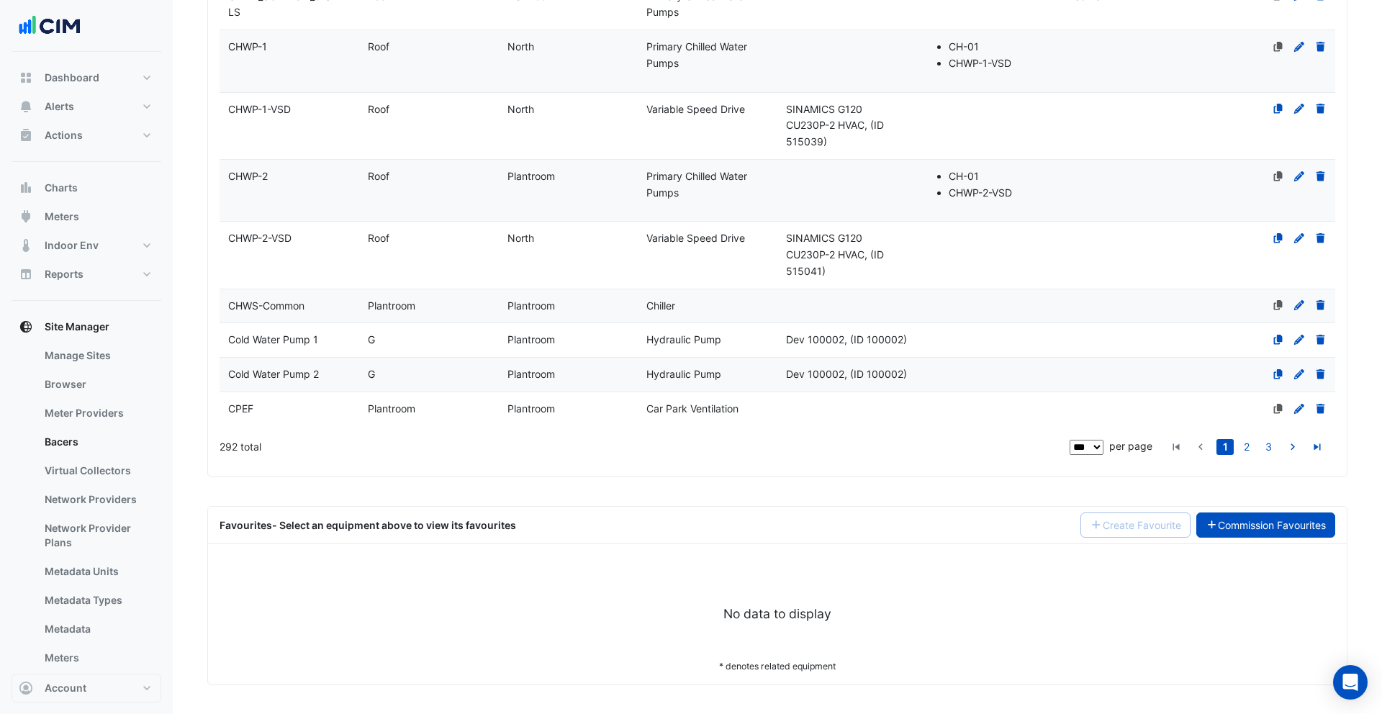
click at [1242, 523] on link "Commission Favourites" at bounding box center [1267, 525] width 140 height 25
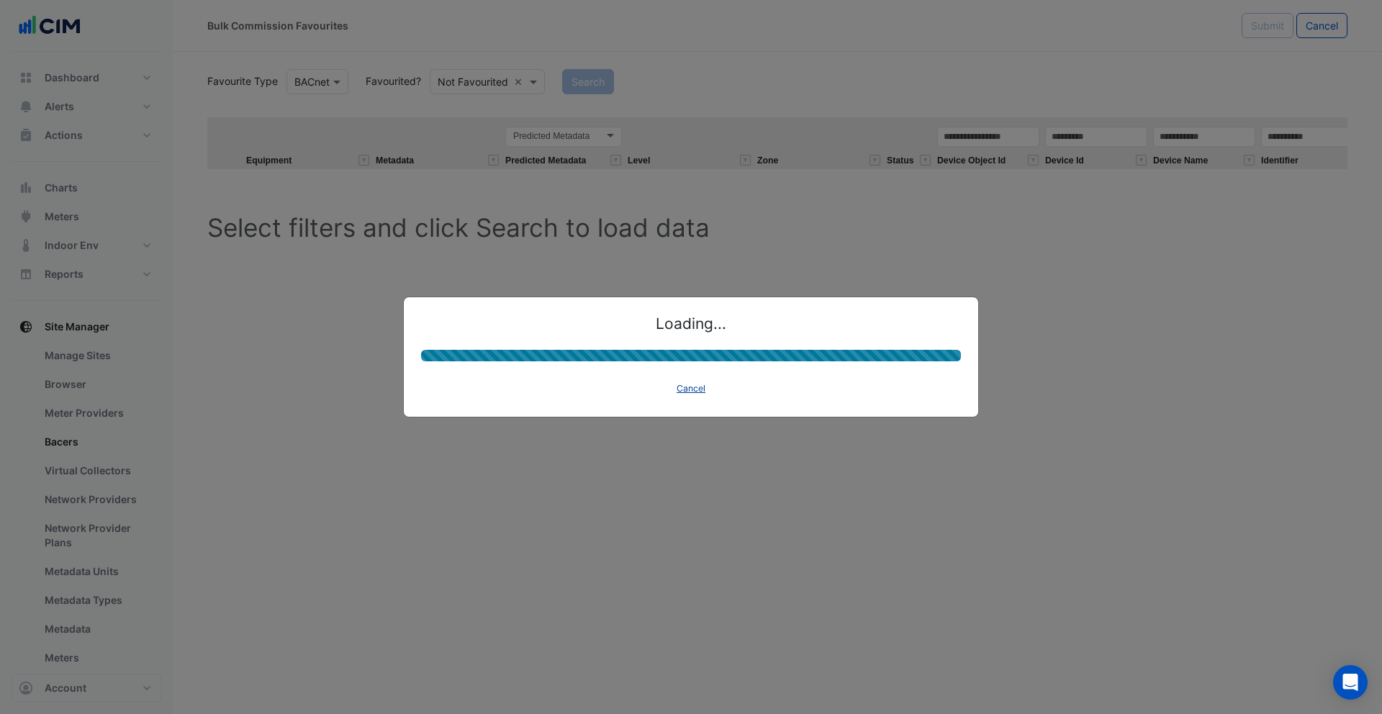
click at [691, 381] on button "Cancel" at bounding box center [691, 389] width 42 height 20
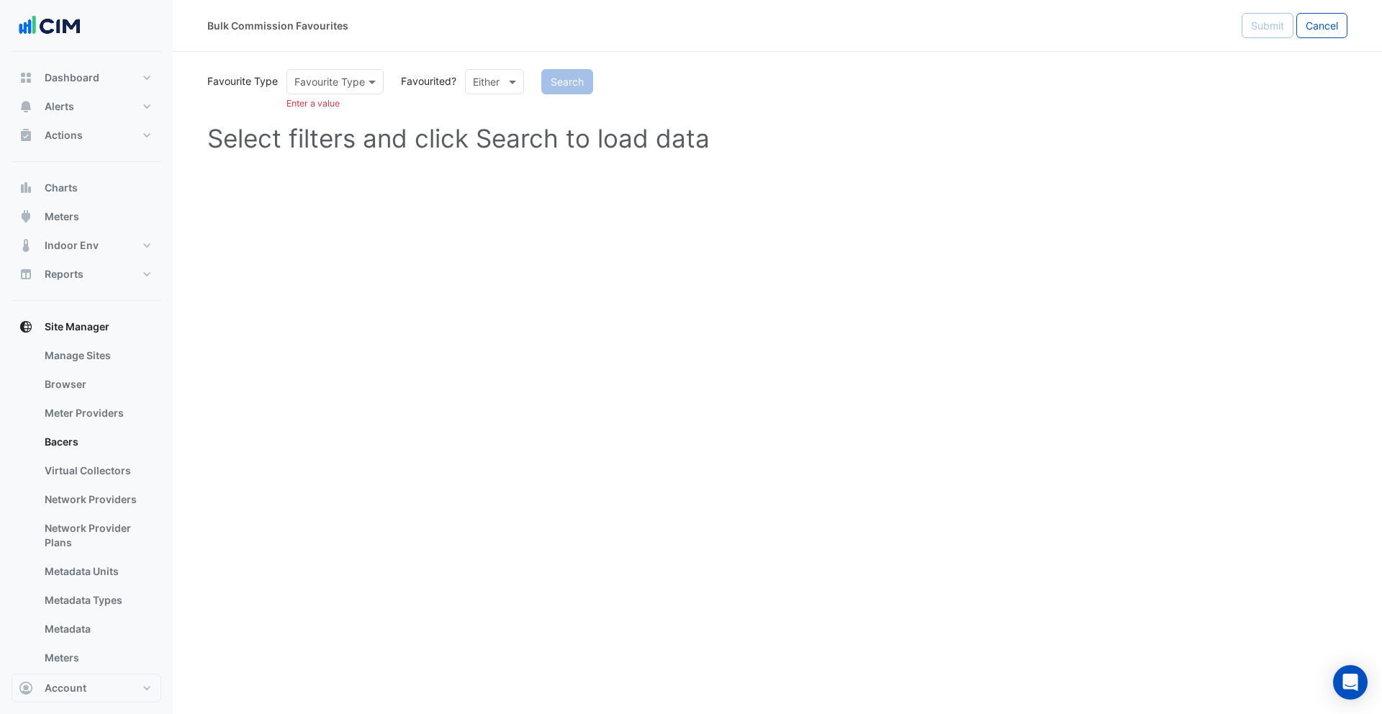
click at [337, 81] on input "text" at bounding box center [320, 82] width 53 height 15
click at [329, 109] on div "BACnet" at bounding box center [316, 112] width 58 height 21
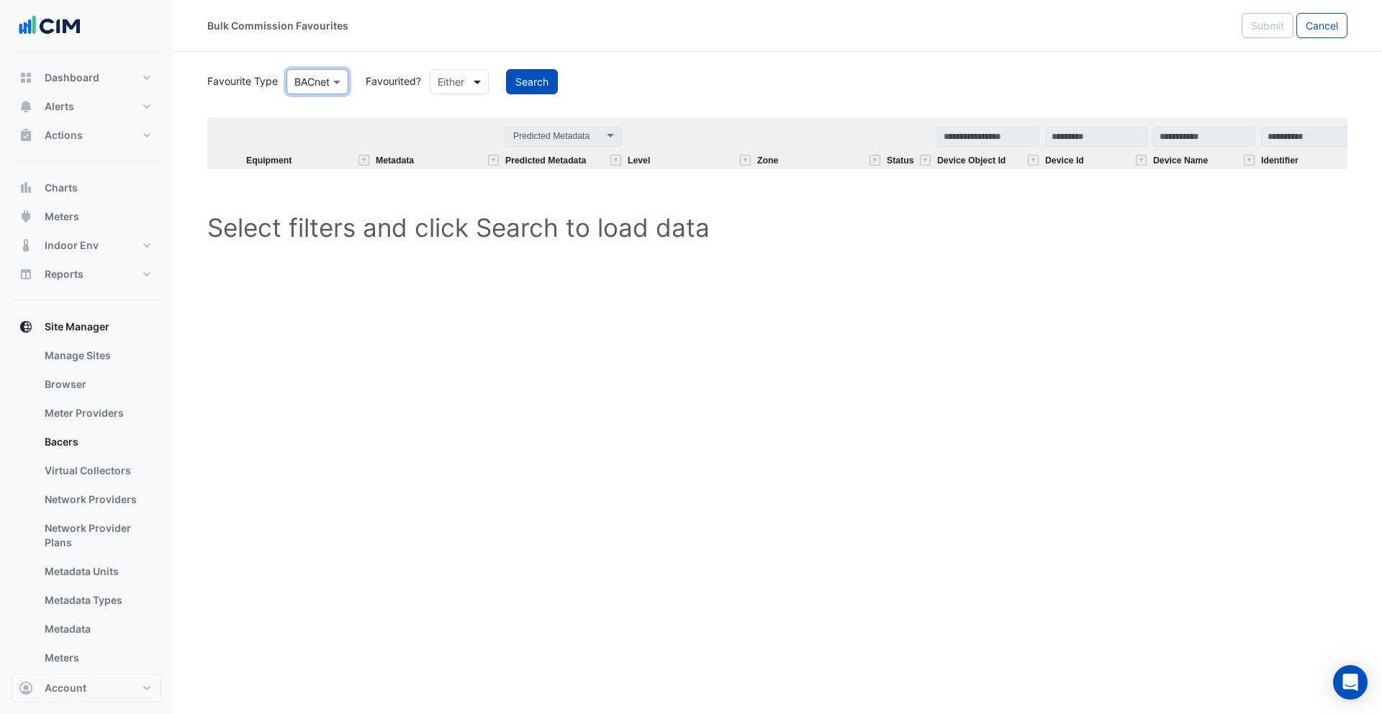
click at [472, 86] on span at bounding box center [479, 81] width 18 height 15
click at [475, 114] on div "Favourited" at bounding box center [478, 112] width 94 height 21
click at [572, 84] on button "Search" at bounding box center [568, 81] width 52 height 25
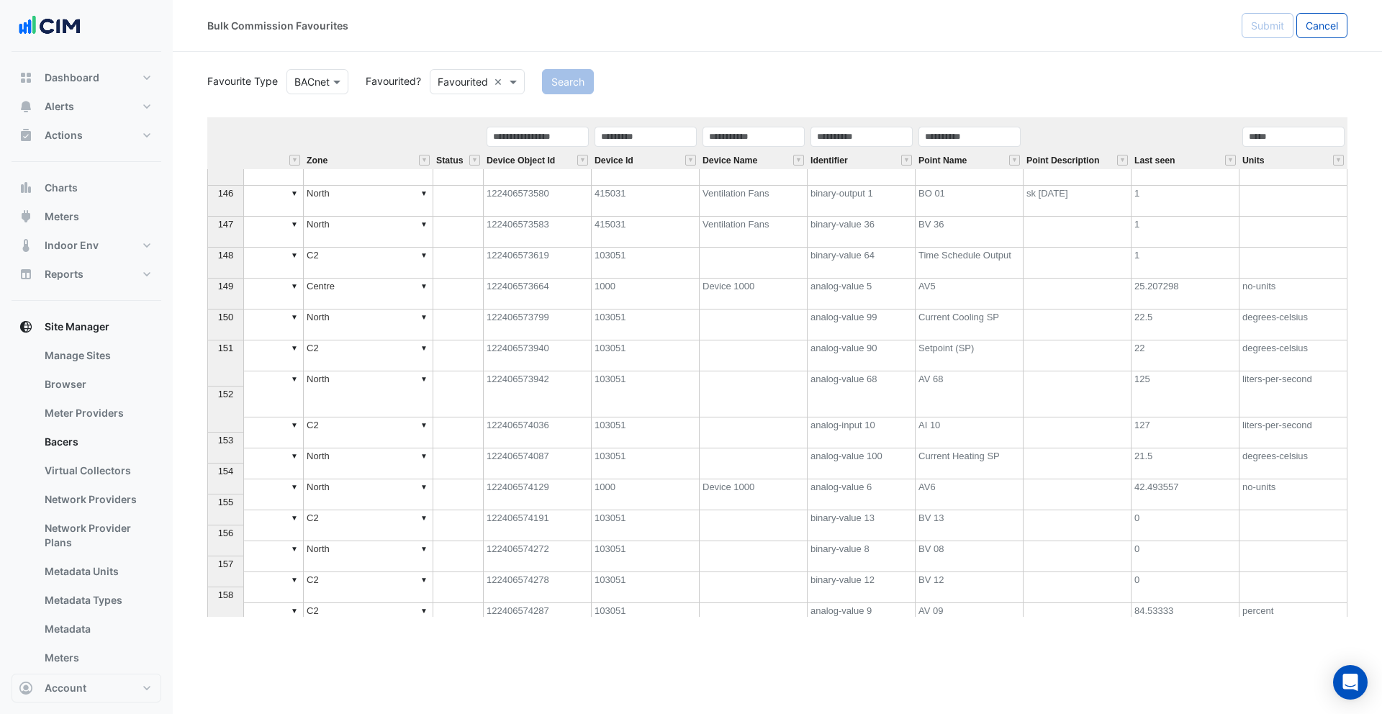
click at [566, 261] on td "122406573619" at bounding box center [538, 263] width 108 height 31
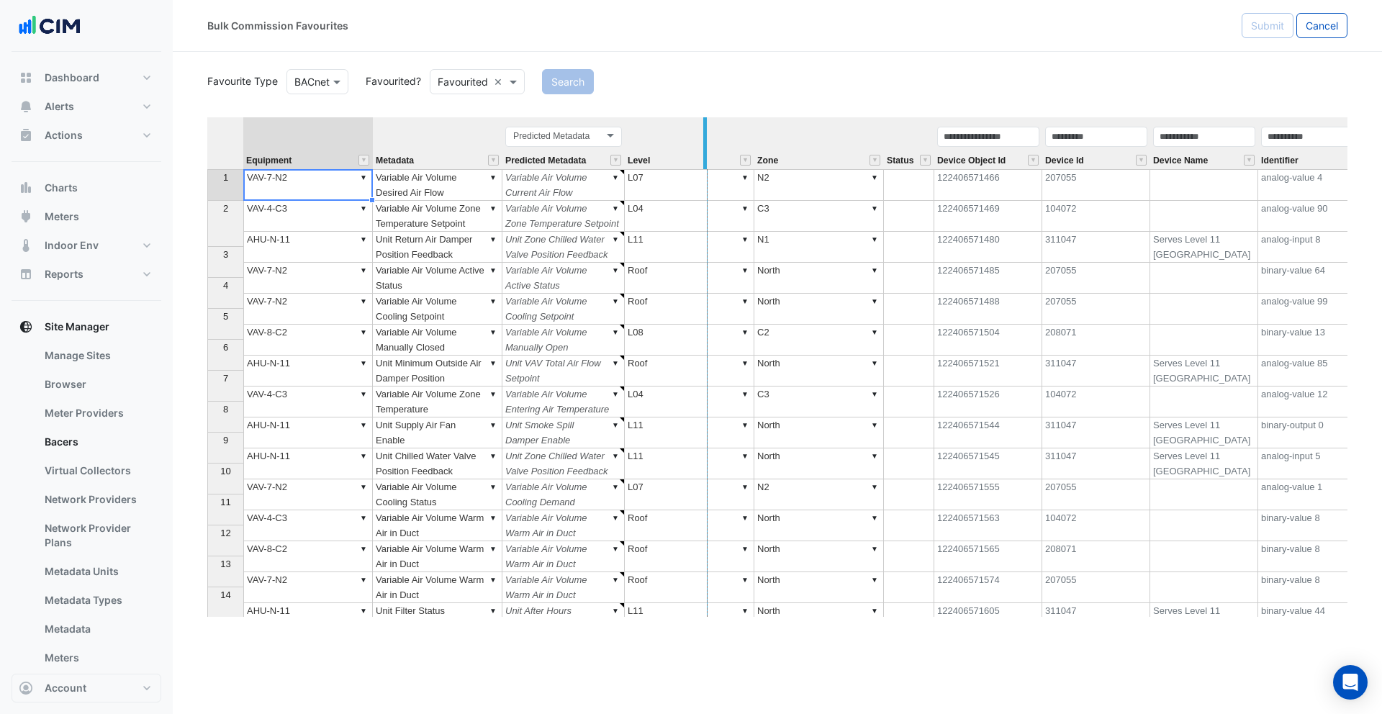
drag, startPoint x: 622, startPoint y: 149, endPoint x: 711, endPoint y: 155, distance: 89.5
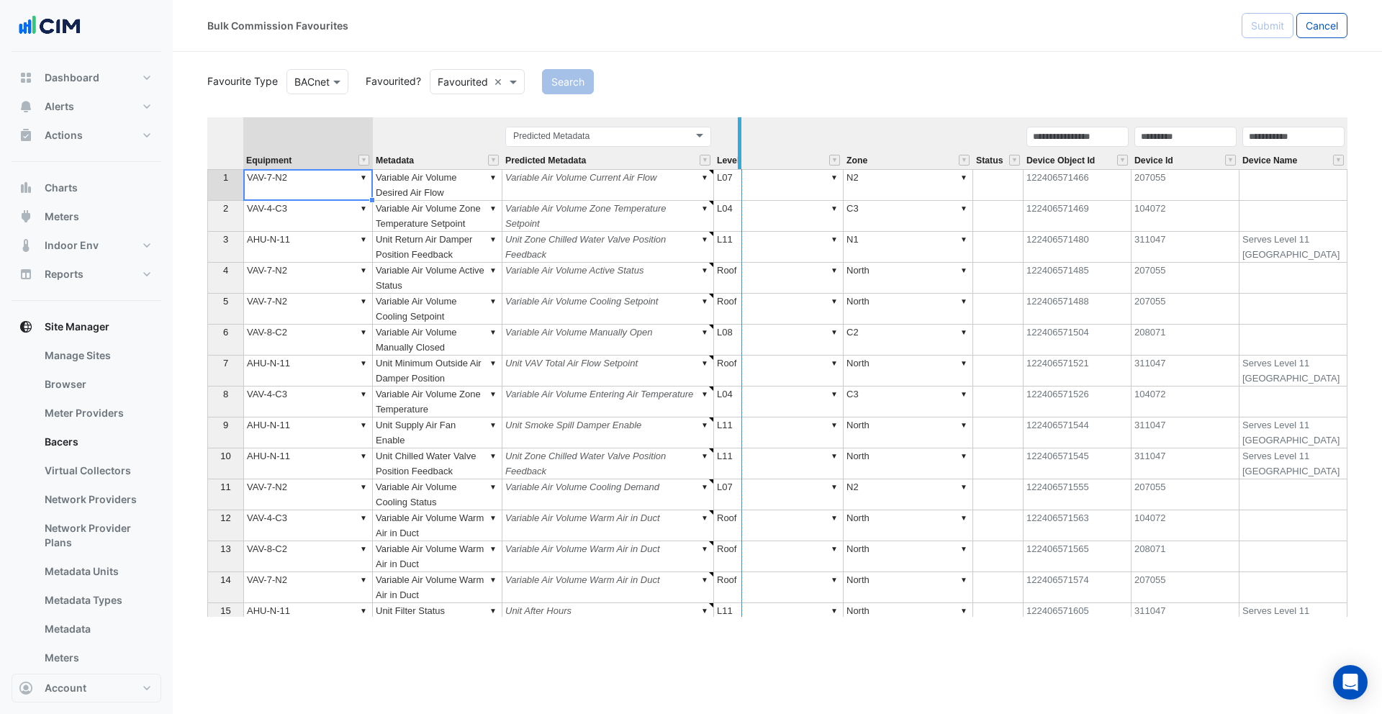
drag, startPoint x: 711, startPoint y: 155, endPoint x: 740, endPoint y: 156, distance: 28.8
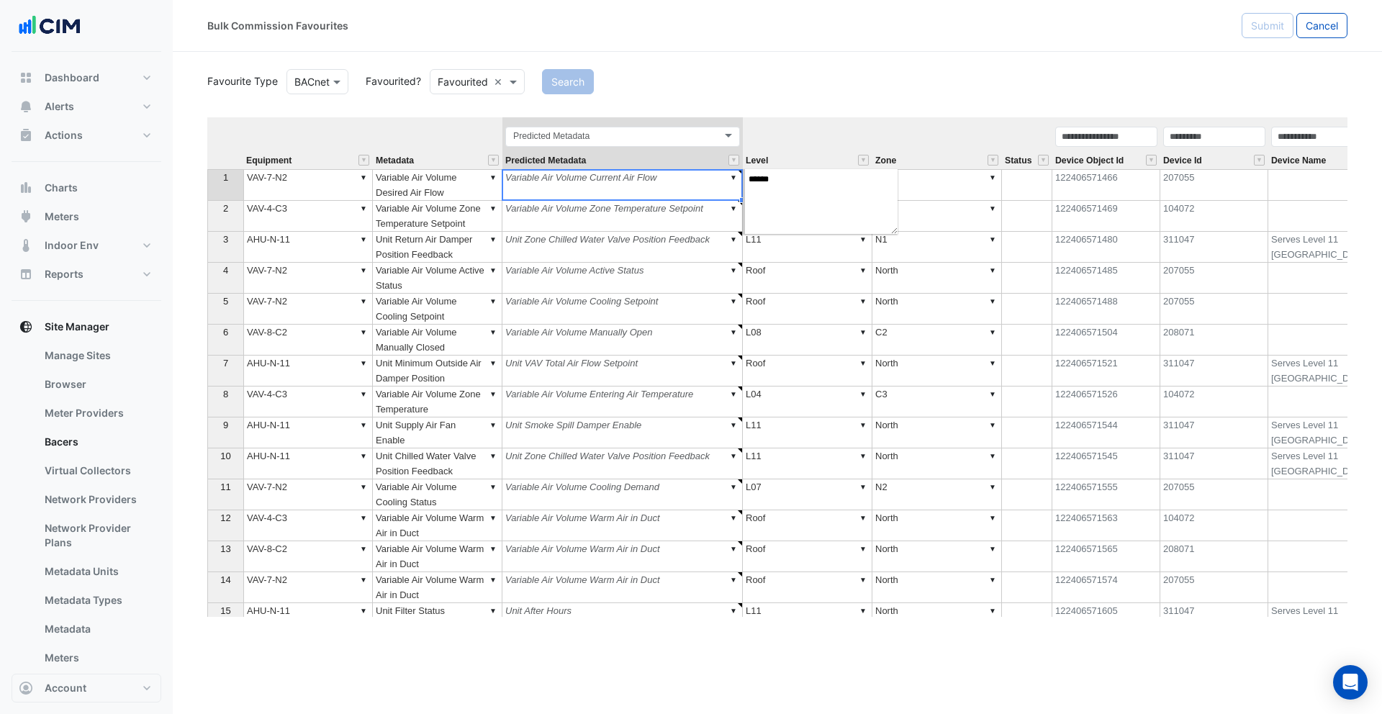
click at [655, 181] on td "▼ Variable Air Volume Current Air Flow" at bounding box center [623, 185] width 240 height 32
click at [608, 225] on td "▼ Variable Air Volume Zone Temperature Setpoint" at bounding box center [623, 216] width 240 height 31
click at [342, 215] on td "▼ VAV-4-C3" at bounding box center [308, 216] width 130 height 31
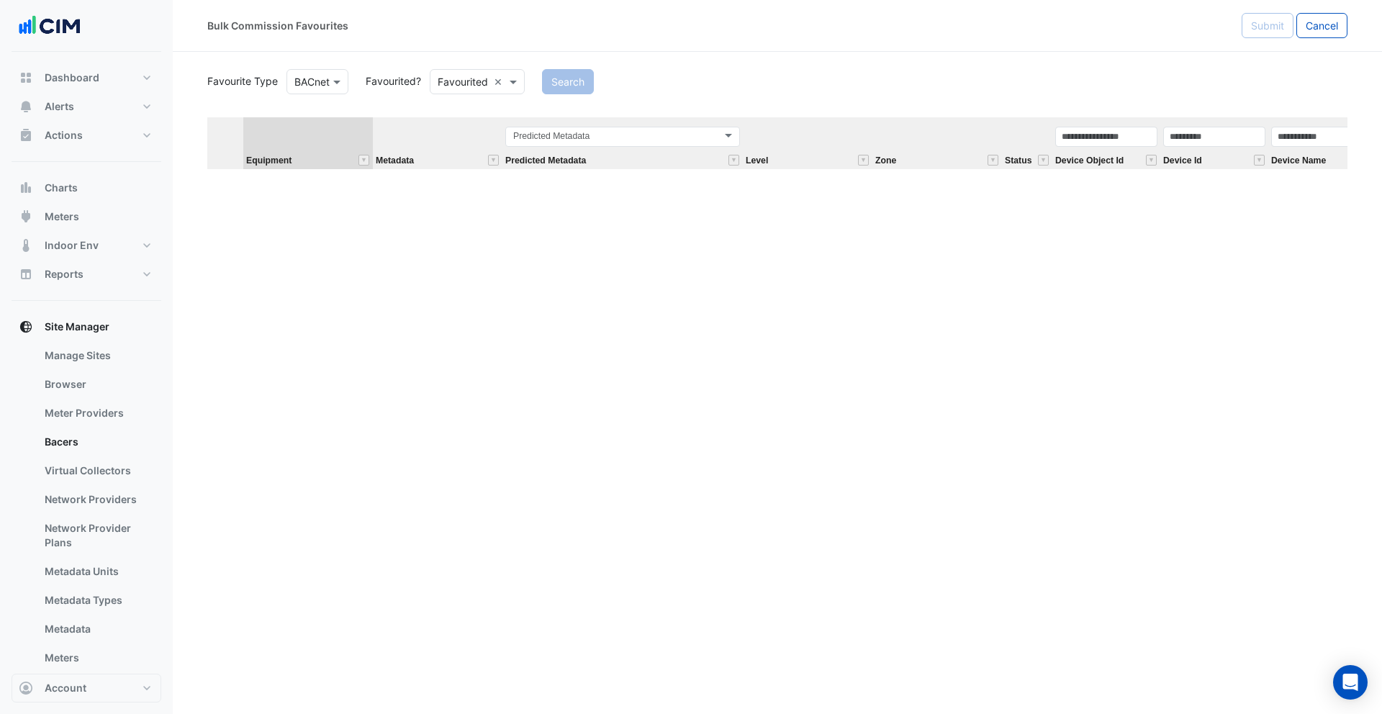
scroll to position [6526, 0]
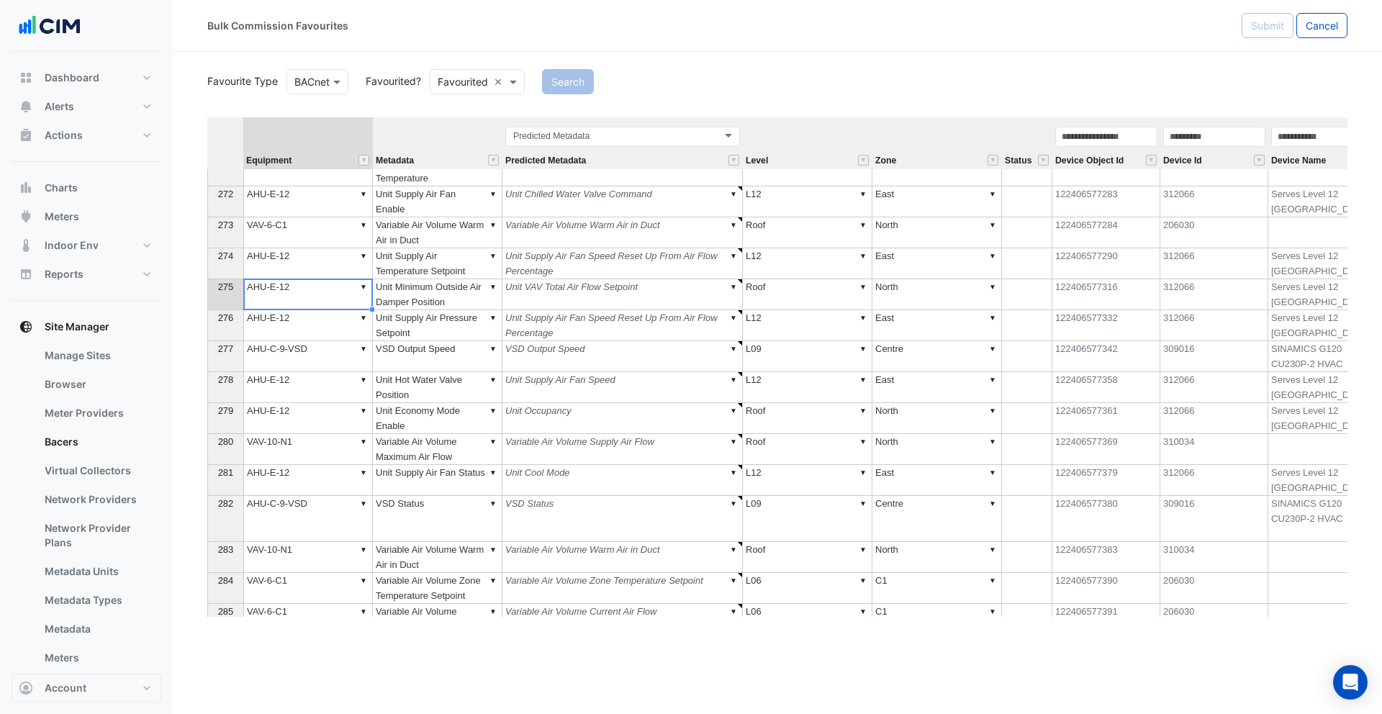
click at [335, 300] on td "▼ AHU-E-12" at bounding box center [308, 294] width 130 height 31
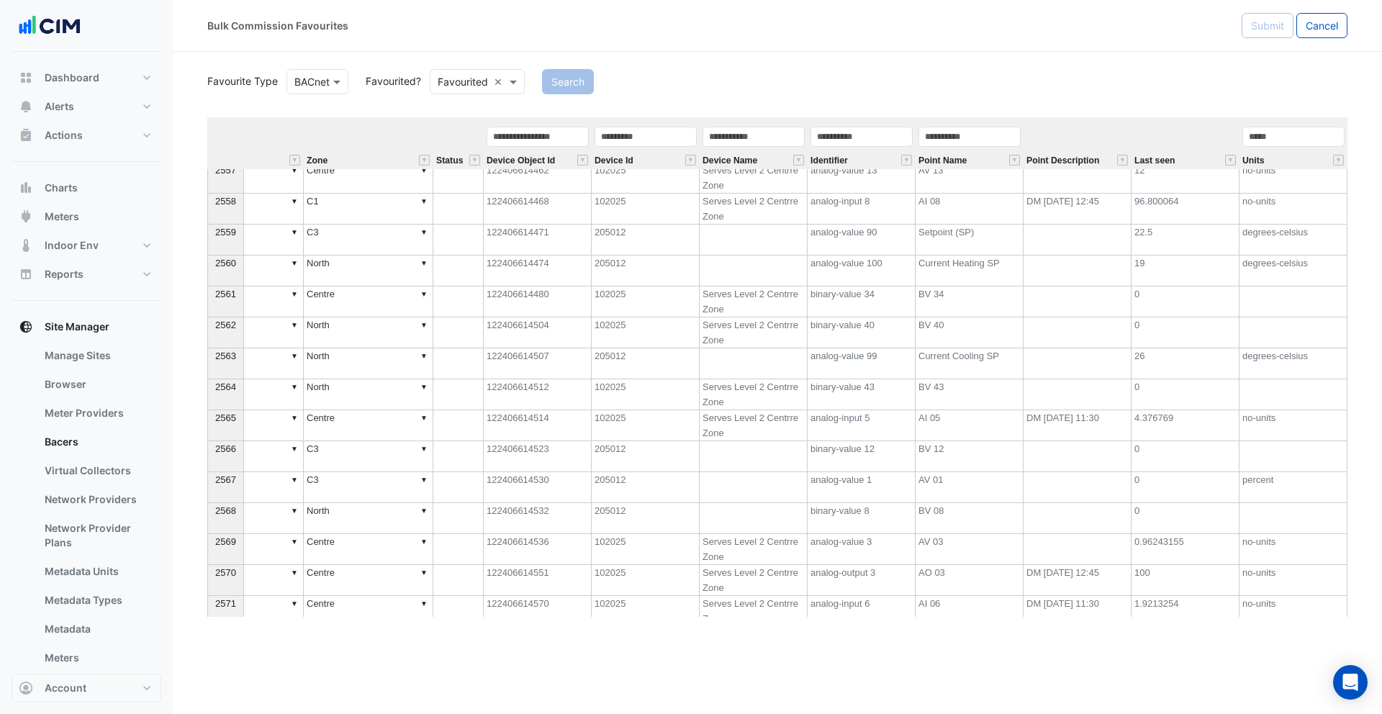
scroll to position [49631, 0]
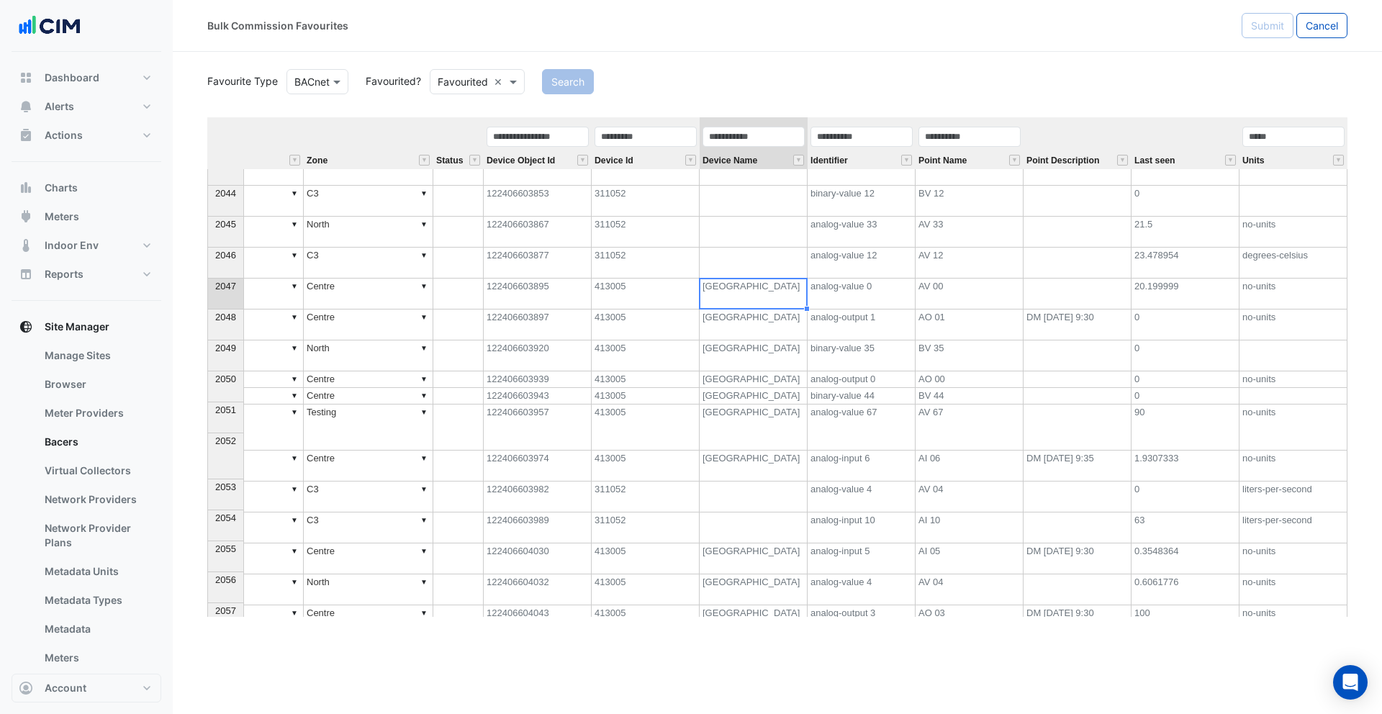
click at [739, 292] on td "[GEOGRAPHIC_DATA]" at bounding box center [754, 294] width 108 height 31
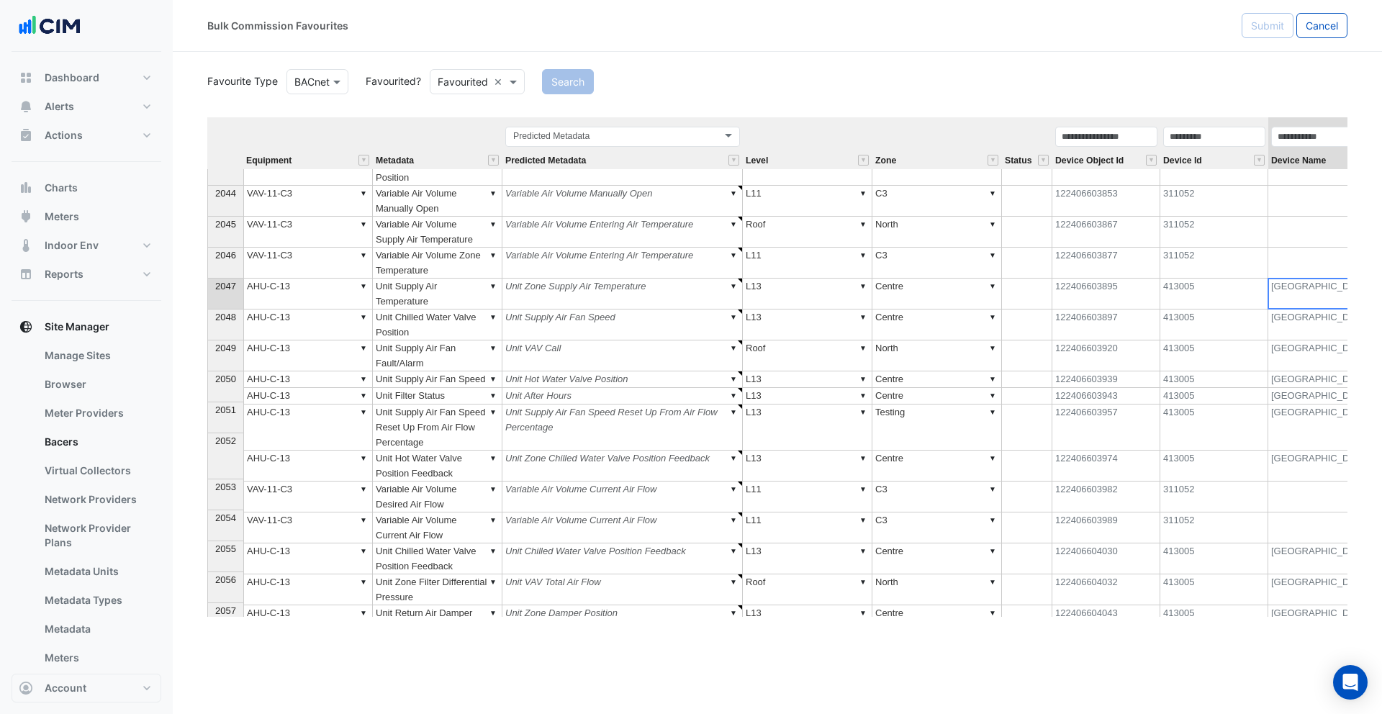
click at [264, 296] on td "▼ AHU-C-13" at bounding box center [308, 294] width 130 height 31
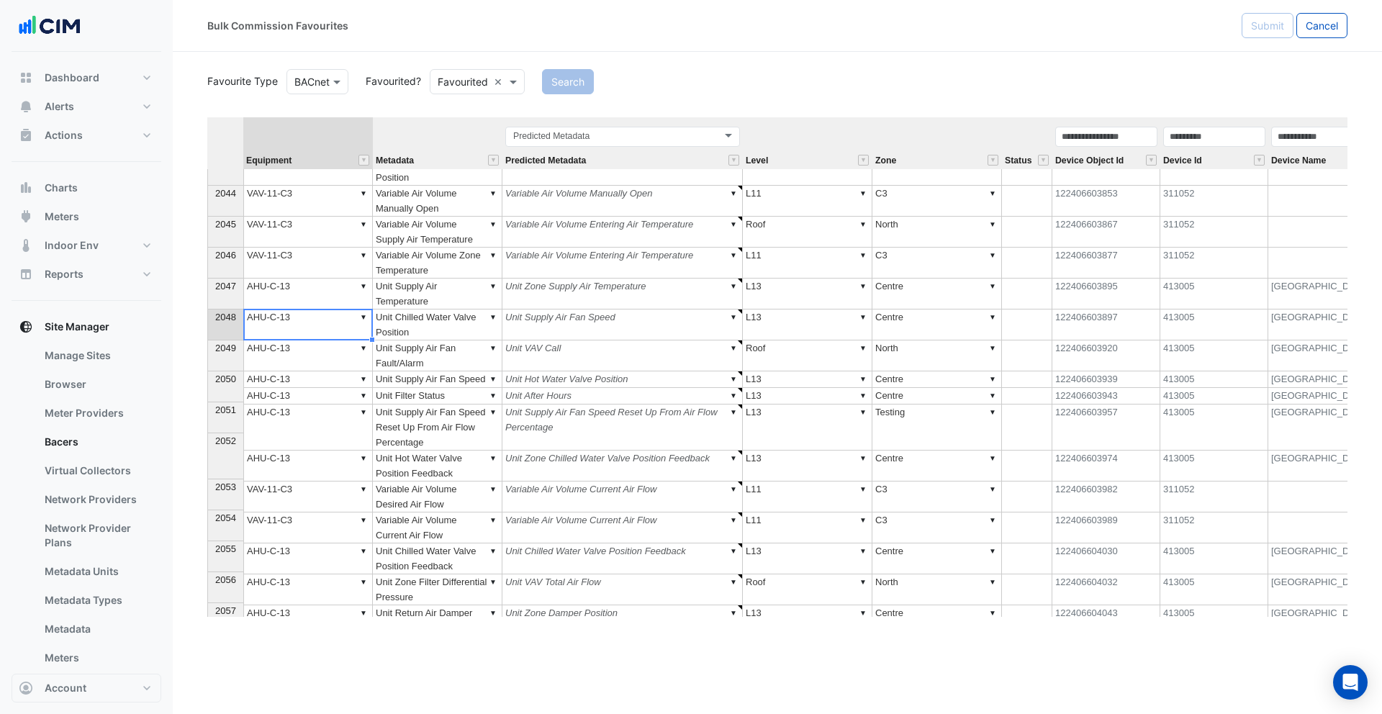
click at [285, 326] on td "▼ AHU-C-13" at bounding box center [308, 325] width 130 height 31
click at [293, 367] on td "▼ AHU-C-13" at bounding box center [308, 356] width 130 height 31
click at [207, 400] on div "Equipment Metadata Predicted Metadata Level Zone Status Device Object Id Device…" at bounding box center [207, 486] width 0 height 1017
click at [207, 432] on div "Equipment Metadata Predicted Metadata Level Zone Status Device Object Id Device…" at bounding box center [207, 486] width 0 height 1017
click at [315, 283] on td "▼ AHU-C-13" at bounding box center [308, 294] width 130 height 31
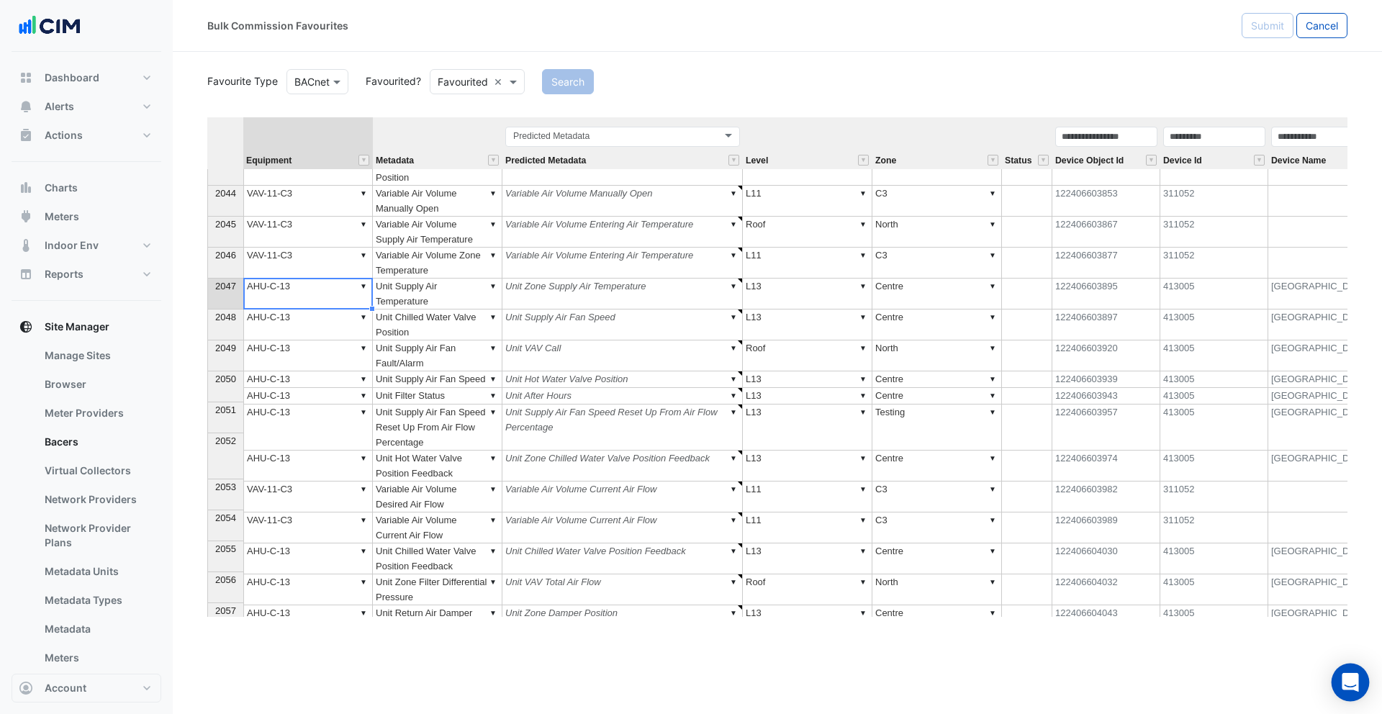
click at [1343, 679] on icon "Open Intercom Messenger" at bounding box center [1350, 682] width 17 height 19
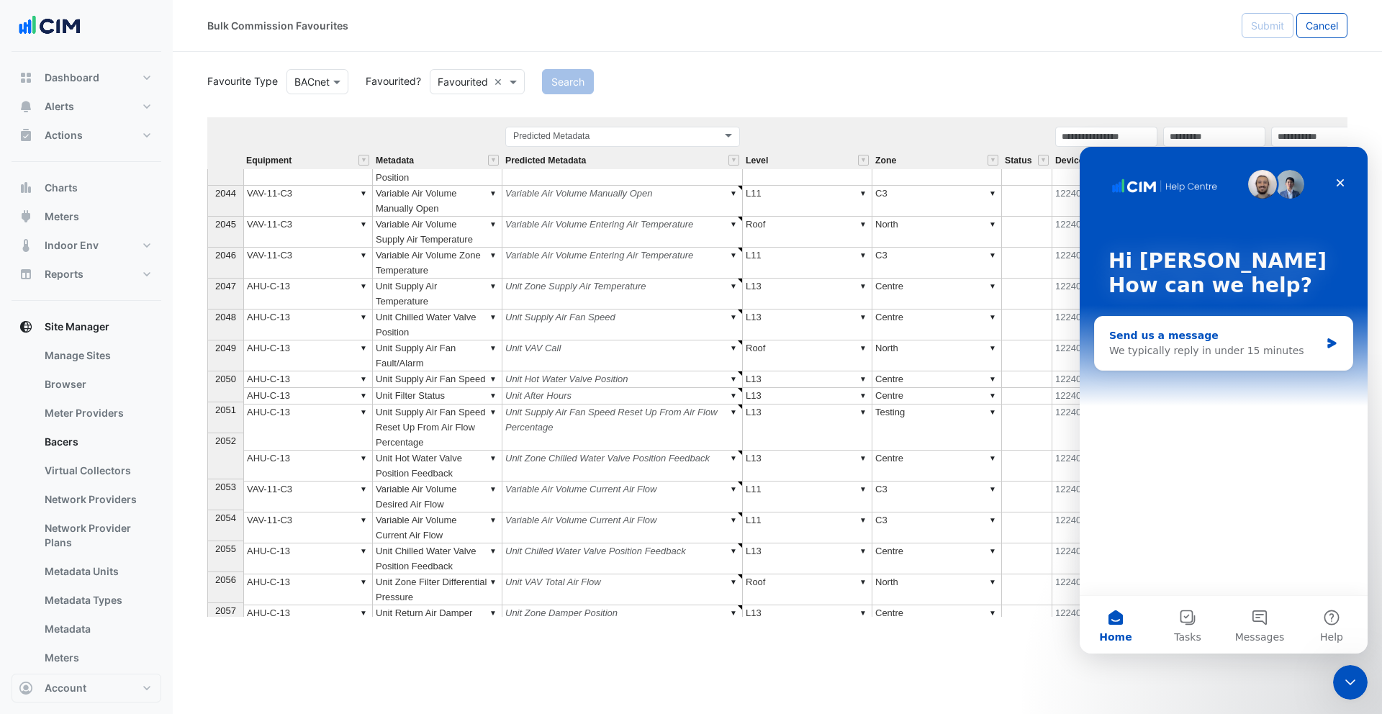
click at [1197, 345] on div "We typically reply in under 15 minutes" at bounding box center [1215, 350] width 211 height 15
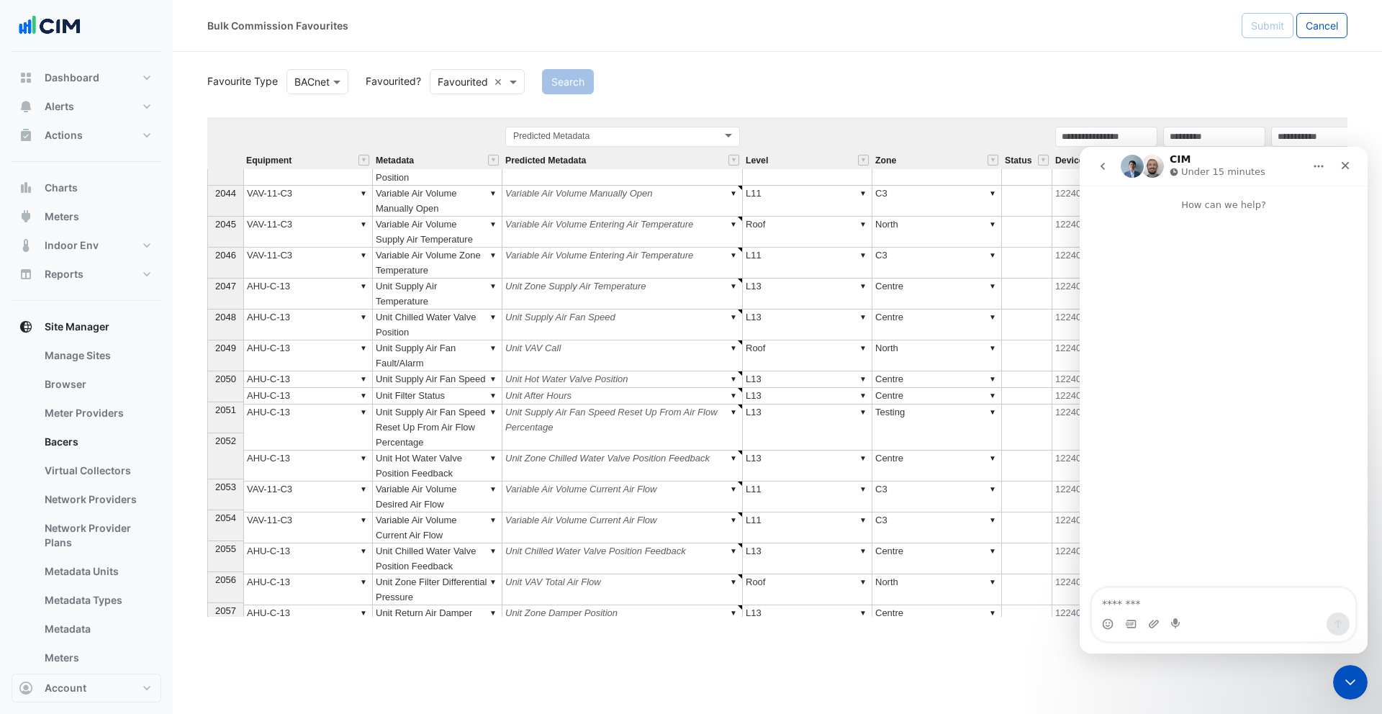
click at [1107, 170] on icon "go back" at bounding box center [1103, 167] width 12 height 12
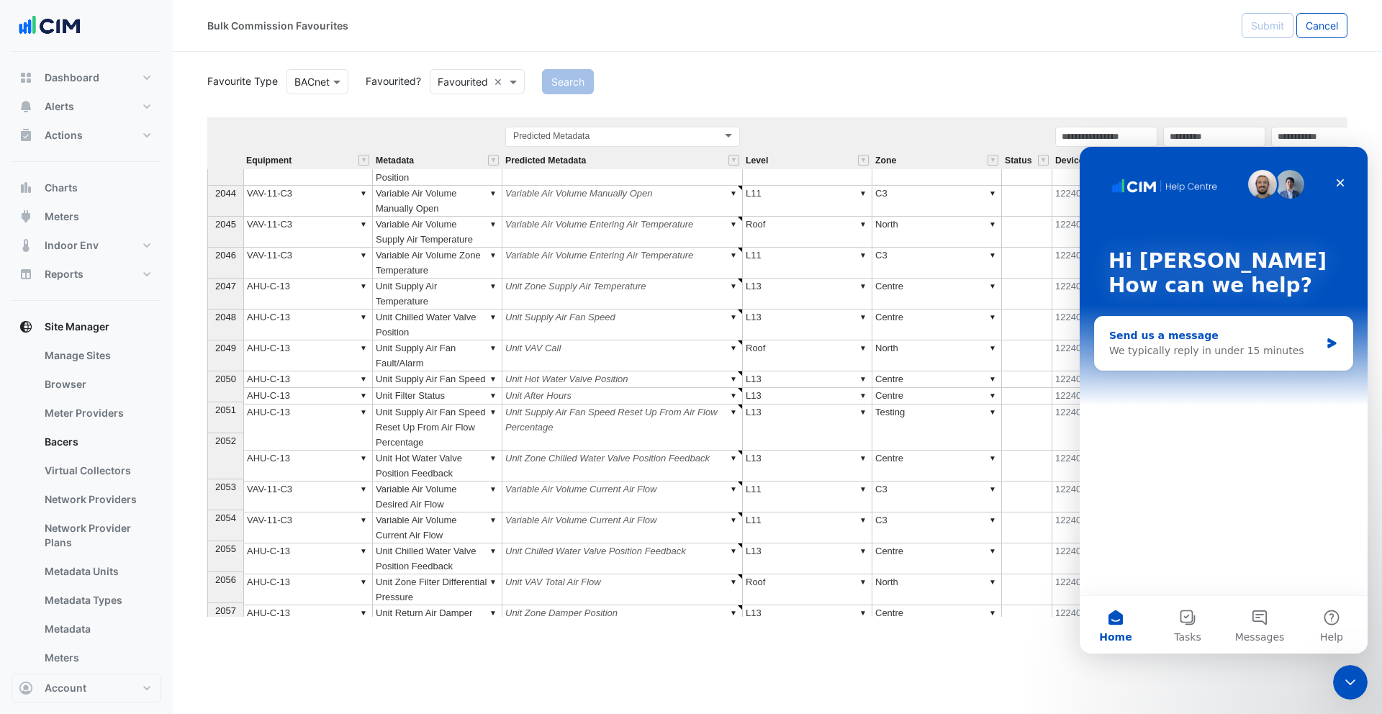
click at [1188, 362] on div "Send us a message We typically reply in under 15 minutes" at bounding box center [1224, 343] width 258 height 53
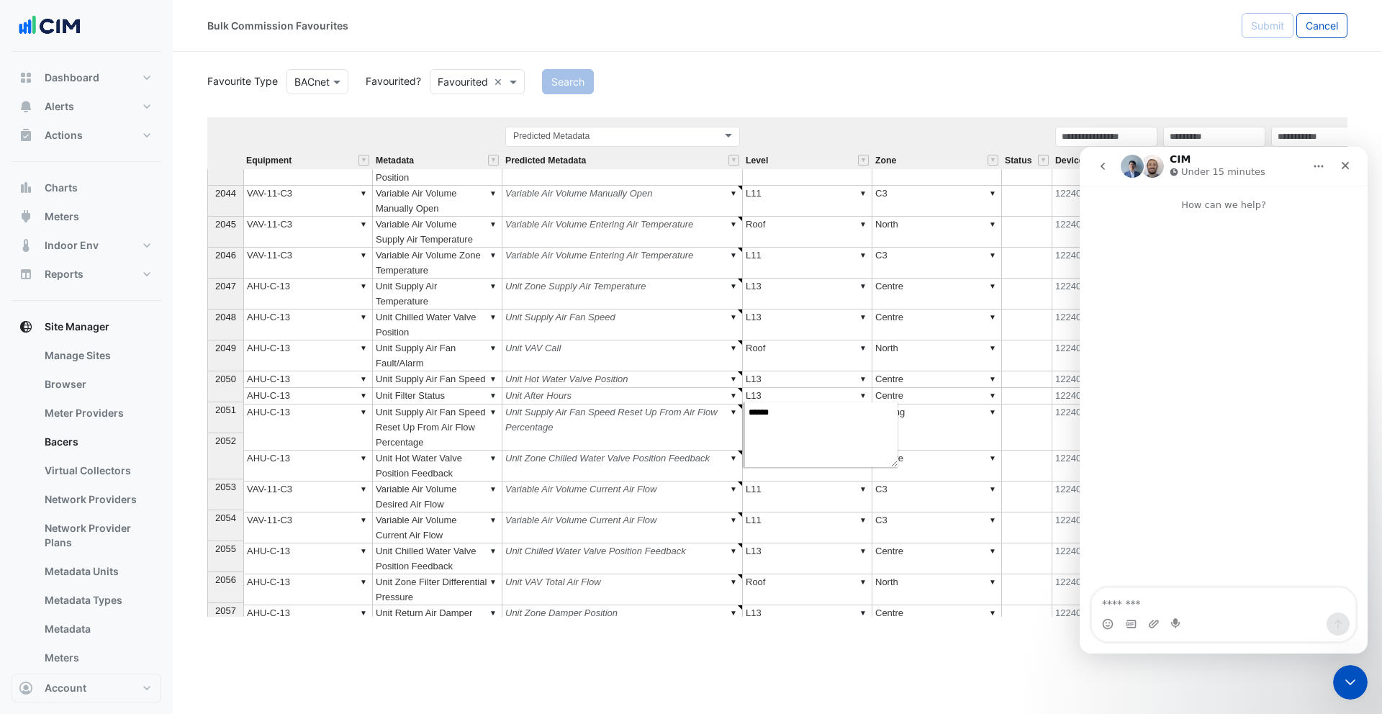
type textarea "******"
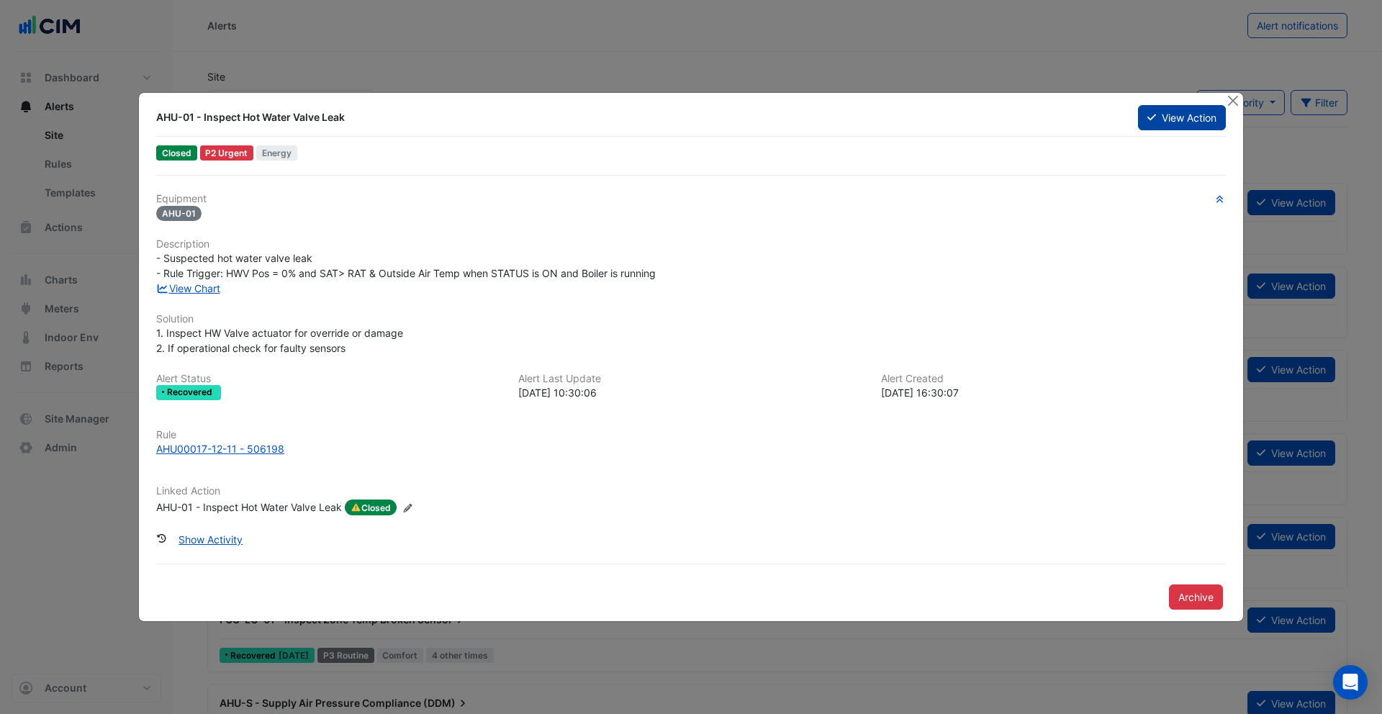
click at [1169, 115] on button "View Action" at bounding box center [1182, 117] width 88 height 25
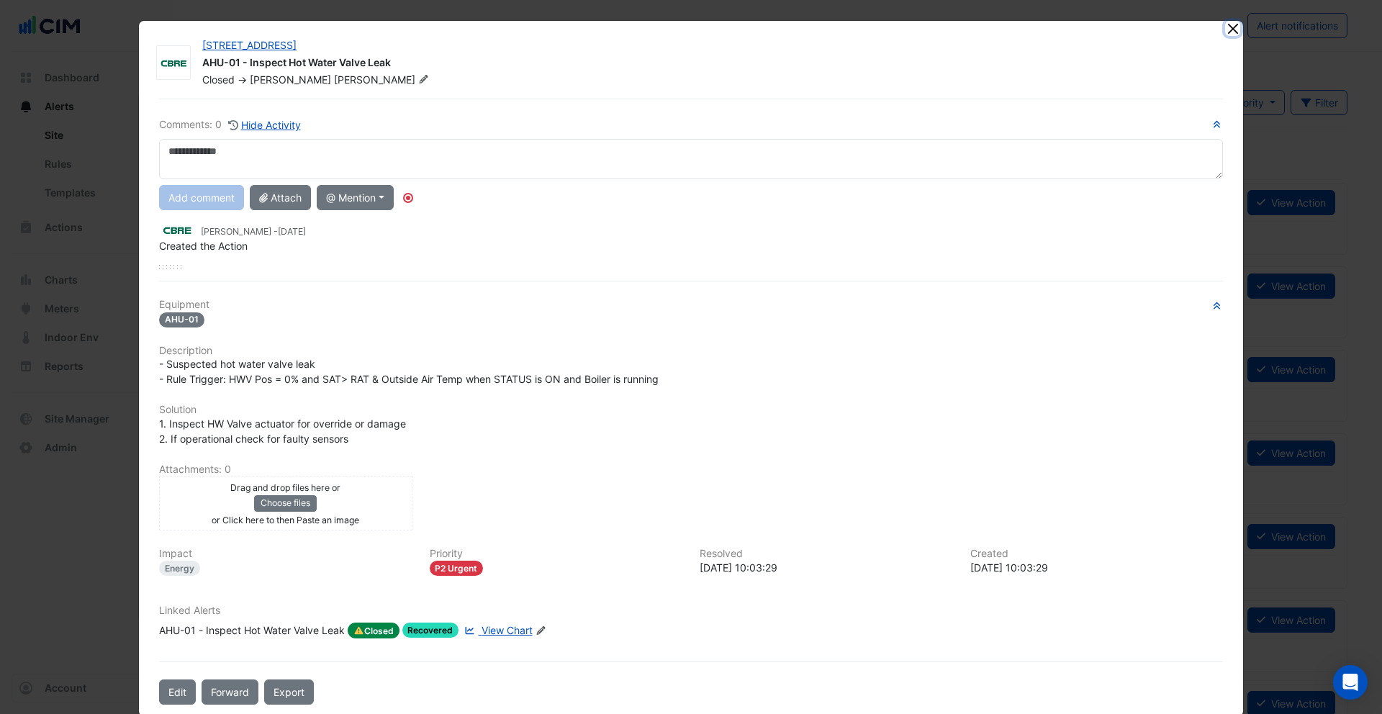
click at [1233, 27] on button "Close" at bounding box center [1232, 28] width 15 height 15
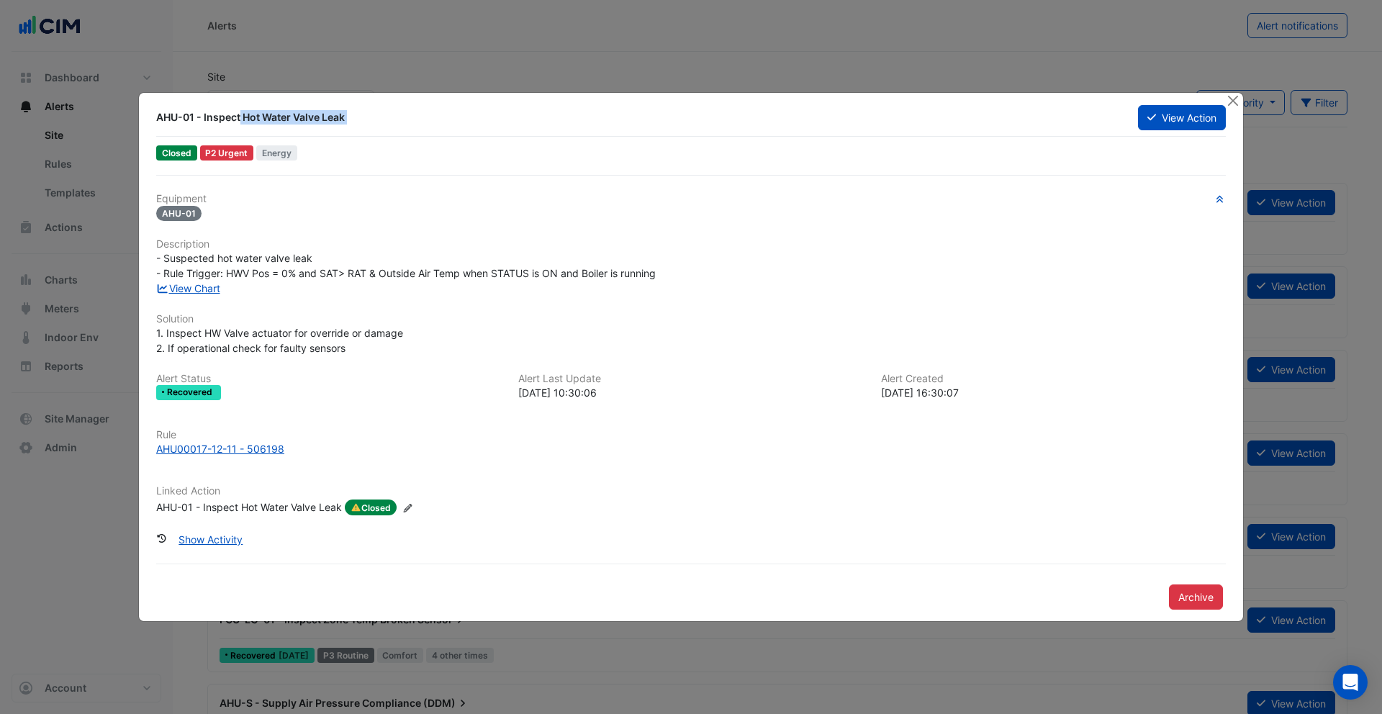
drag, startPoint x: 176, startPoint y: 117, endPoint x: 314, endPoint y: 130, distance: 138.8
click at [314, 130] on div "AHU-01 - Inspect Hot Water Valve Leak View Action" at bounding box center [691, 120] width 1070 height 32
click at [201, 541] on button "Show Activity" at bounding box center [210, 539] width 83 height 25
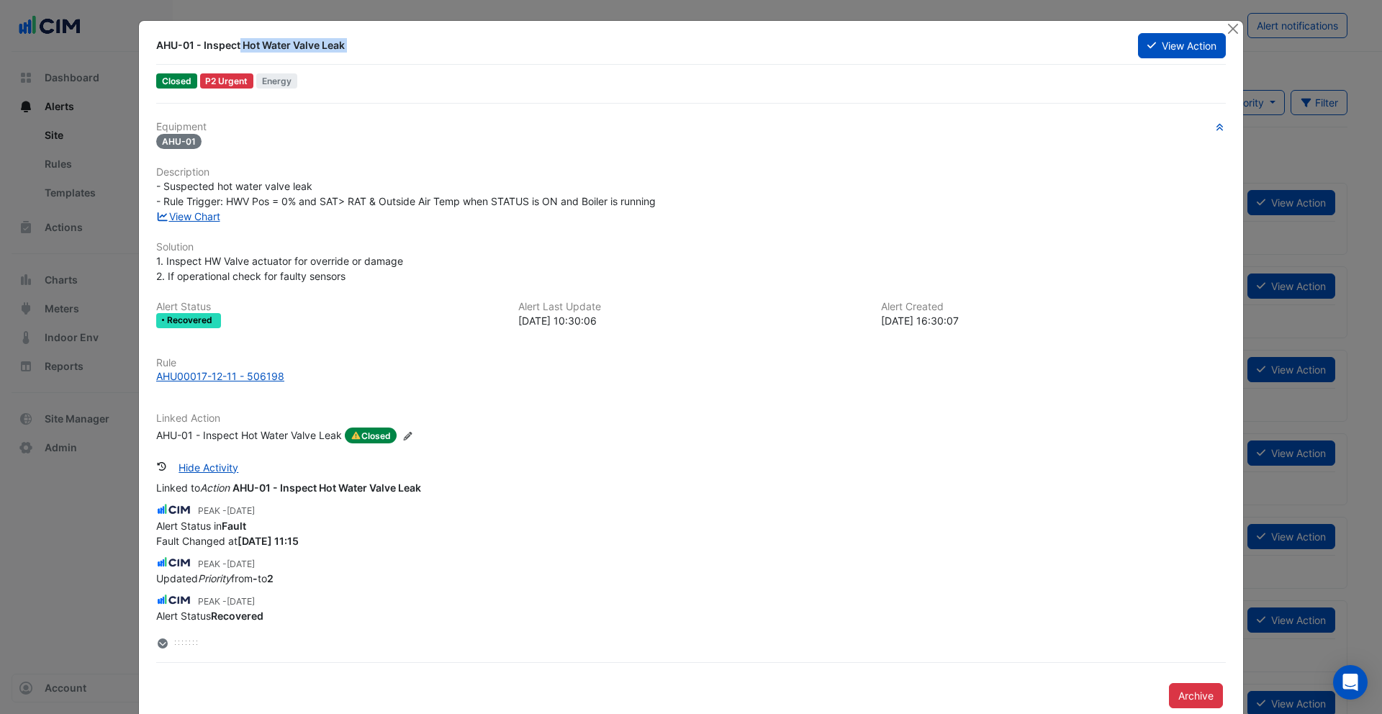
scroll to position [117, 0]
click at [211, 217] on link "View Chart" at bounding box center [188, 216] width 64 height 12
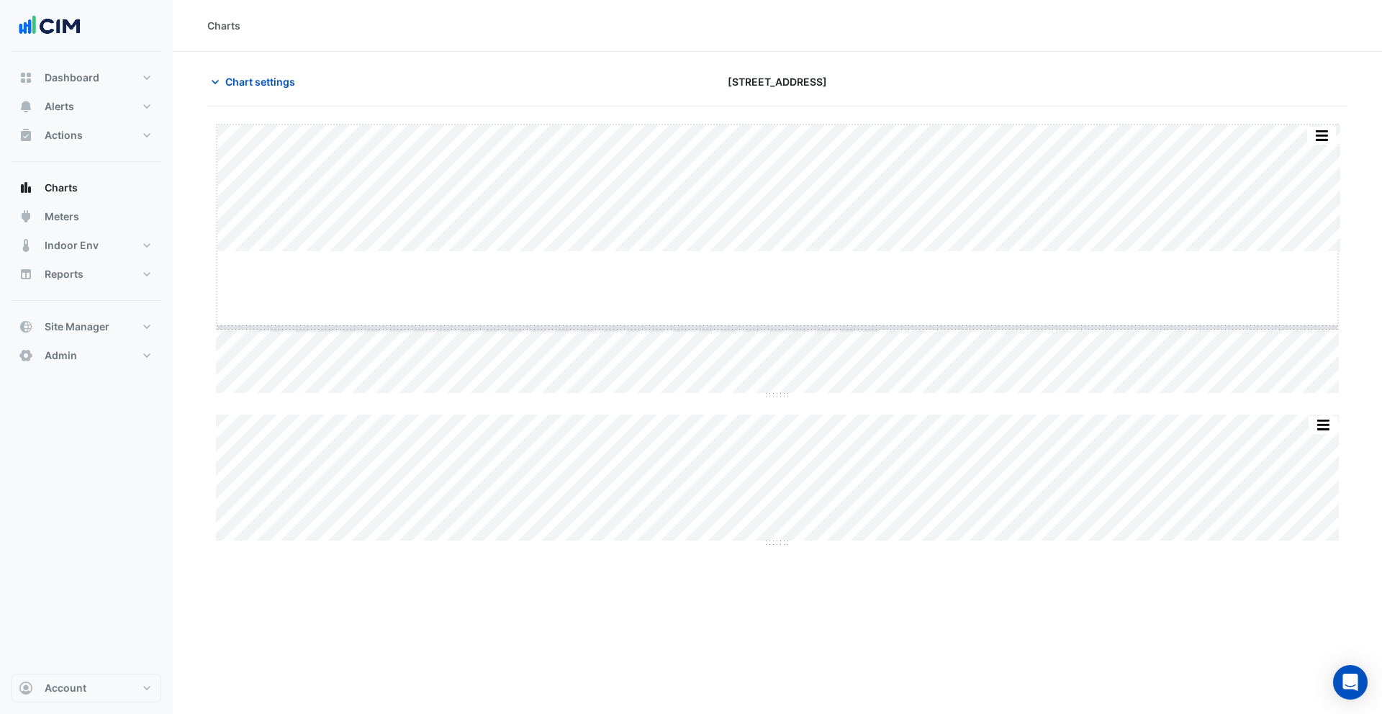
drag, startPoint x: 783, startPoint y: 251, endPoint x: 778, endPoint y: 366, distance: 114.6
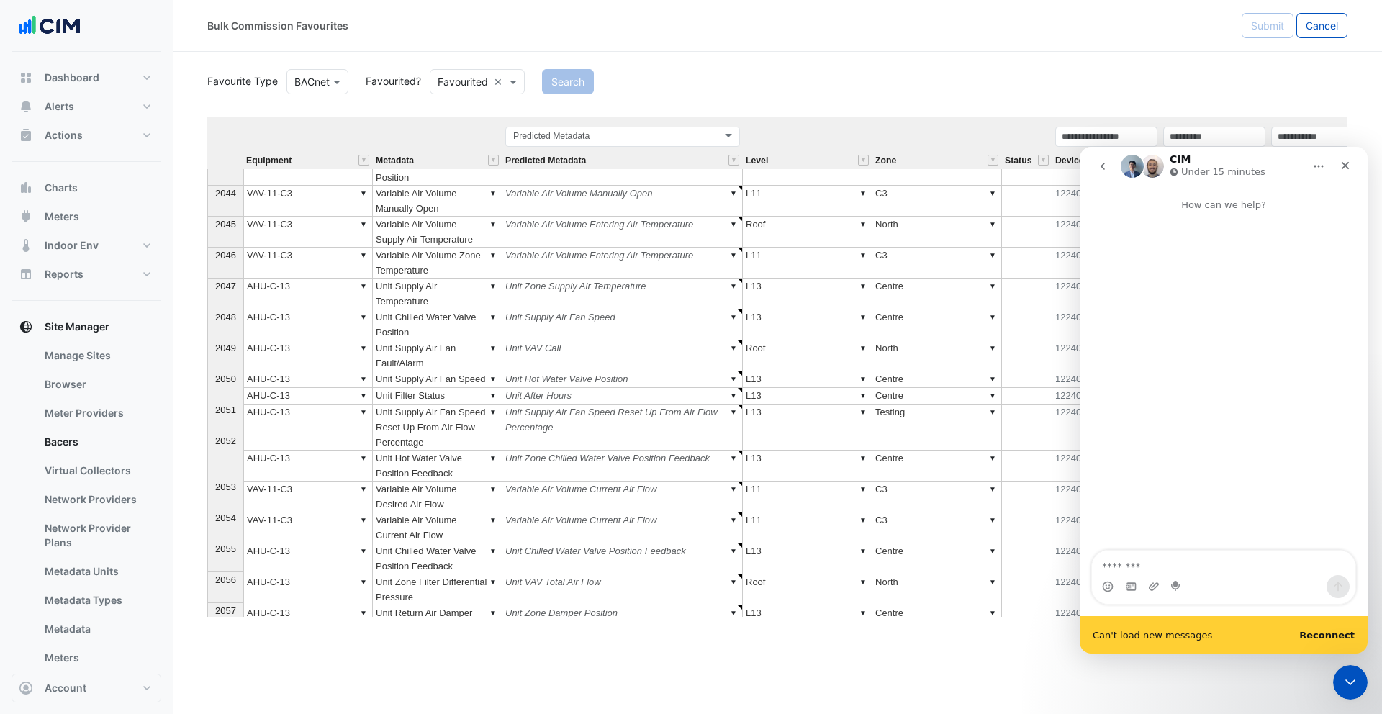
scroll to position [42095, 0]
